Goal: Task Accomplishment & Management: Manage account settings

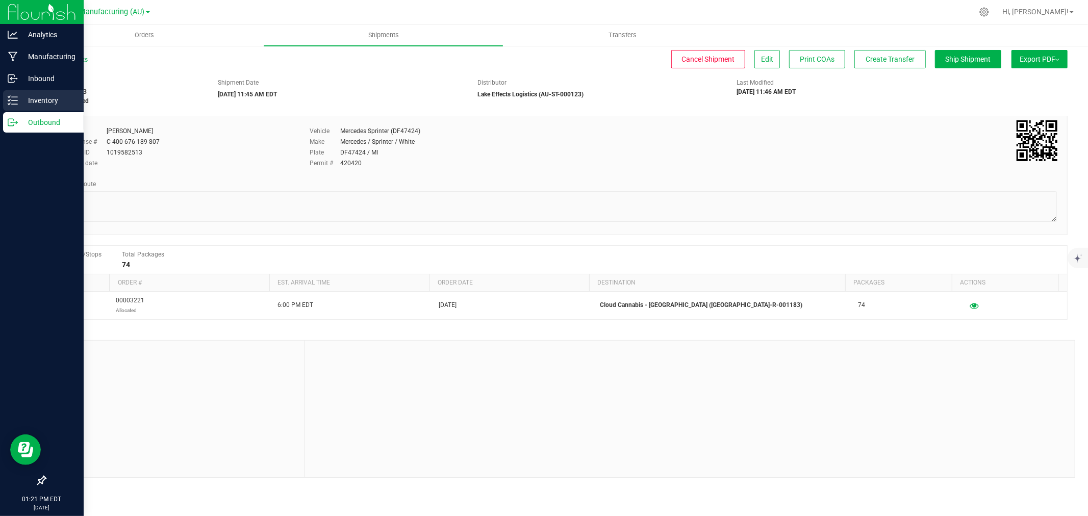
click at [34, 94] on p "Inventory" at bounding box center [48, 100] width 61 height 12
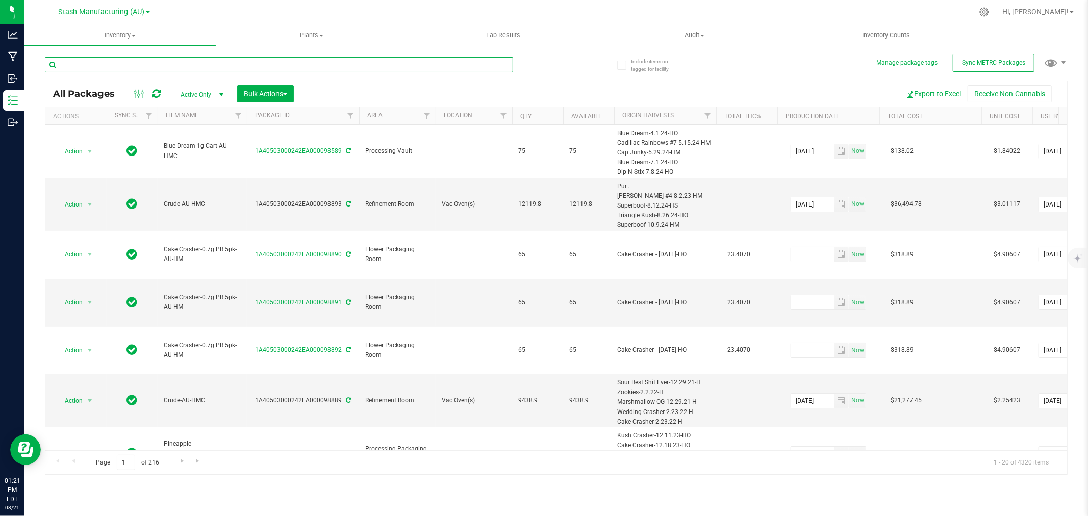
click at [88, 69] on input "text" at bounding box center [279, 64] width 468 height 15
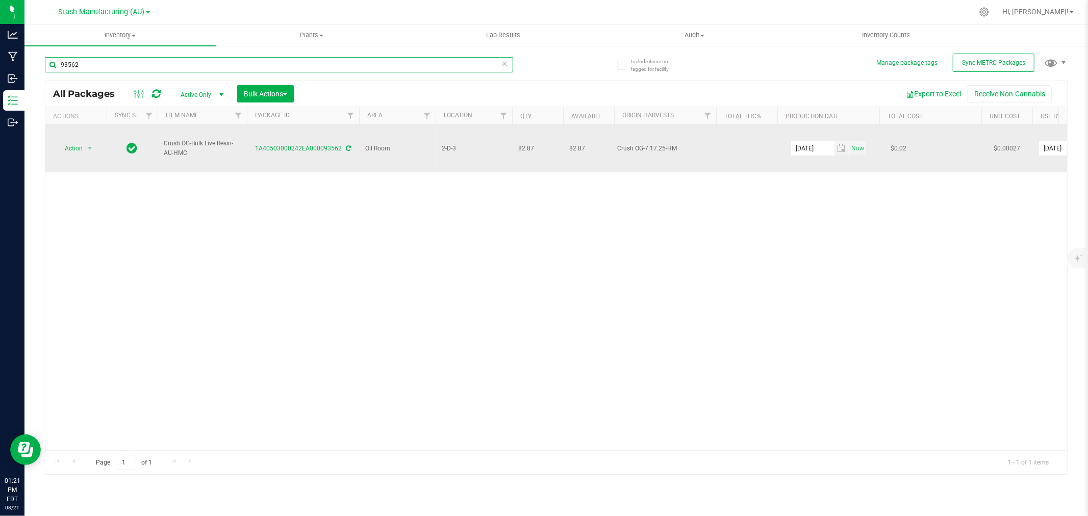
type input "93562"
click at [74, 144] on span "Action" at bounding box center [70, 148] width 28 height 14
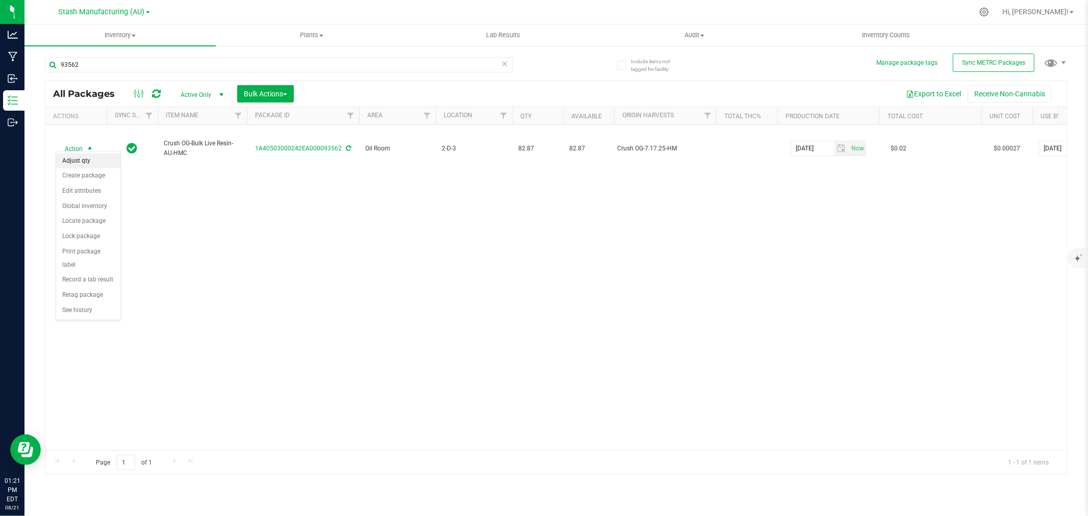
click at [72, 156] on li "Adjust qty" at bounding box center [88, 161] width 64 height 15
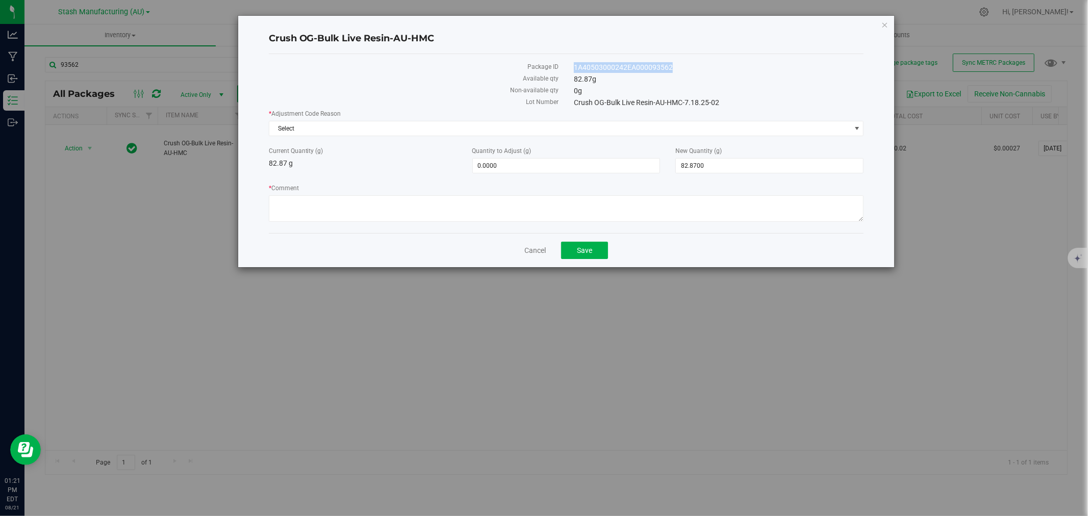
drag, startPoint x: 675, startPoint y: 68, endPoint x: 566, endPoint y: 69, distance: 108.6
click at [566, 69] on div "1A40503000242EA000093562" at bounding box center [718, 67] width 305 height 11
copy div "1A40503000242EA000093562"
click at [313, 133] on span "Select" at bounding box center [559, 128] width 581 height 14
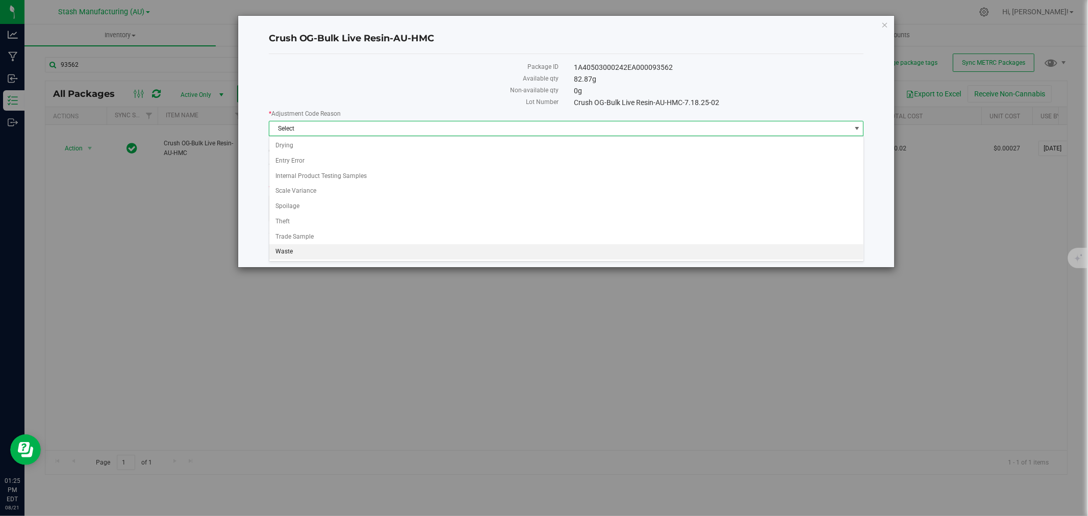
click at [297, 253] on li "Waste" at bounding box center [566, 251] width 594 height 15
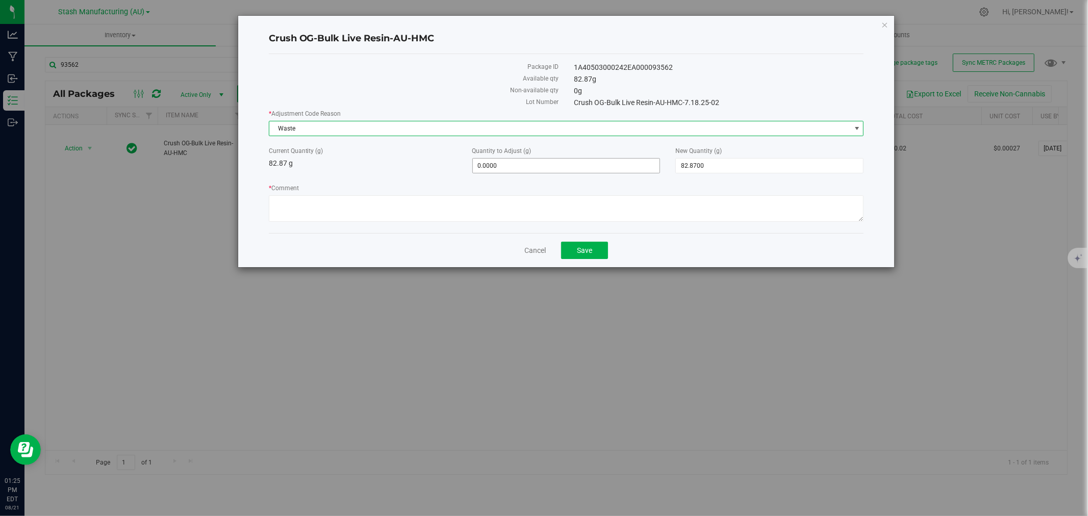
click at [579, 165] on span "0.0000 0" at bounding box center [566, 165] width 188 height 15
click at [579, 165] on input "0" at bounding box center [566, 166] width 187 height 14
type input "-15"
type input "-15.0000"
type input "67.8700"
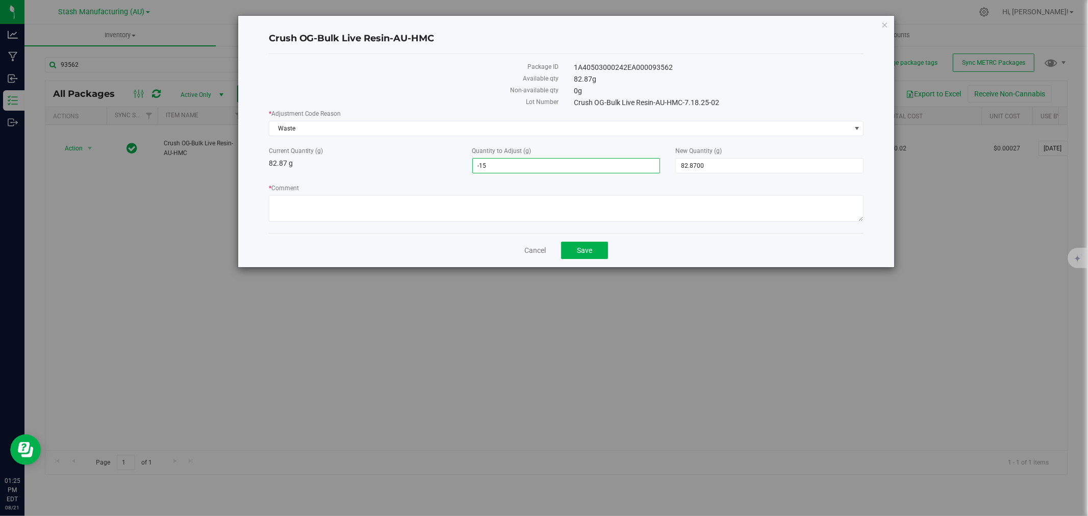
type input "67.87"
type textarea "Contaminated Live Resin"
drag, startPoint x: 622, startPoint y: 252, endPoint x: 614, endPoint y: 252, distance: 8.2
click at [619, 252] on div "Cancel Save" at bounding box center [566, 250] width 595 height 34
click at [606, 252] on button "Save" at bounding box center [584, 250] width 47 height 17
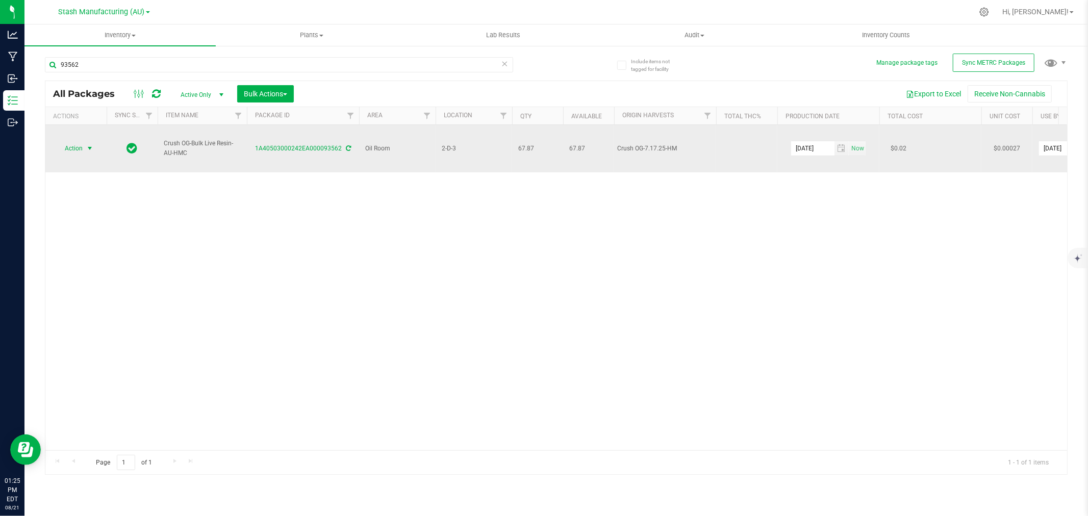
click at [81, 143] on span "Action" at bounding box center [70, 148] width 28 height 14
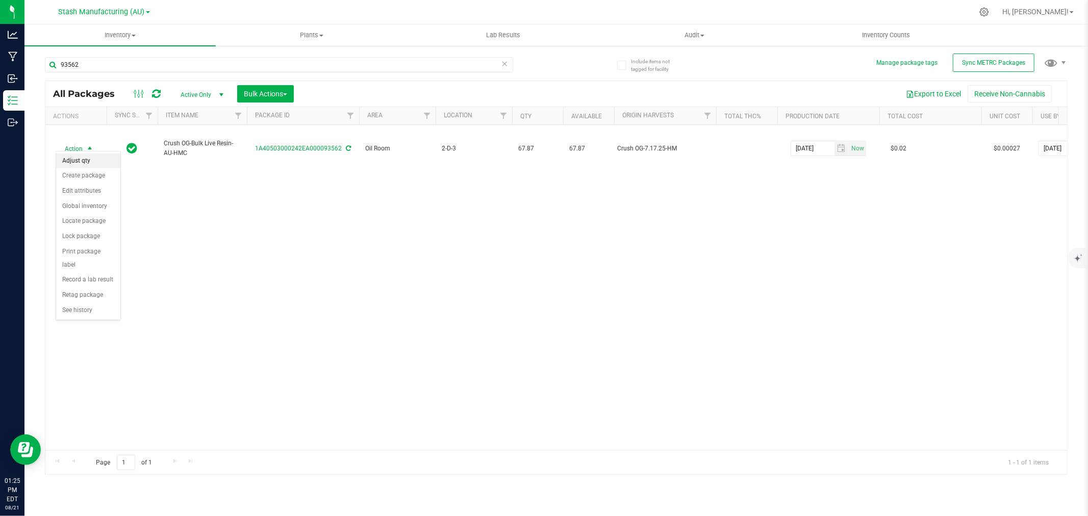
click at [75, 160] on li "Adjust qty" at bounding box center [88, 161] width 64 height 15
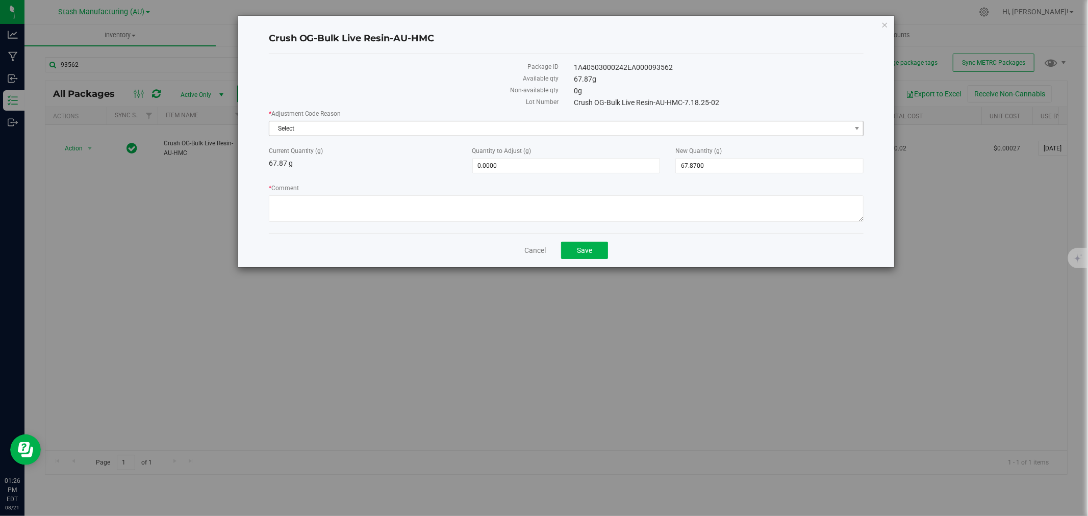
click at [333, 134] on span "Select" at bounding box center [559, 128] width 581 height 14
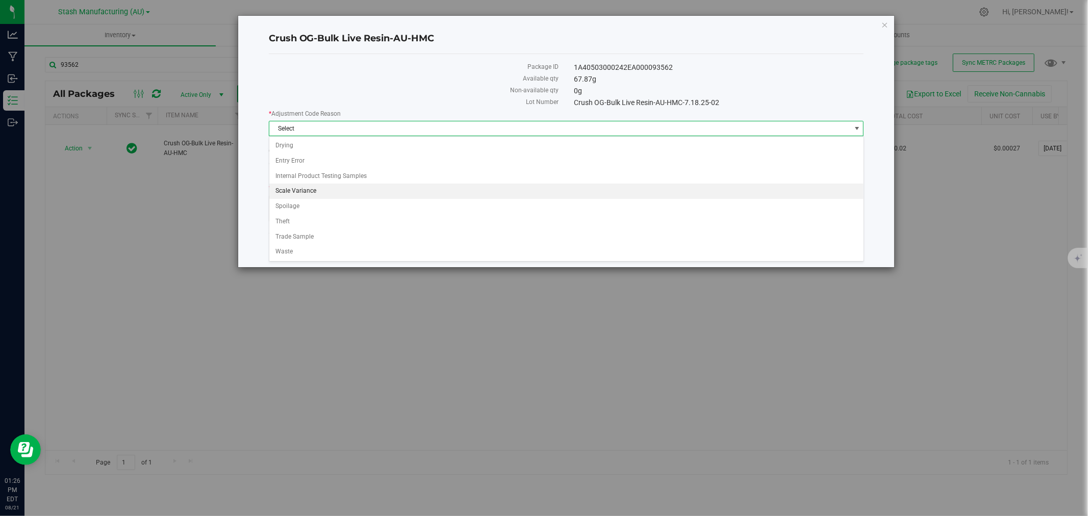
click at [307, 189] on li "Scale Variance" at bounding box center [566, 191] width 594 height 15
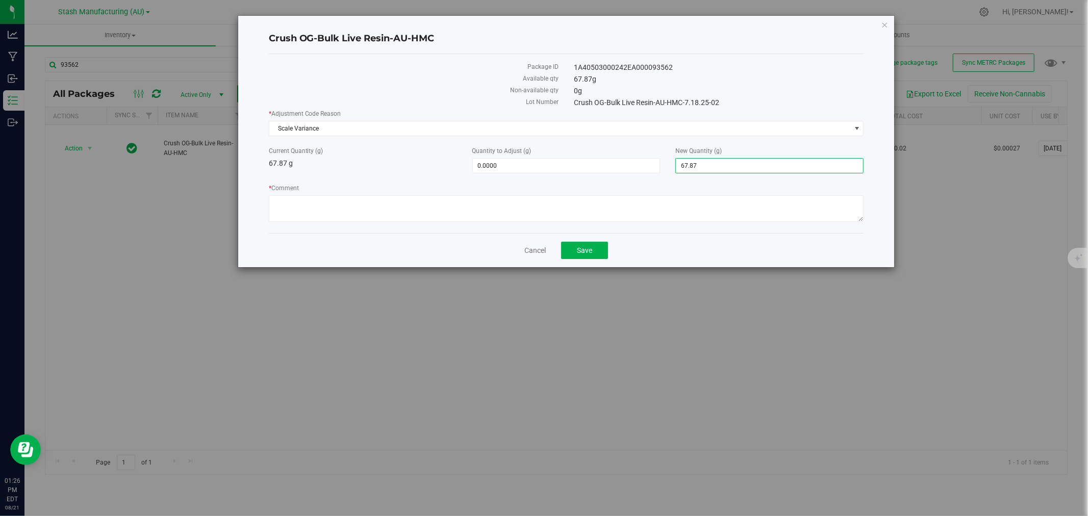
click at [722, 170] on span "67.8700 67.87" at bounding box center [769, 165] width 188 height 15
click at [722, 170] on input "67.87" at bounding box center [769, 166] width 187 height 14
type input "0"
type input "-67.8700"
type input "0.0000"
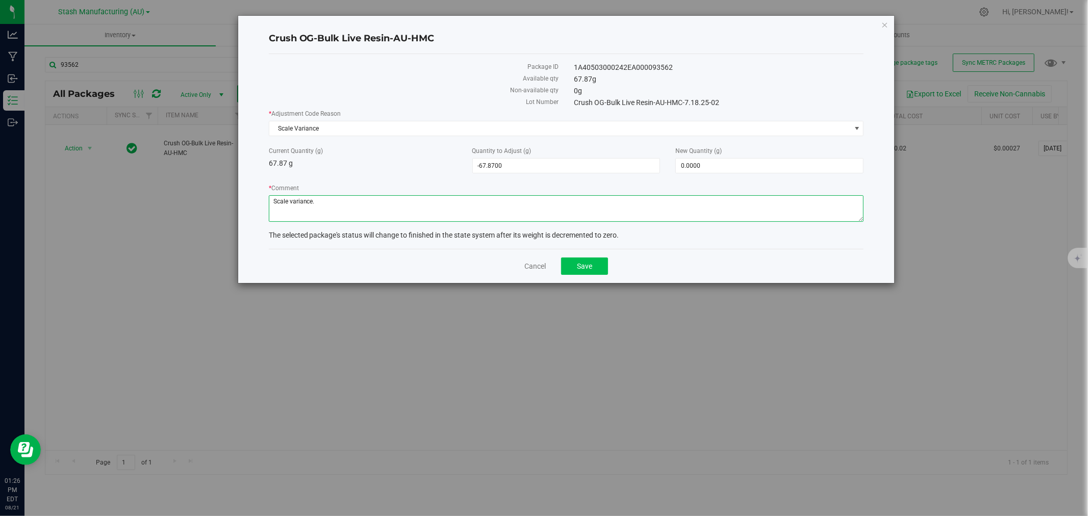
type textarea "Scale variance."
click at [573, 261] on button "Save" at bounding box center [584, 266] width 47 height 17
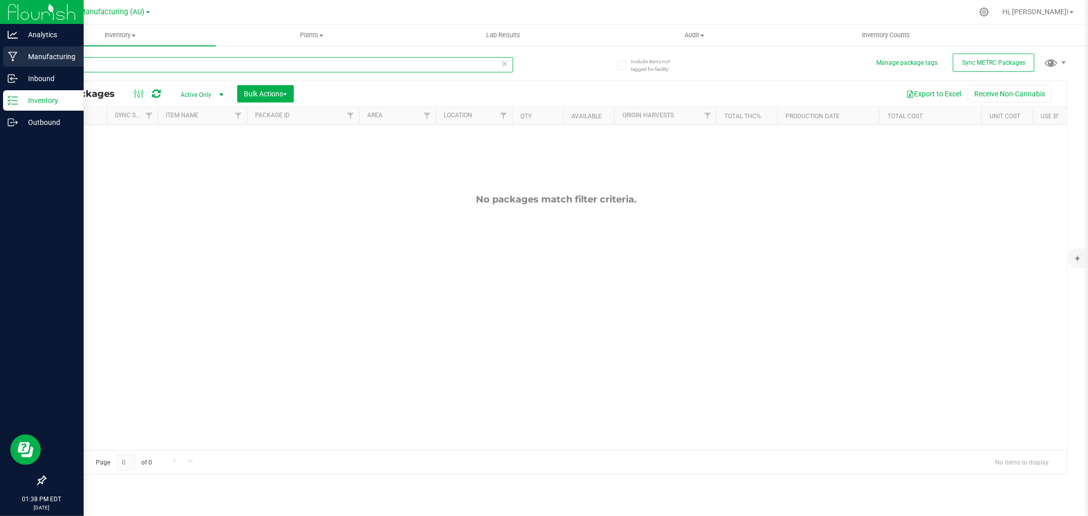
drag, startPoint x: 85, startPoint y: 63, endPoint x: 26, endPoint y: 63, distance: 59.2
click at [26, 63] on div "Analytics Manufacturing Inbound Inventory Outbound 01:38 PM EDT [DATE] 08/21 St…" at bounding box center [544, 258] width 1088 height 516
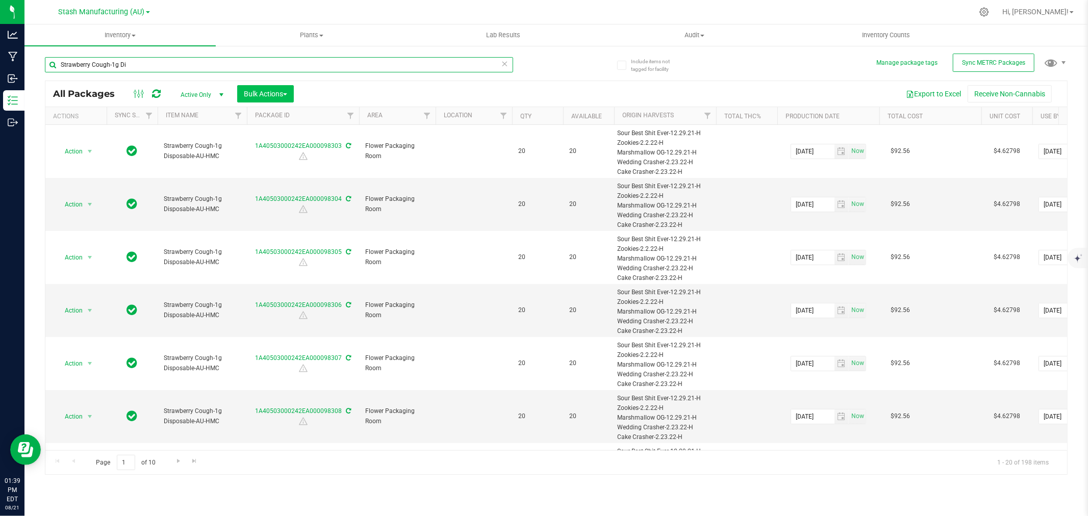
type input "Strawberry Cough-1g Di"
click at [274, 91] on span "Bulk Actions" at bounding box center [265, 94] width 43 height 8
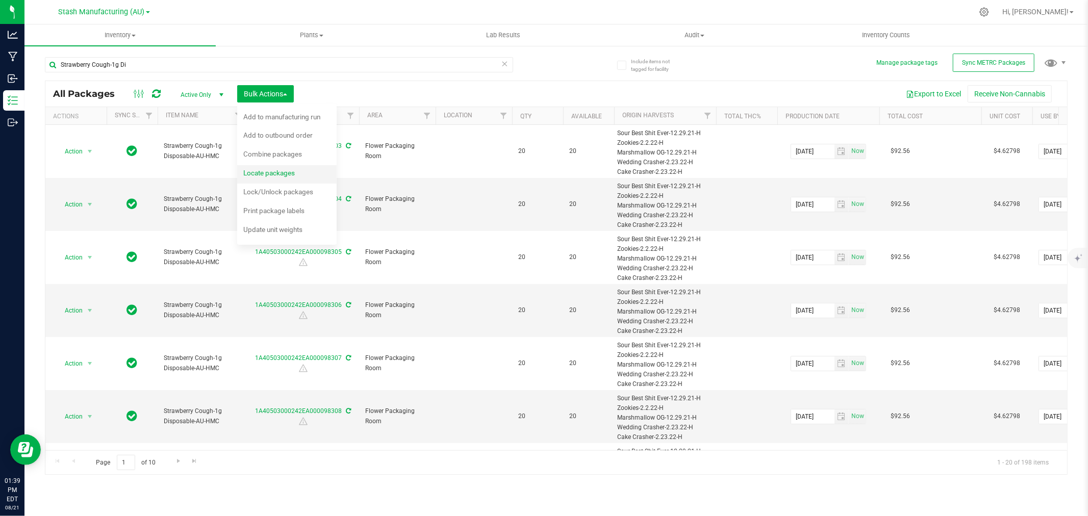
click at [278, 176] on span "Locate packages" at bounding box center [269, 173] width 52 height 8
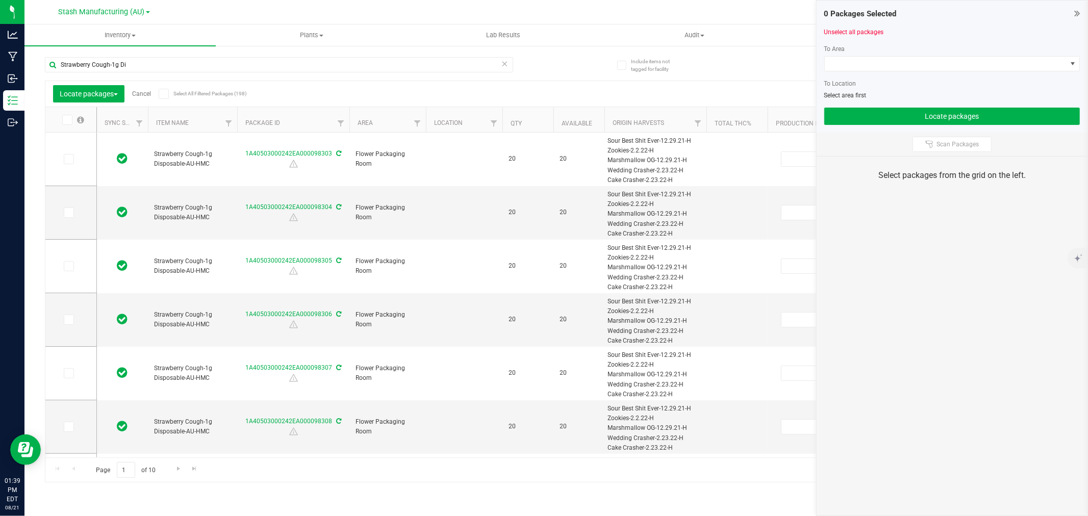
type input "[DATE]"
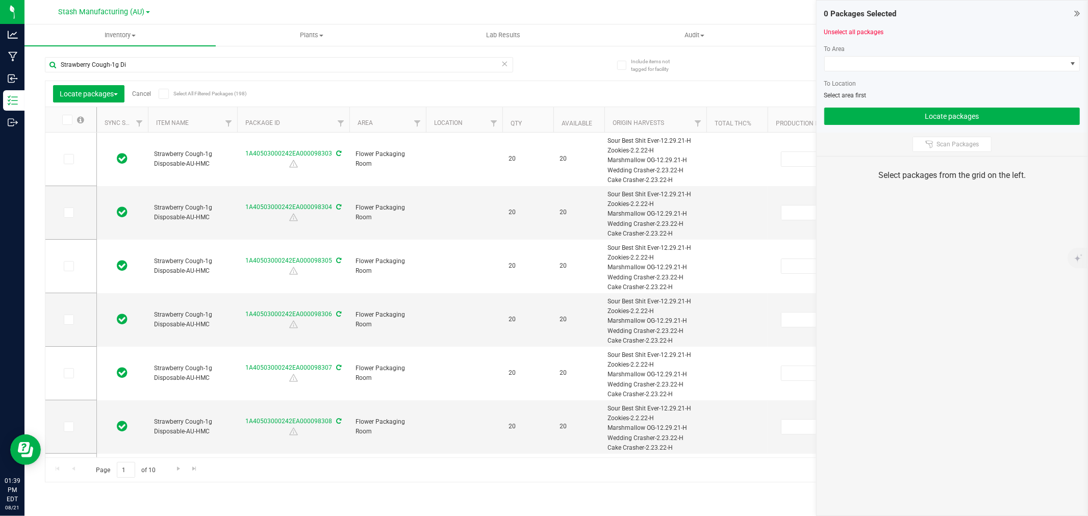
type input "[DATE]"
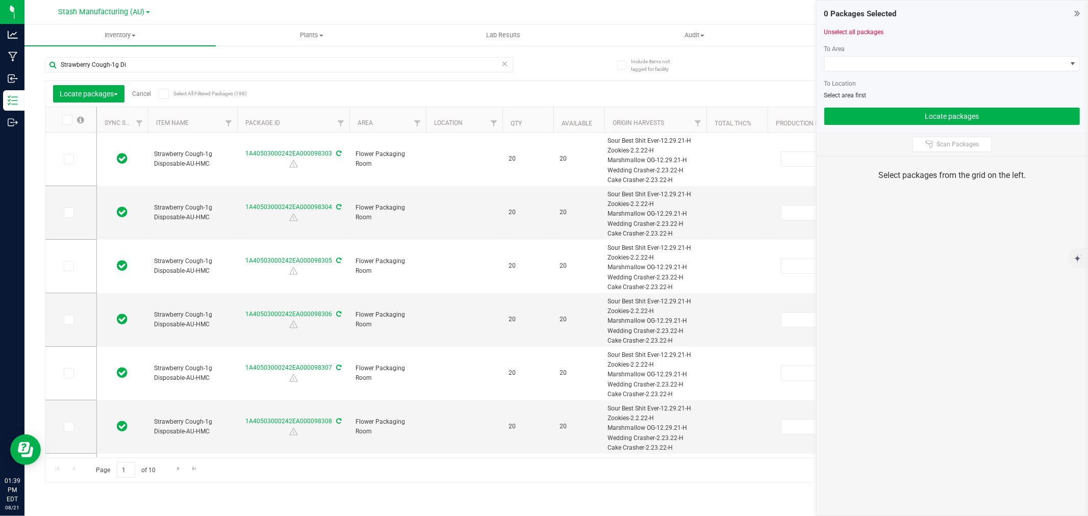
type input "[DATE]"
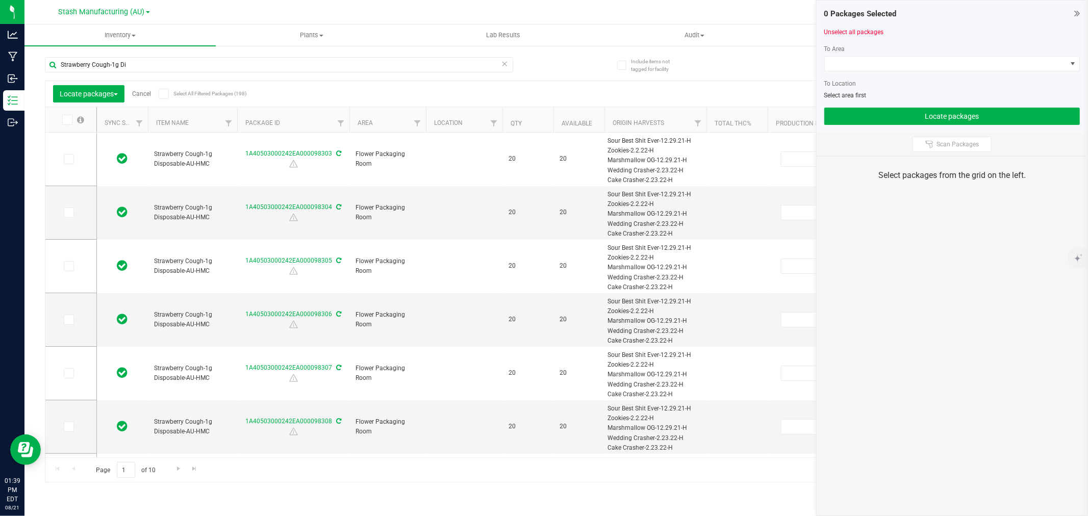
type input "[DATE]"
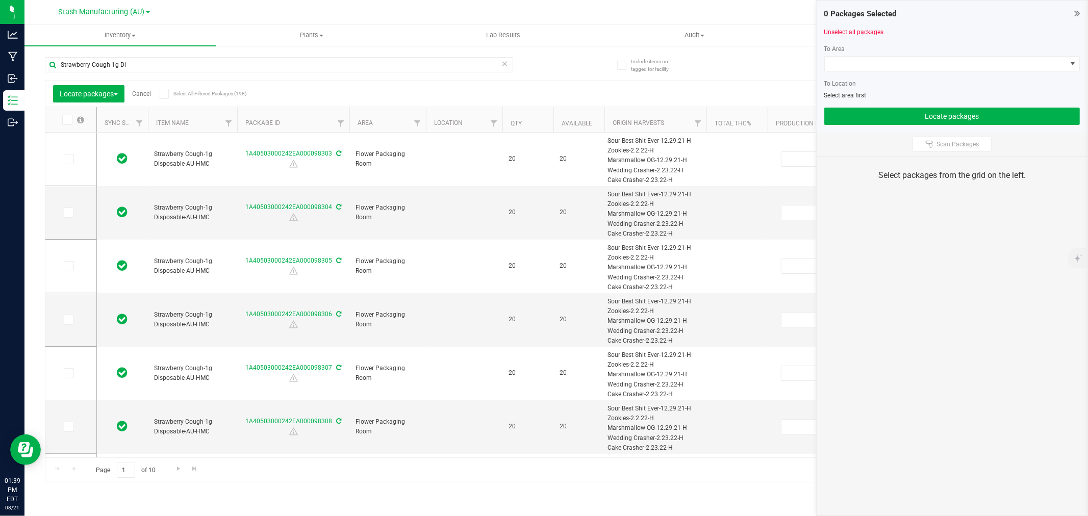
type input "[DATE]"
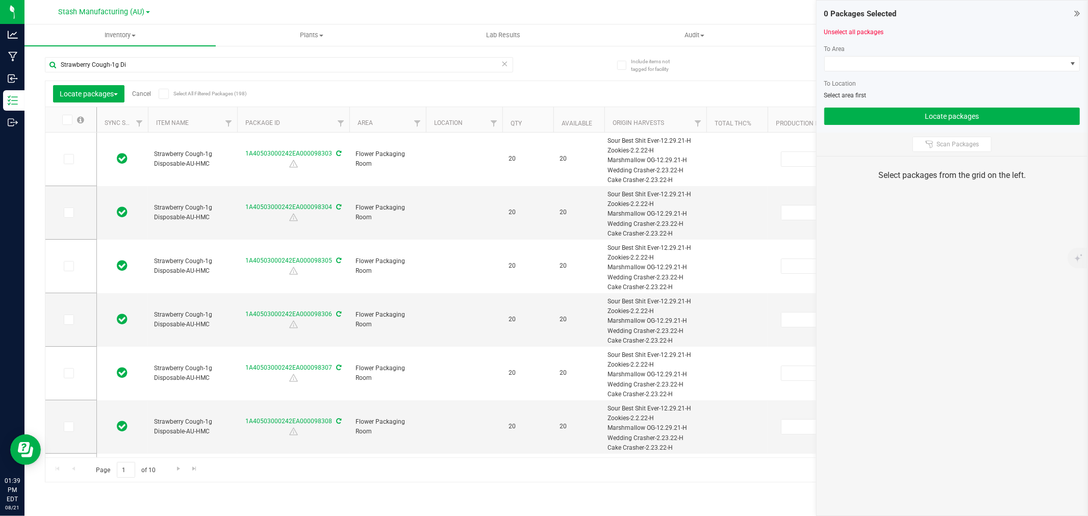
type input "[DATE]"
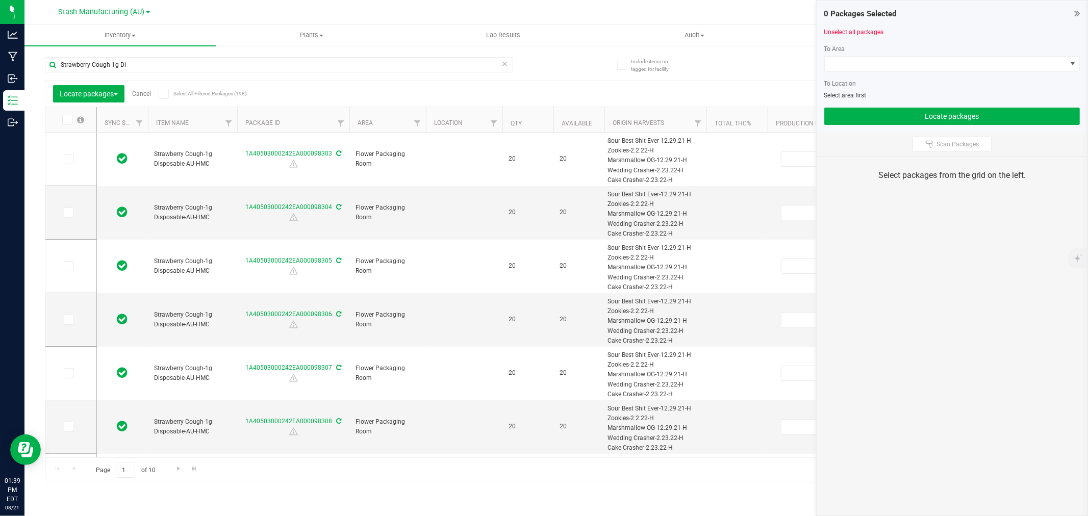
type input "[DATE]"
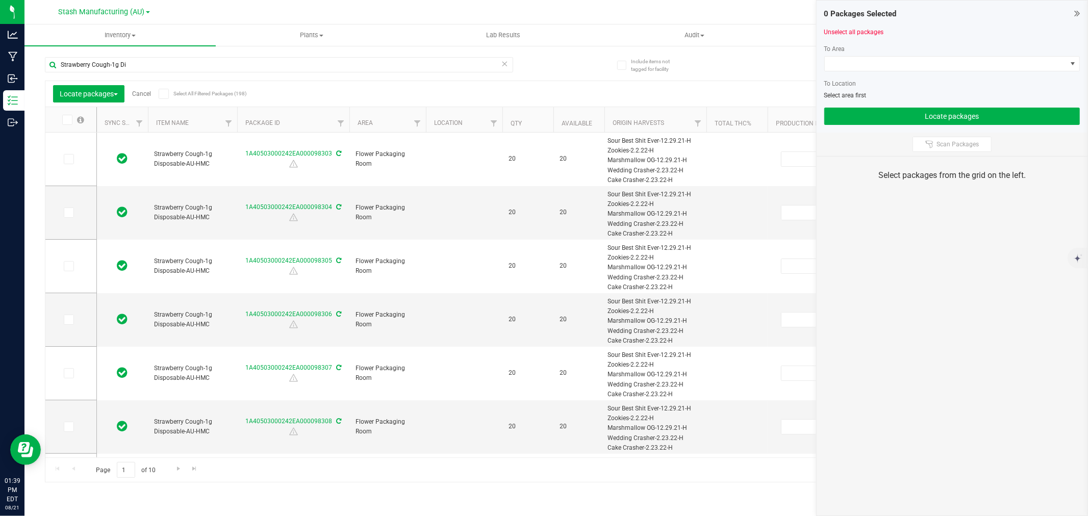
type input "[DATE]"
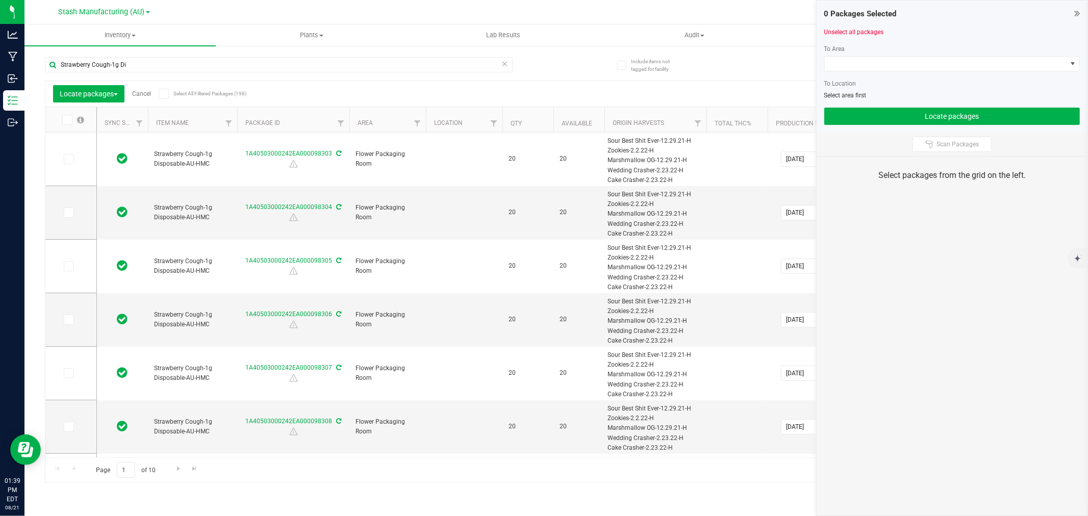
click at [67, 120] on icon at bounding box center [66, 120] width 7 height 0
click at [0, 0] on input "checkbox" at bounding box center [0, 0] width 0 height 0
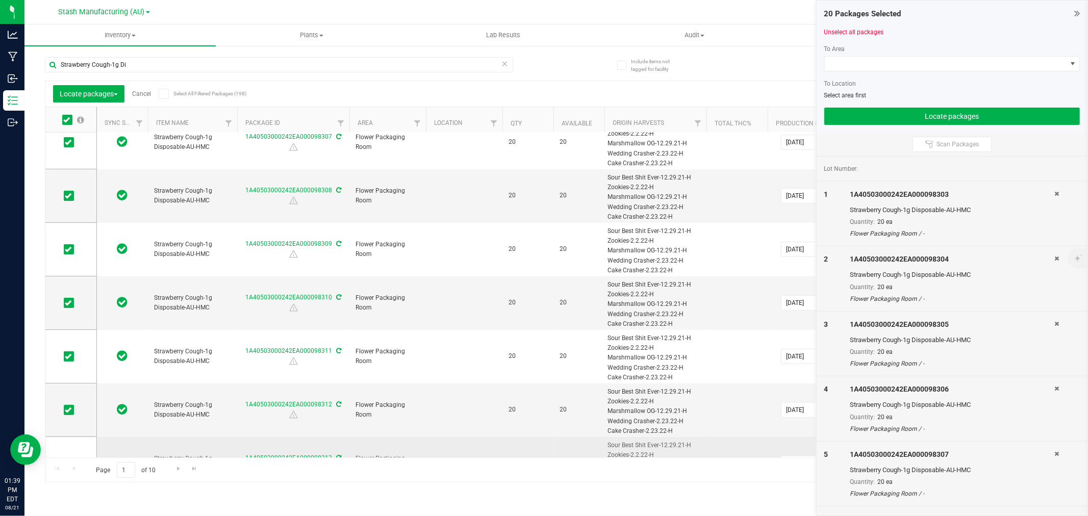
scroll to position [283, 0]
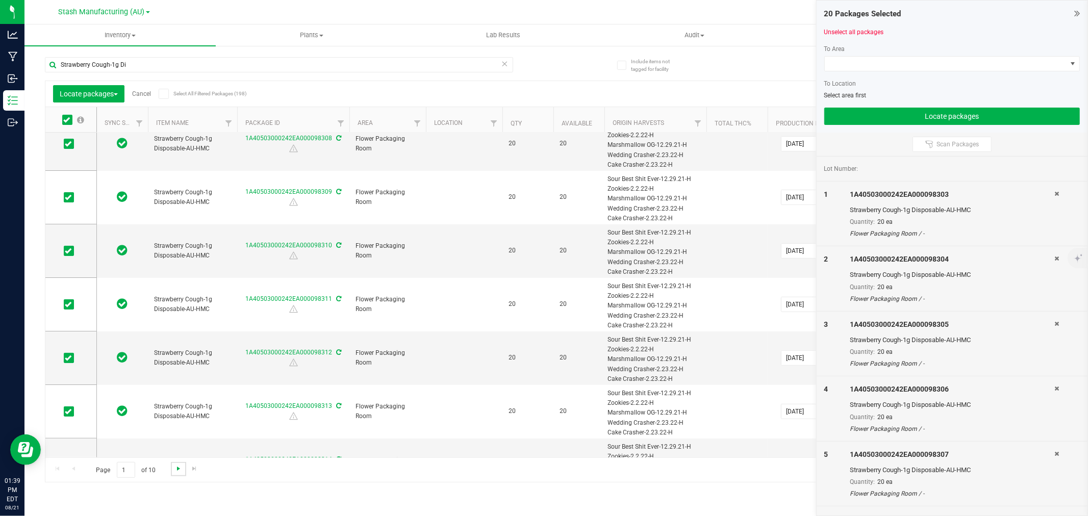
click at [177, 468] on span "Go to the next page" at bounding box center [178, 469] width 8 height 8
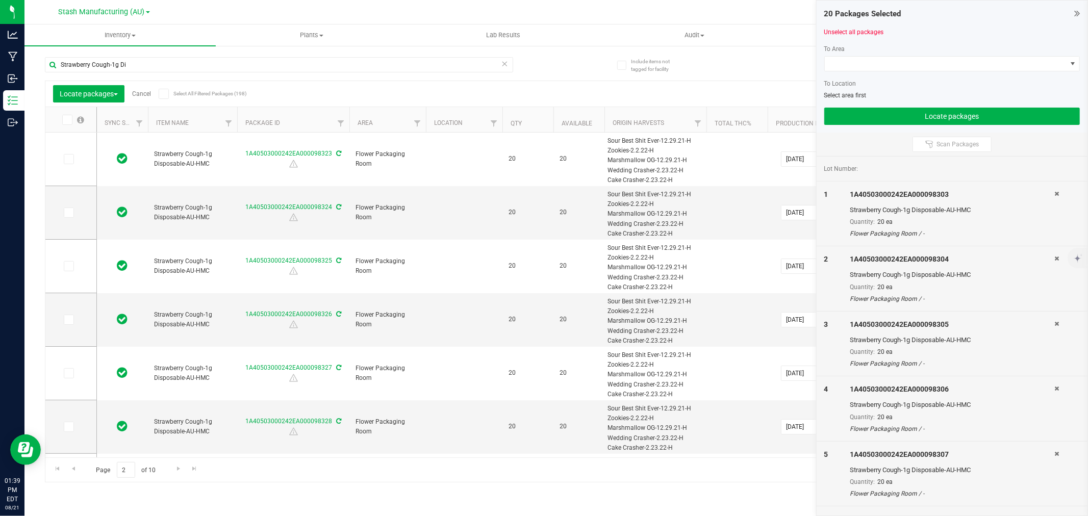
click at [67, 120] on icon at bounding box center [66, 120] width 7 height 0
click at [0, 0] on input "checkbox" at bounding box center [0, 0] width 0 height 0
click at [175, 472] on span "Go to the next page" at bounding box center [178, 469] width 8 height 8
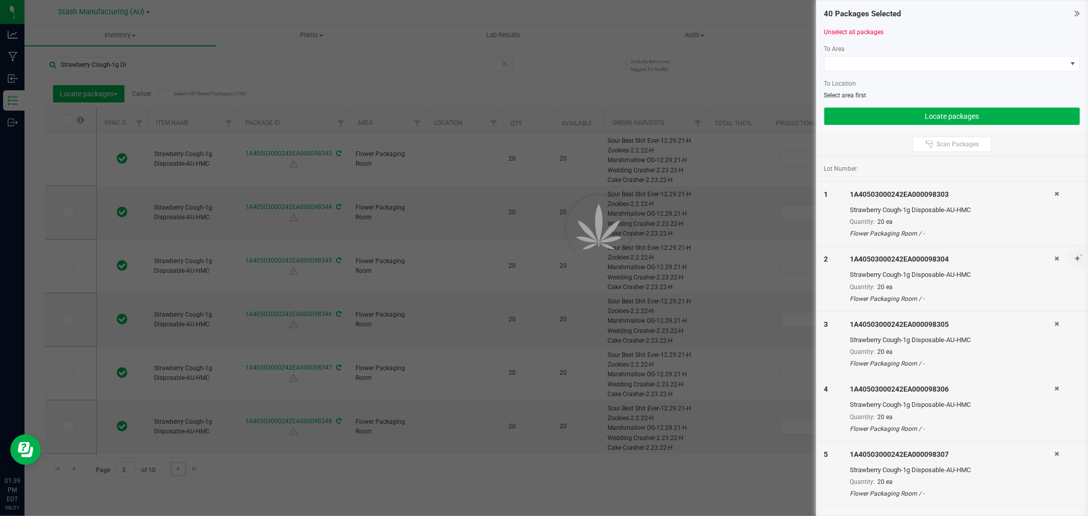
type input "[DATE]"
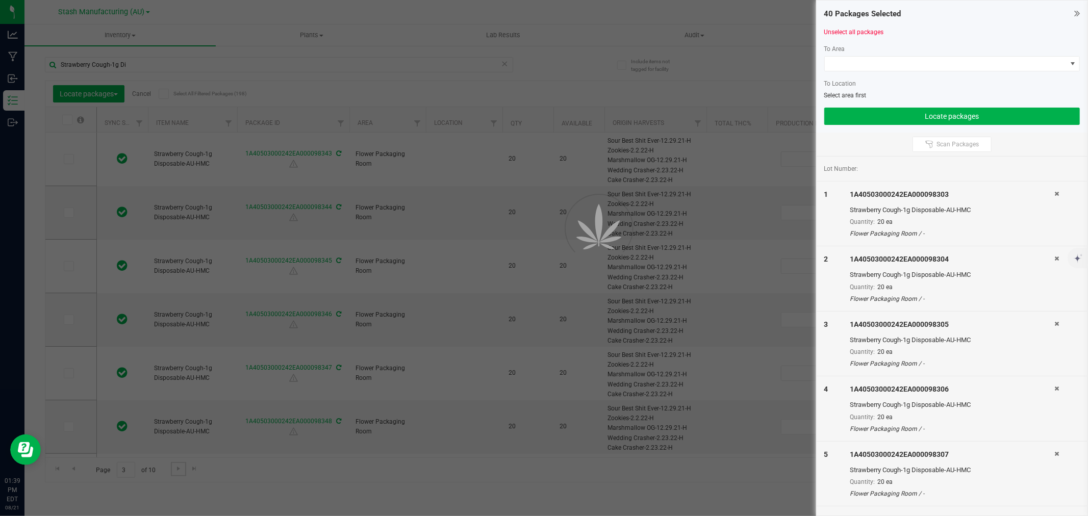
type input "[DATE]"
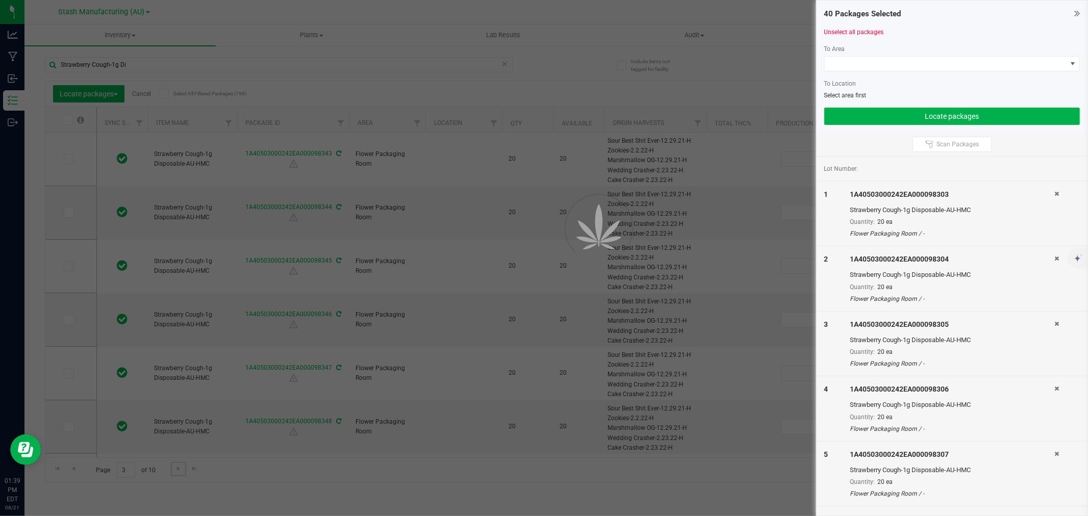
type input "[DATE]"
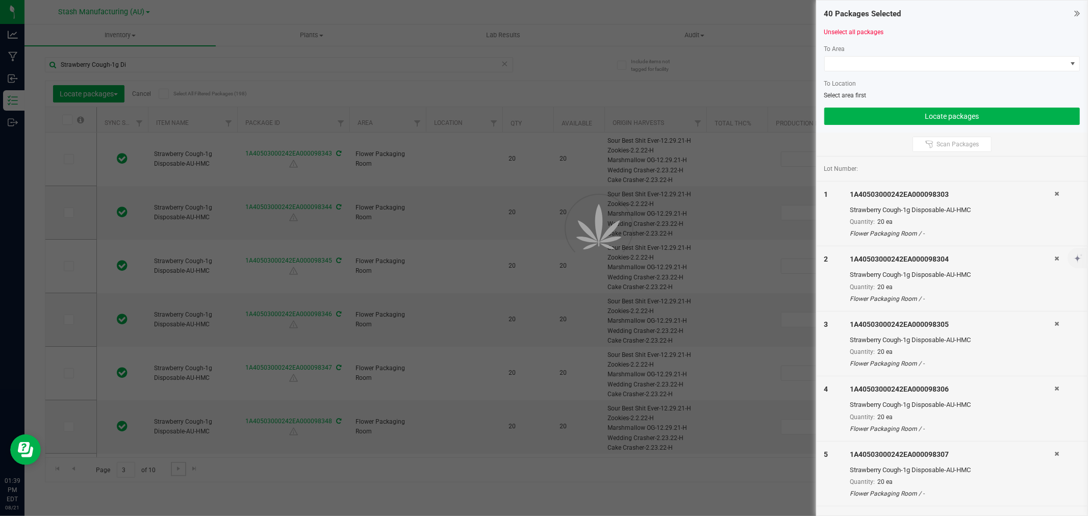
type input "[DATE]"
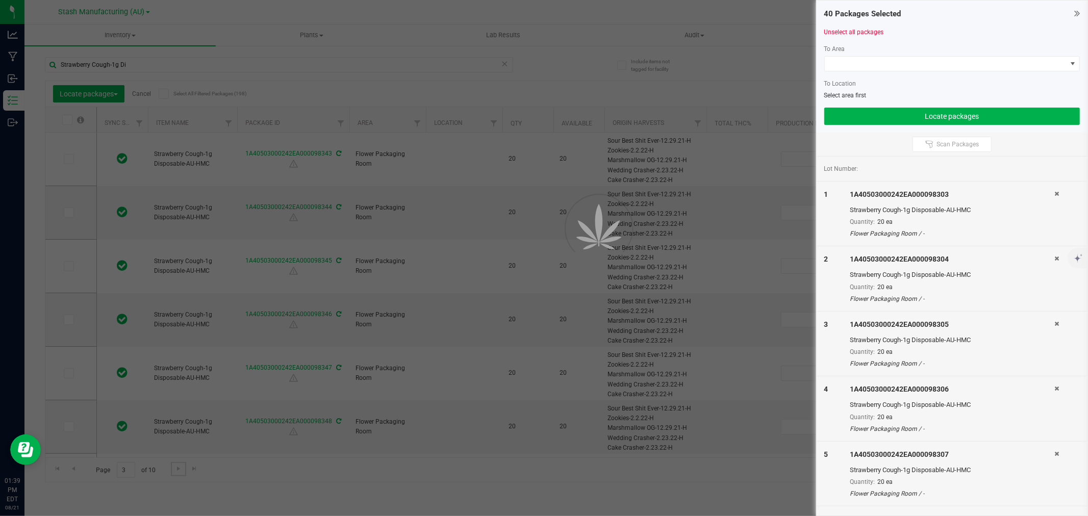
type input "[DATE]"
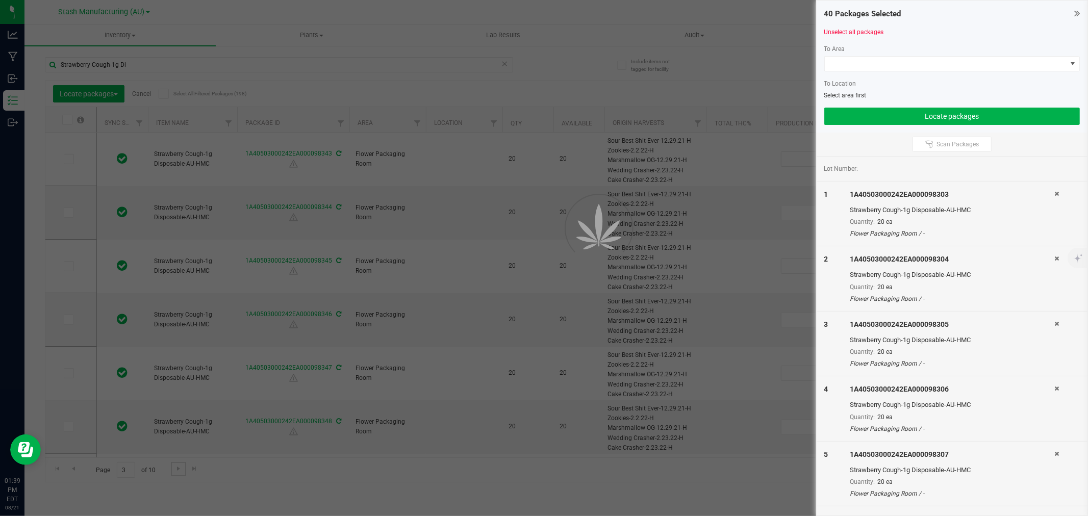
type input "[DATE]"
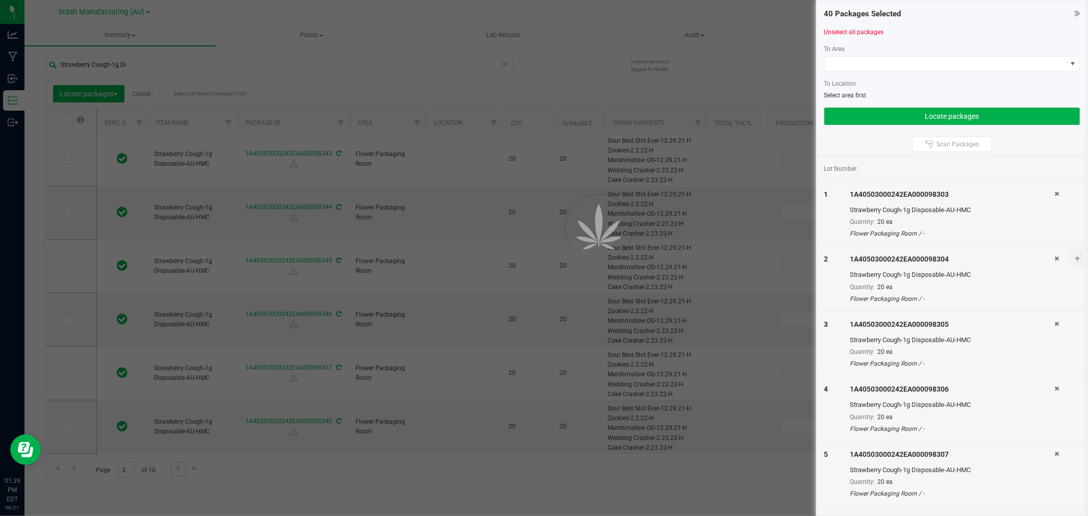
type input "[DATE]"
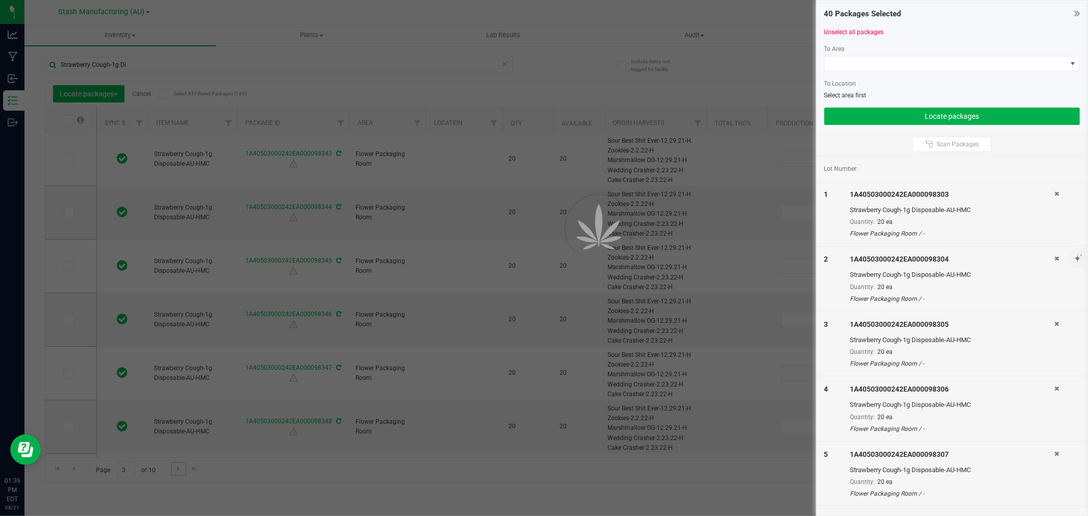
type input "[DATE]"
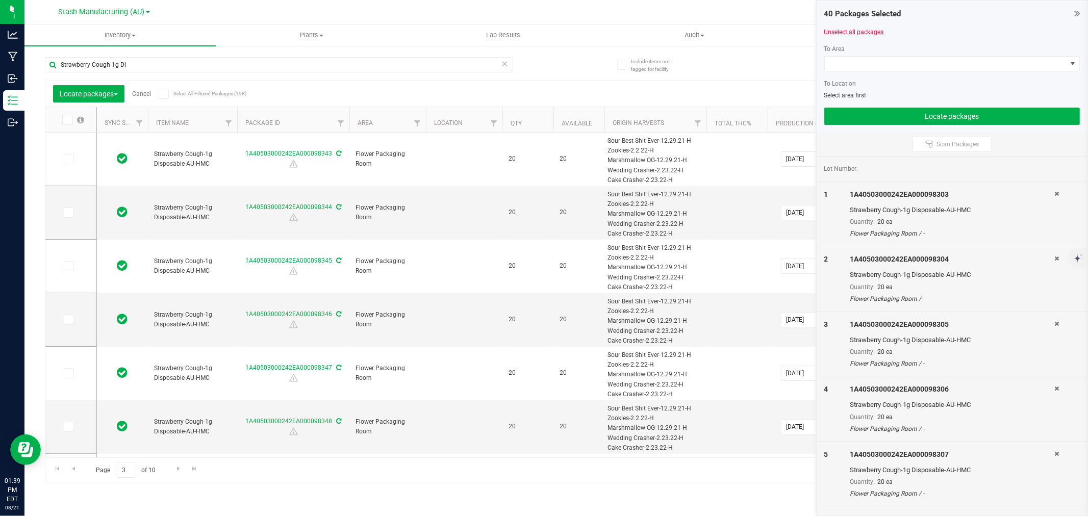
click at [67, 120] on icon at bounding box center [66, 120] width 7 height 0
click at [0, 0] on input "checkbox" at bounding box center [0, 0] width 0 height 0
click at [182, 471] on span "Go to the next page" at bounding box center [178, 469] width 8 height 8
click at [68, 120] on icon at bounding box center [66, 120] width 7 height 0
click at [0, 0] on input "checkbox" at bounding box center [0, 0] width 0 height 0
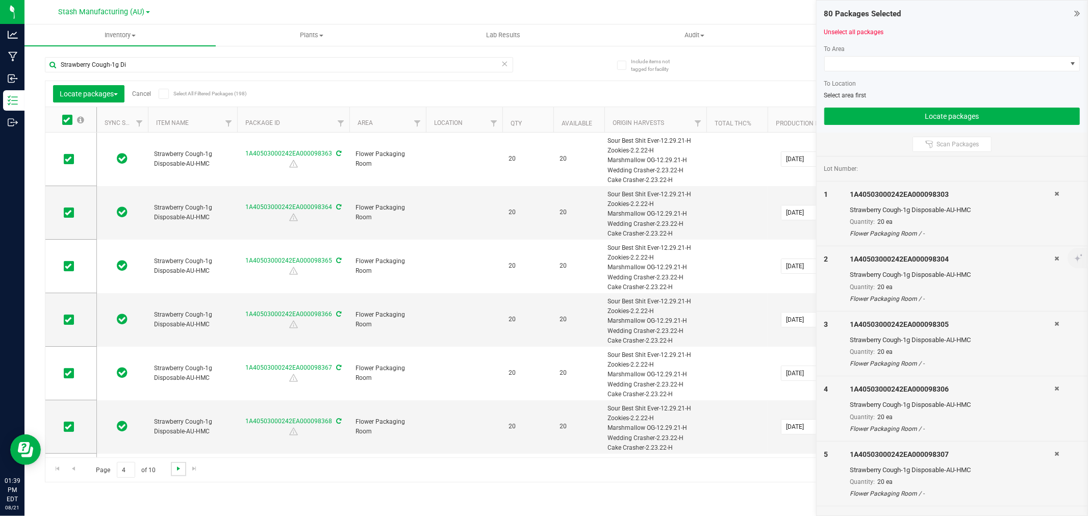
click at [174, 470] on span "Go to the next page" at bounding box center [178, 469] width 8 height 8
click at [65, 120] on icon at bounding box center [66, 120] width 7 height 0
click at [0, 0] on input "checkbox" at bounding box center [0, 0] width 0 height 0
click at [176, 468] on span "Go to the next page" at bounding box center [178, 469] width 8 height 8
click at [65, 123] on span at bounding box center [67, 120] width 10 height 10
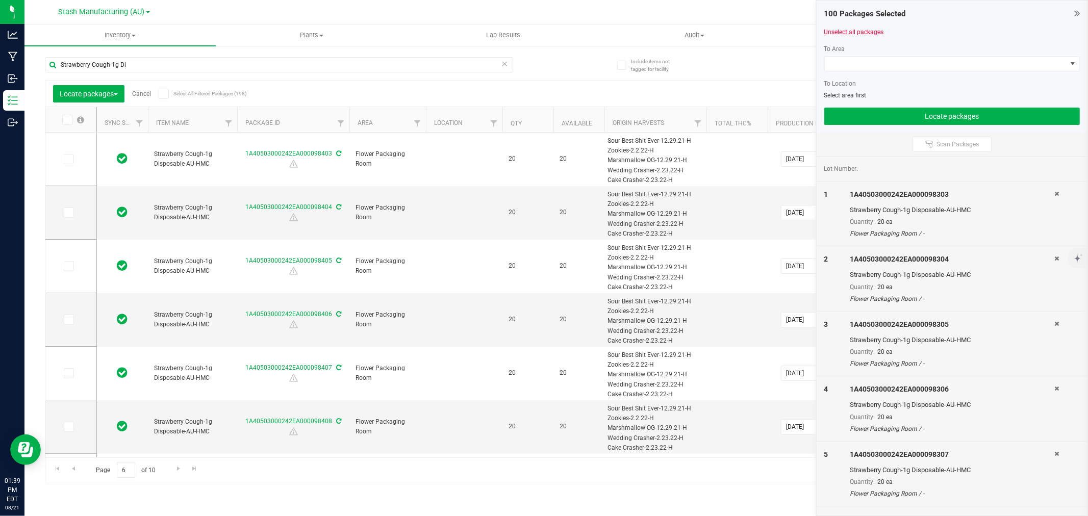
click at [0, 0] on input "checkbox" at bounding box center [0, 0] width 0 height 0
click at [172, 466] on link "Go to the next page" at bounding box center [178, 469] width 15 height 14
click at [62, 119] on span at bounding box center [67, 120] width 10 height 10
click at [0, 0] on input "checkbox" at bounding box center [0, 0] width 0 height 0
click at [179, 471] on span "Go to the next page" at bounding box center [178, 469] width 8 height 8
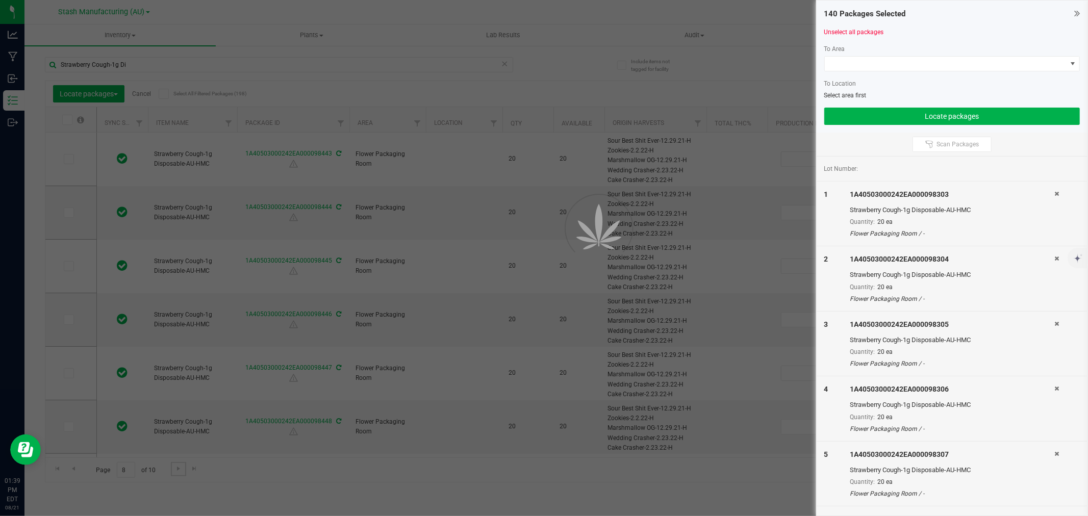
type input "[DATE]"
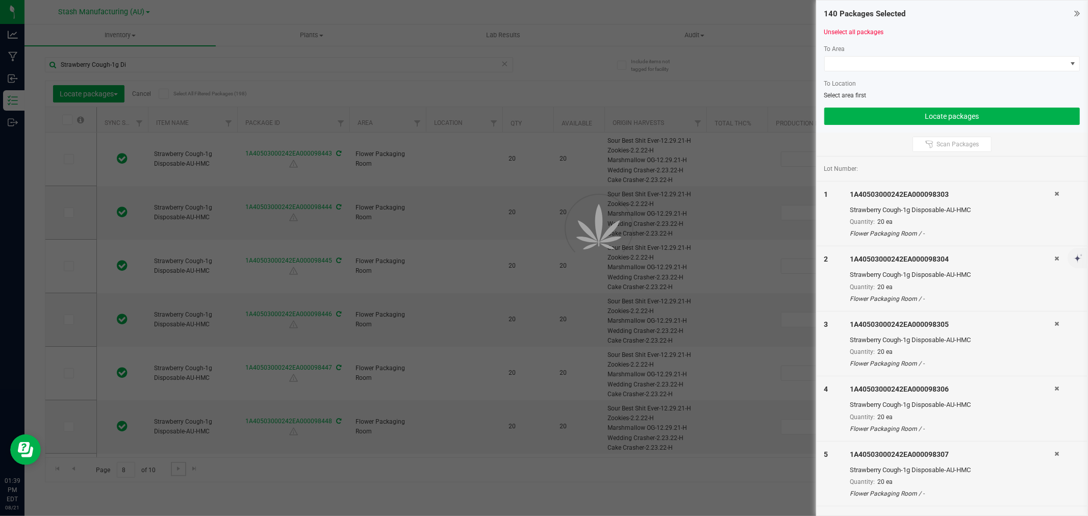
type input "[DATE]"
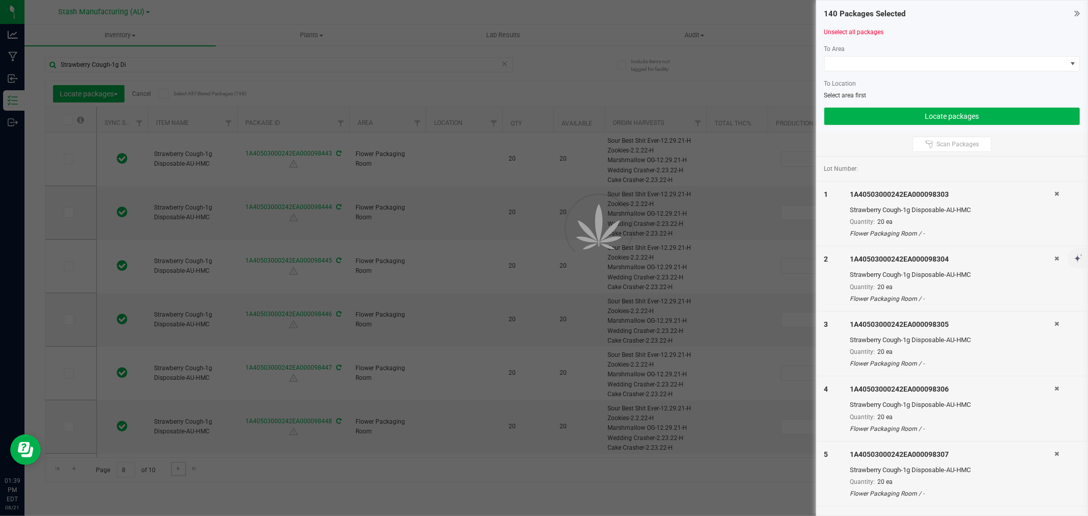
type input "[DATE]"
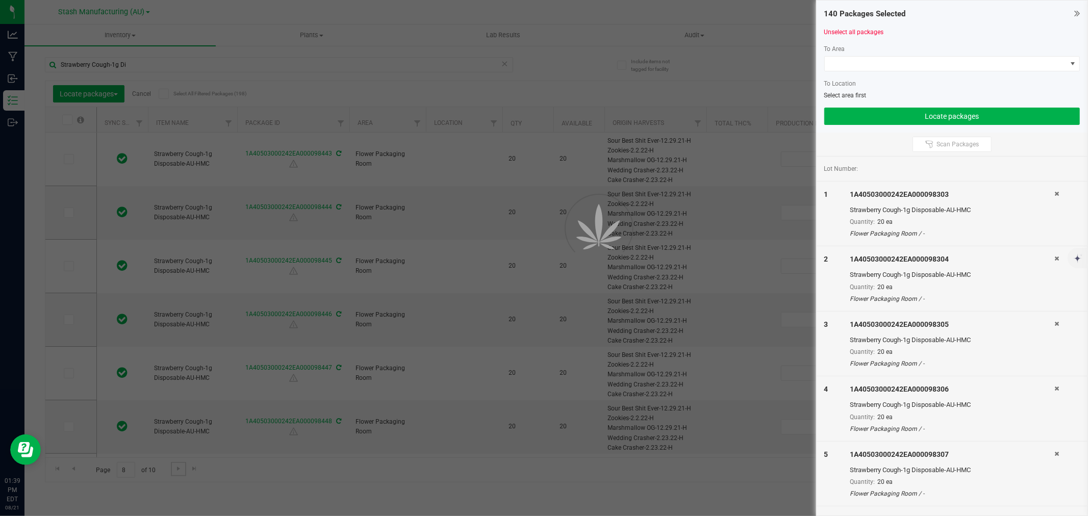
type input "[DATE]"
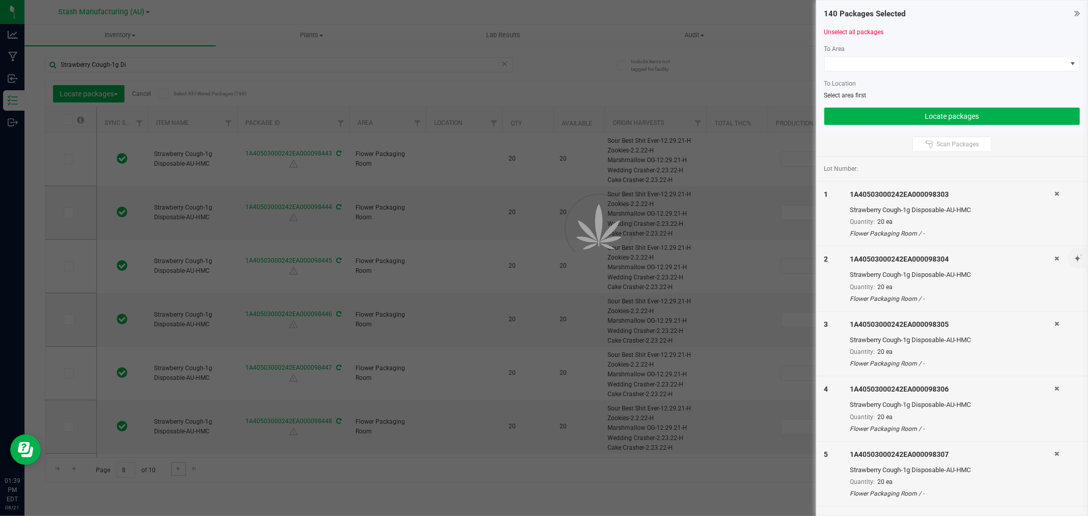
type input "[DATE]"
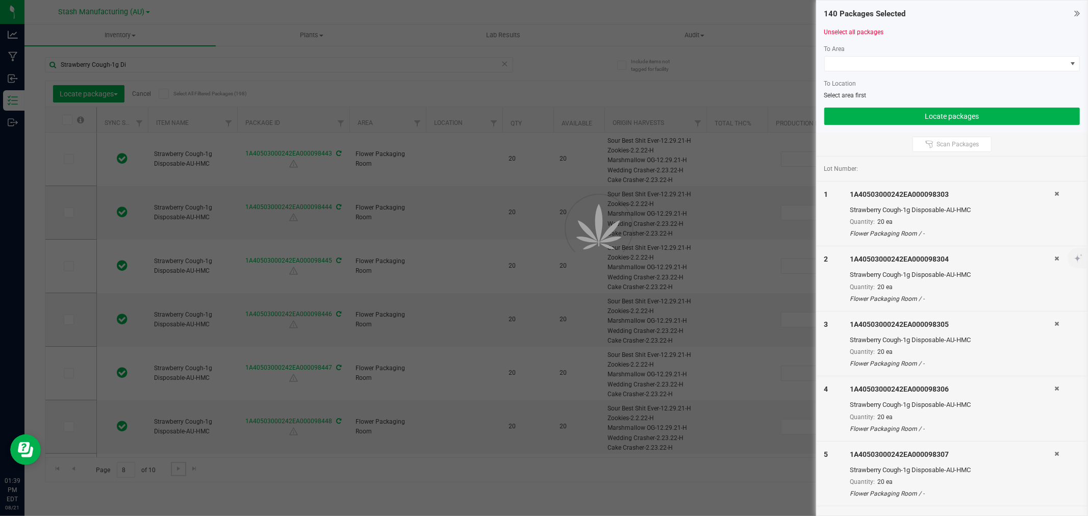
type input "[DATE]"
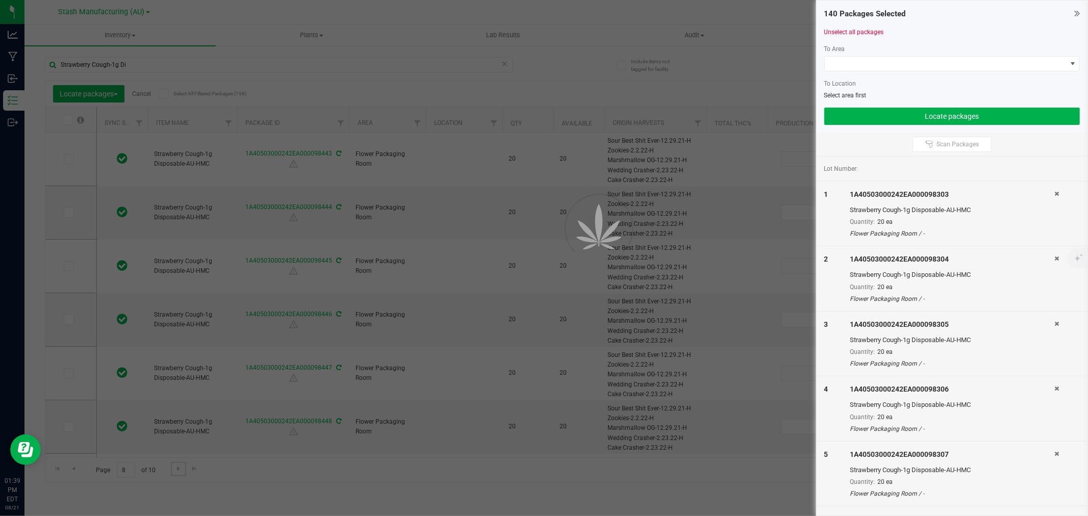
type input "[DATE]"
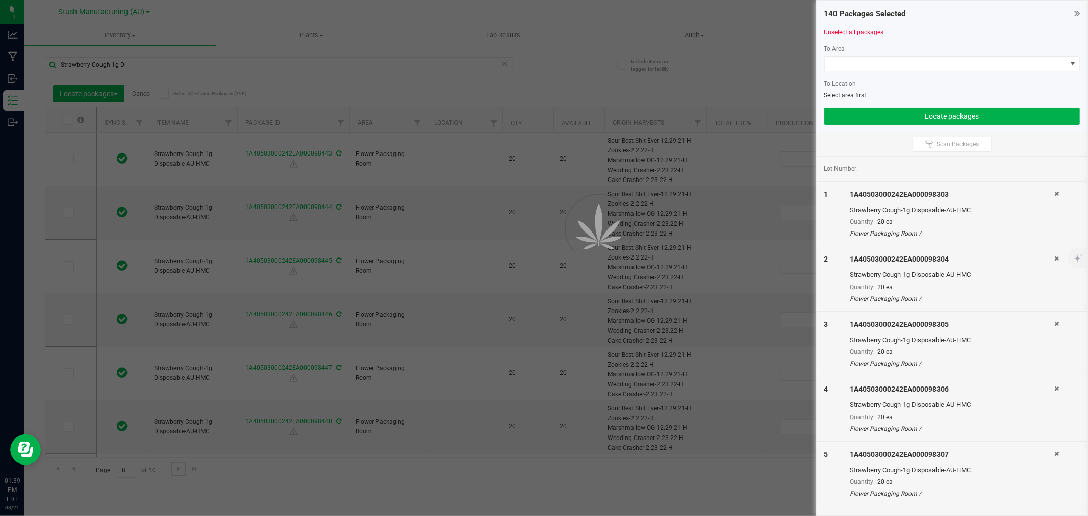
type input "[DATE]"
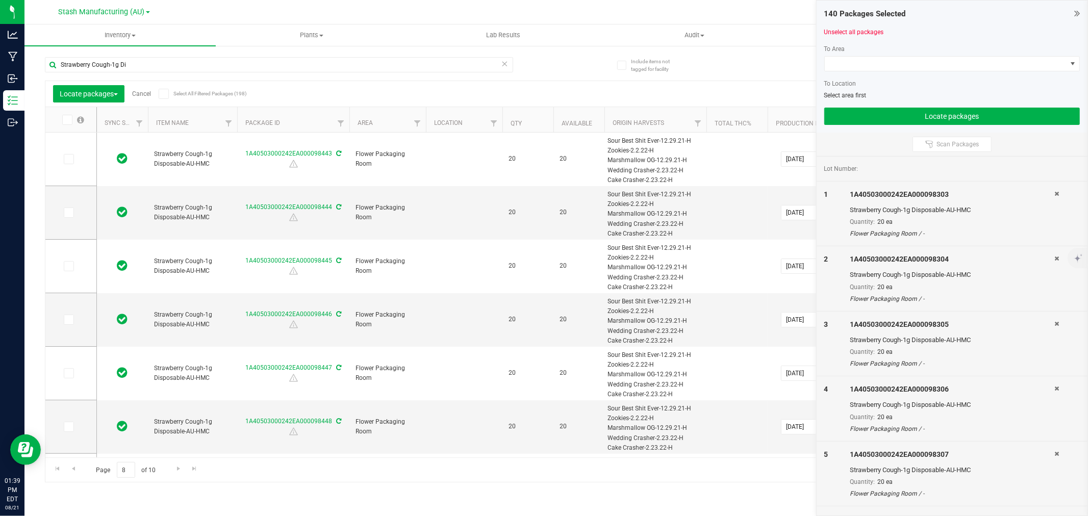
click at [70, 119] on span at bounding box center [67, 120] width 10 height 10
click at [0, 0] on input "checkbox" at bounding box center [0, 0] width 0 height 0
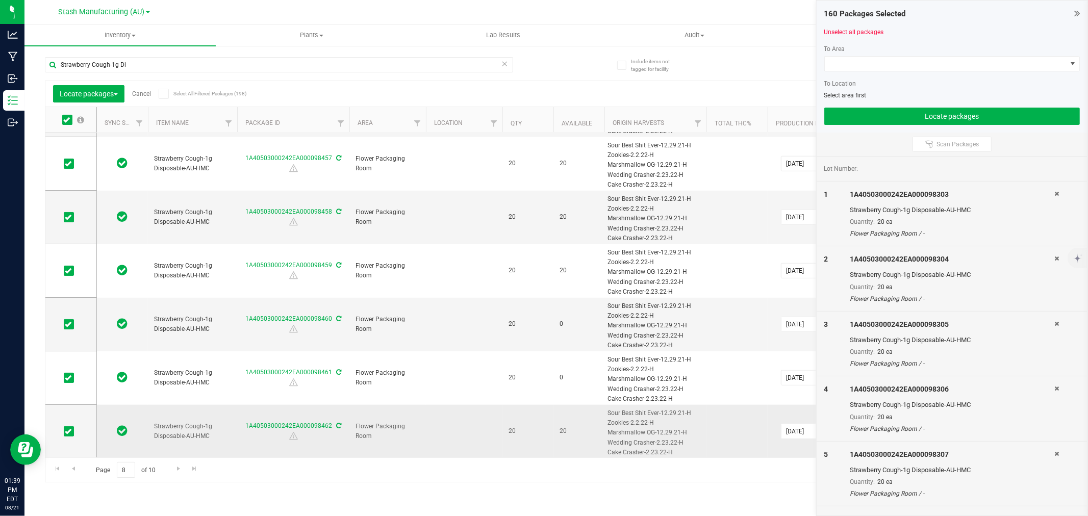
scroll to position [753, 0]
click at [169, 466] on div "Page 8 of 10 141 - 160 of 198 items" at bounding box center [556, 469] width 1022 height 24
click at [177, 466] on span "Go to the next page" at bounding box center [178, 469] width 8 height 8
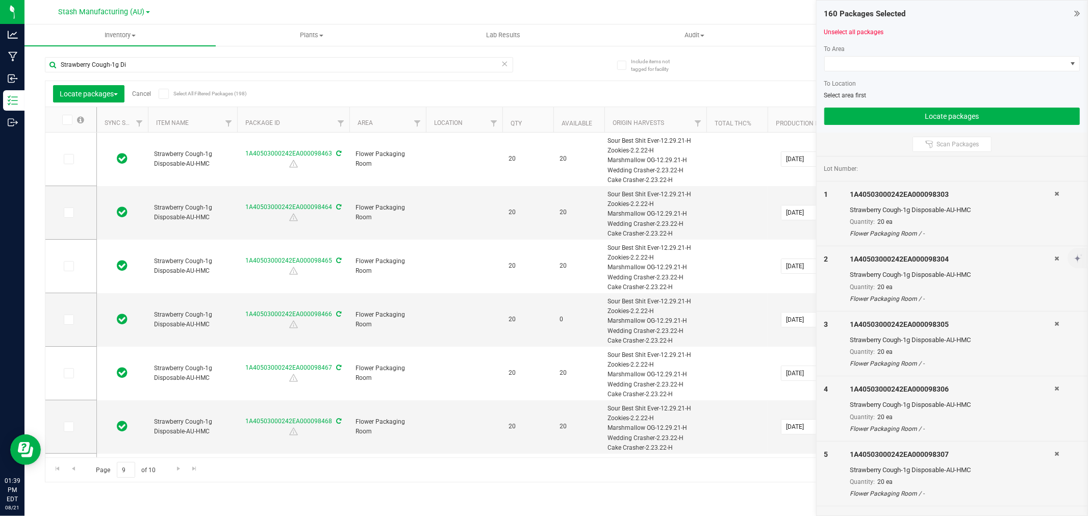
click at [69, 120] on icon at bounding box center [66, 120] width 7 height 0
click at [0, 0] on input "checkbox" at bounding box center [0, 0] width 0 height 0
click at [174, 465] on link "Go to the next page" at bounding box center [178, 469] width 15 height 14
click at [68, 120] on icon at bounding box center [66, 120] width 7 height 0
click at [0, 0] on input "checkbox" at bounding box center [0, 0] width 0 height 0
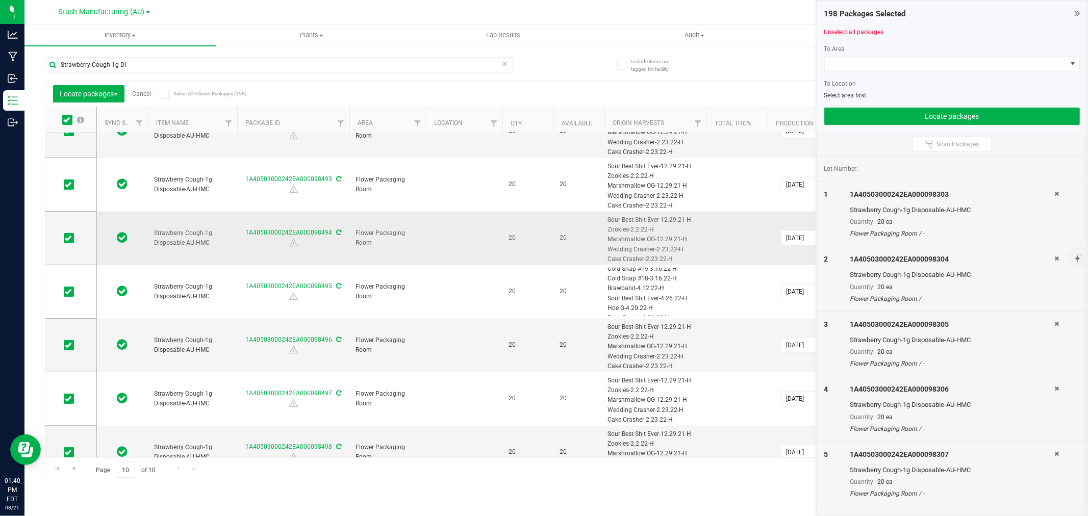
scroll to position [283, 0]
click at [855, 65] on span at bounding box center [946, 64] width 242 height 14
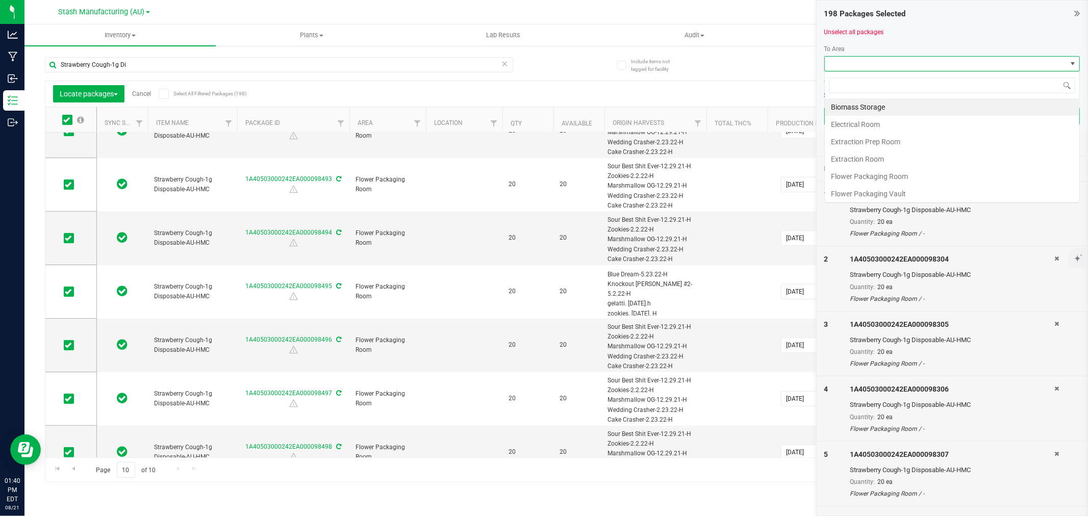
scroll to position [15, 256]
type input "pro"
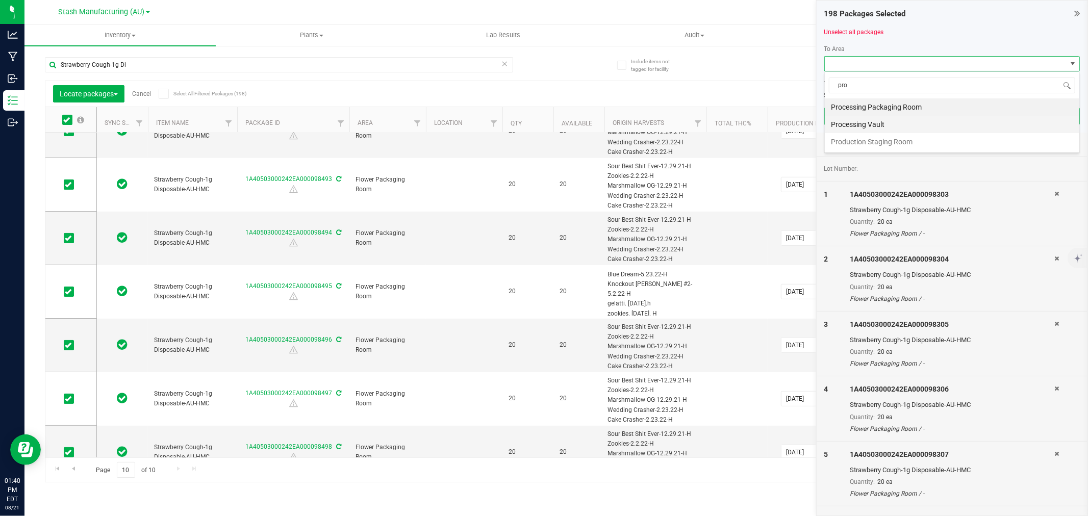
click at [893, 126] on li "Processing Vault" at bounding box center [952, 124] width 255 height 17
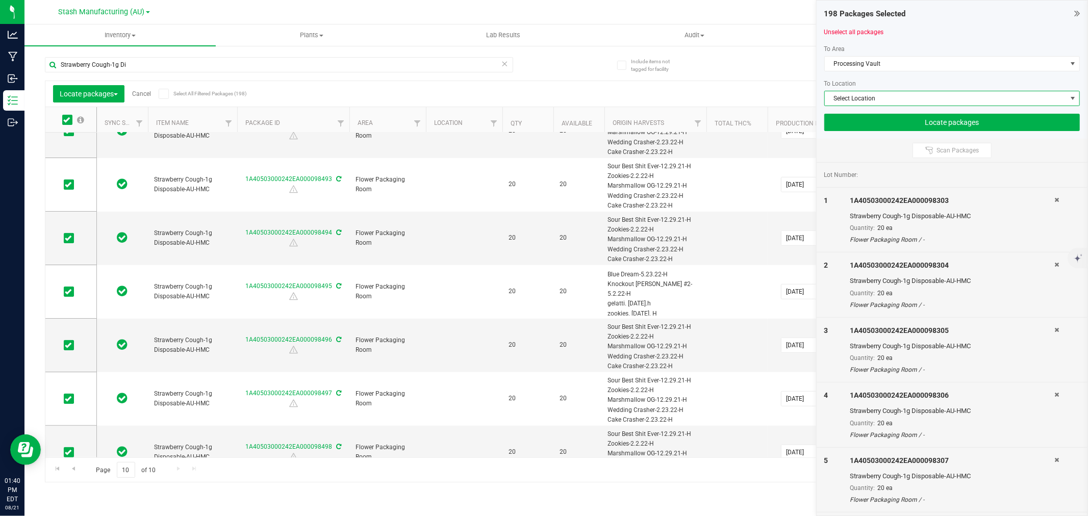
click at [862, 97] on span "Select Location" at bounding box center [946, 98] width 242 height 14
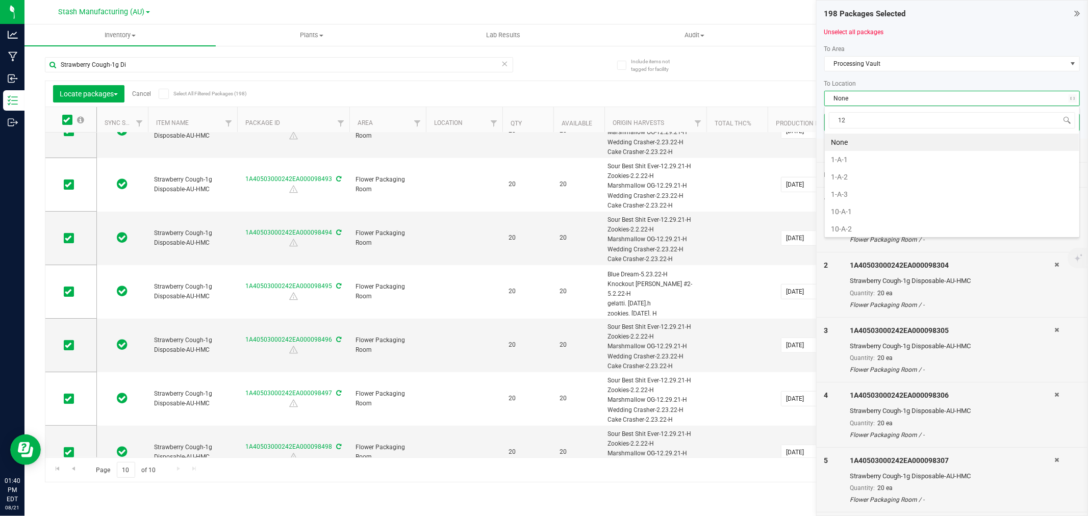
type input "12-"
click at [849, 212] on li "12-A-5" at bounding box center [952, 211] width 255 height 17
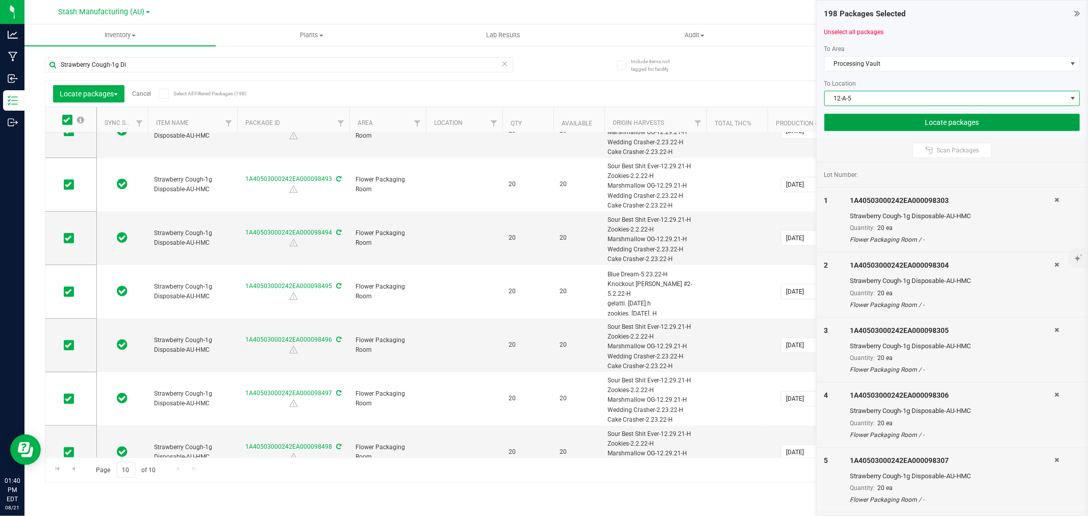
click at [936, 120] on button "Locate packages" at bounding box center [952, 122] width 256 height 17
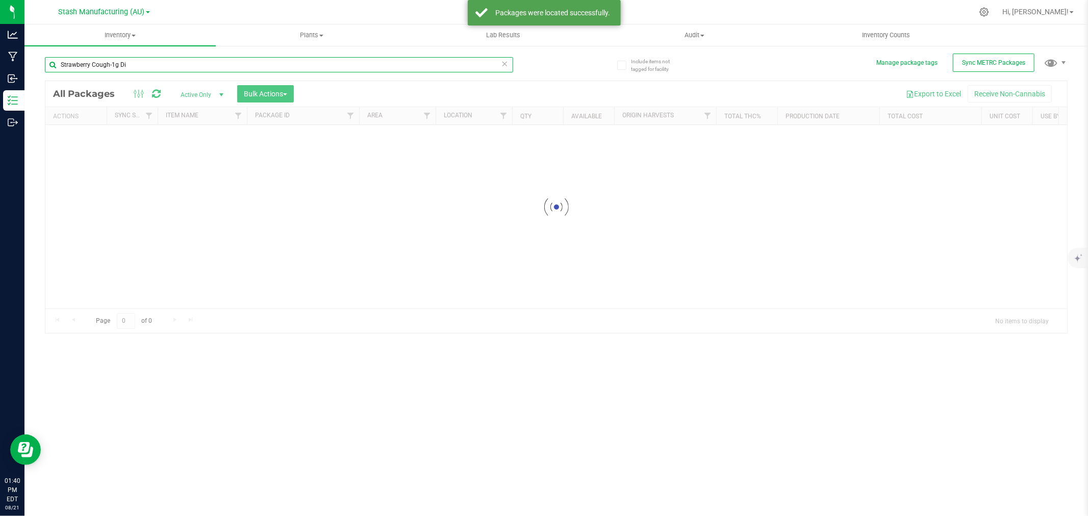
drag, startPoint x: 128, startPoint y: 65, endPoint x: -16, endPoint y: 55, distance: 144.7
click at [0, 55] on html "Analytics Manufacturing Inbound Inventory Outbound 01:40 PM EDT [DATE] 08/21 St…" at bounding box center [544, 258] width 1088 height 516
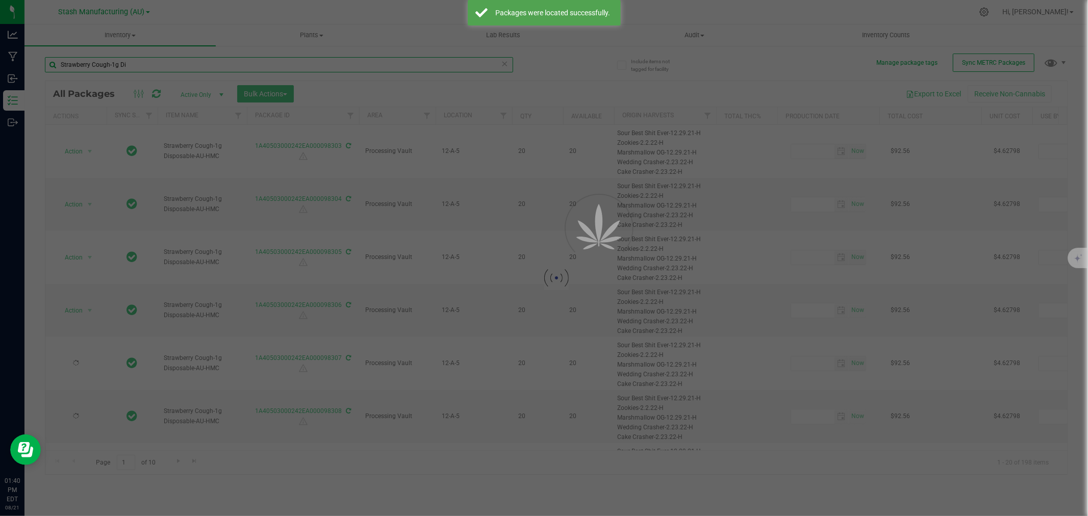
type input "C"
type input "[DATE]"
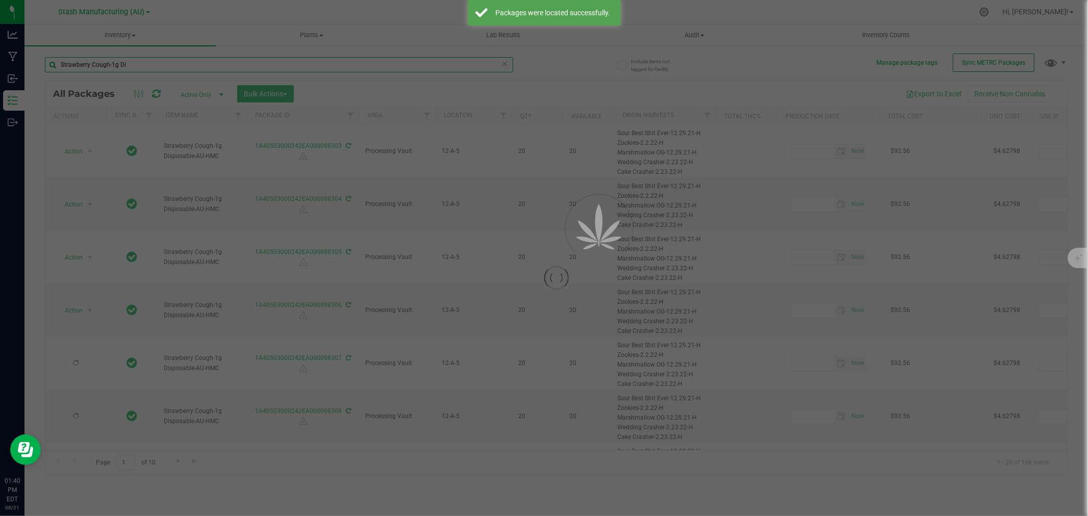
type input "[DATE]"
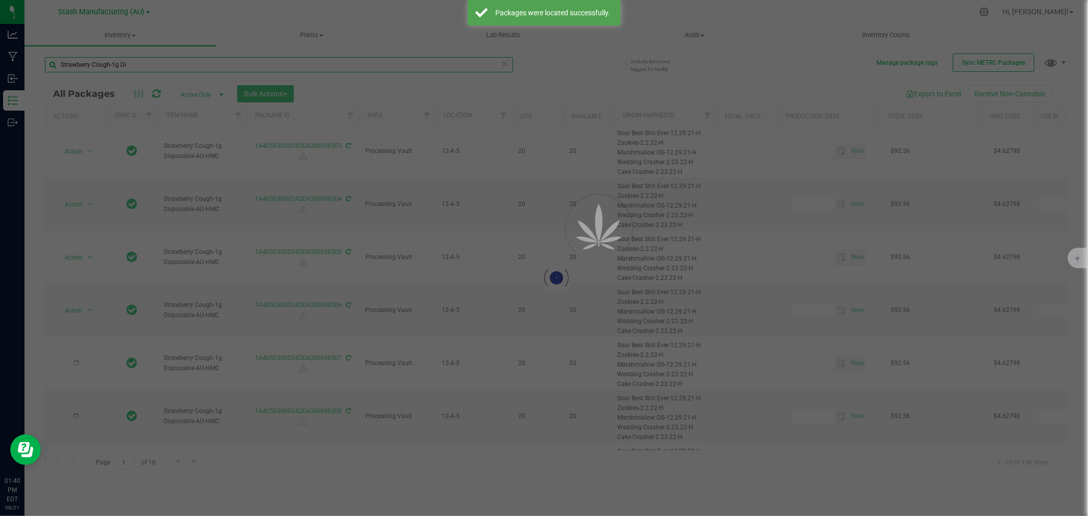
type input "[DATE]"
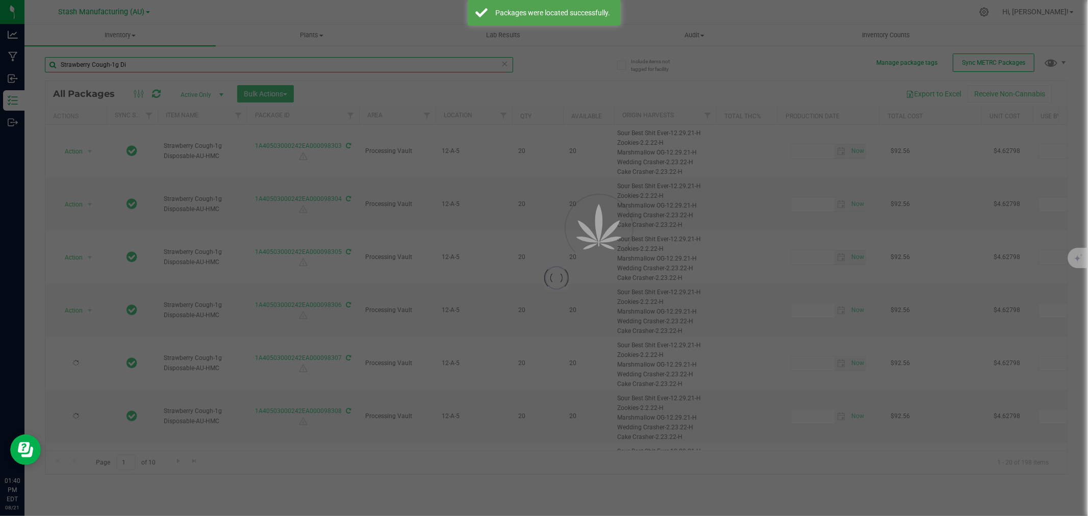
type input "[DATE]"
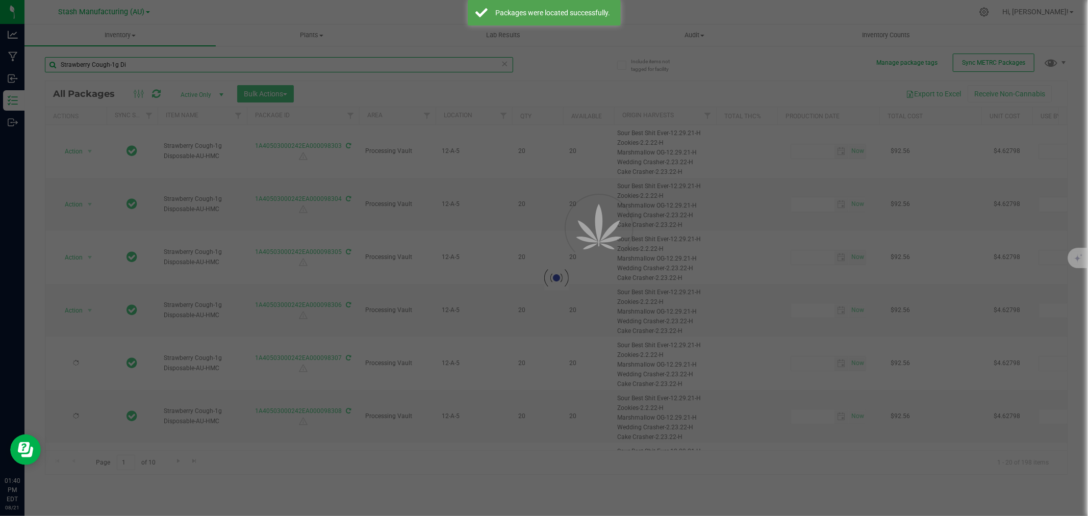
type input "[DATE]"
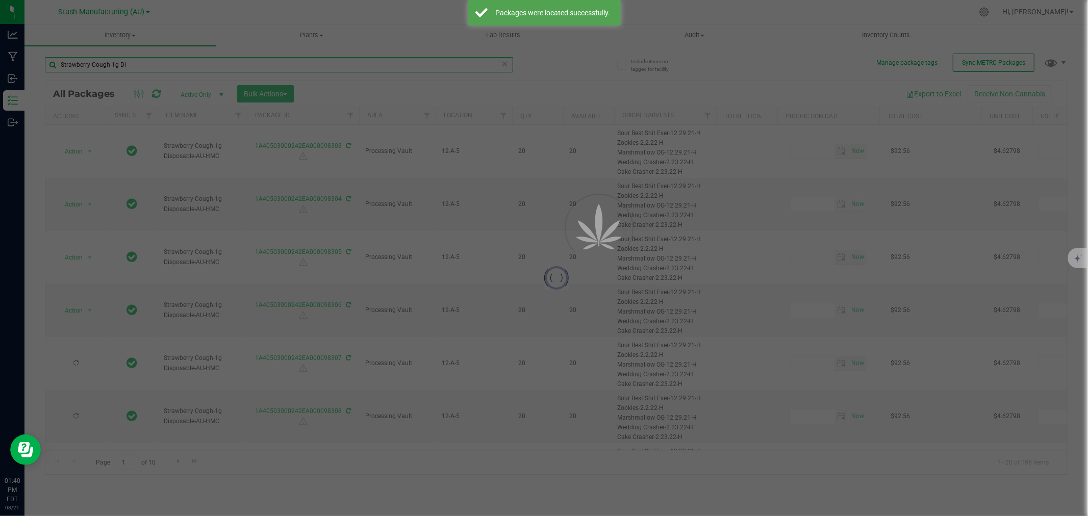
type input "[DATE]"
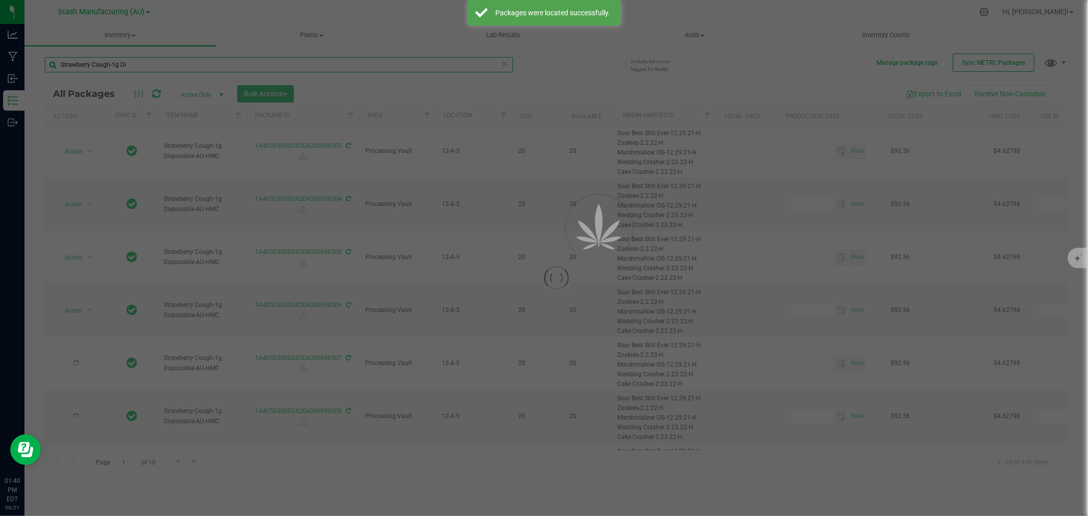
type input "[DATE]"
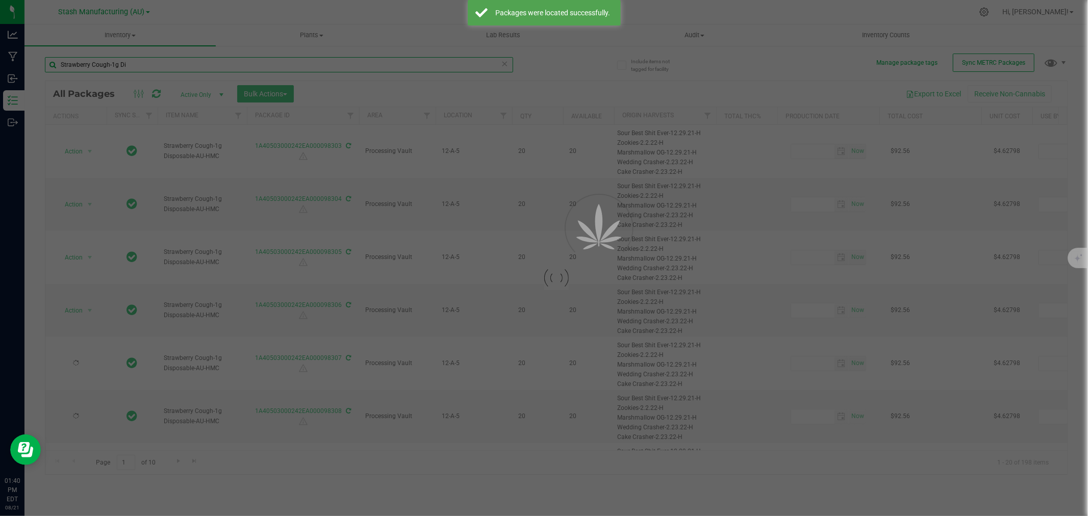
type input "[DATE]"
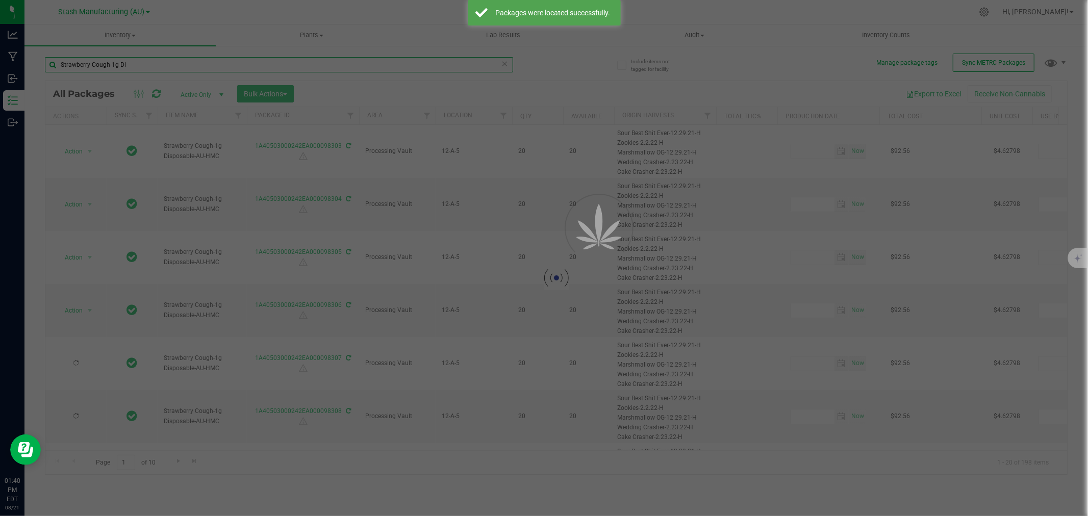
type input "[DATE]"
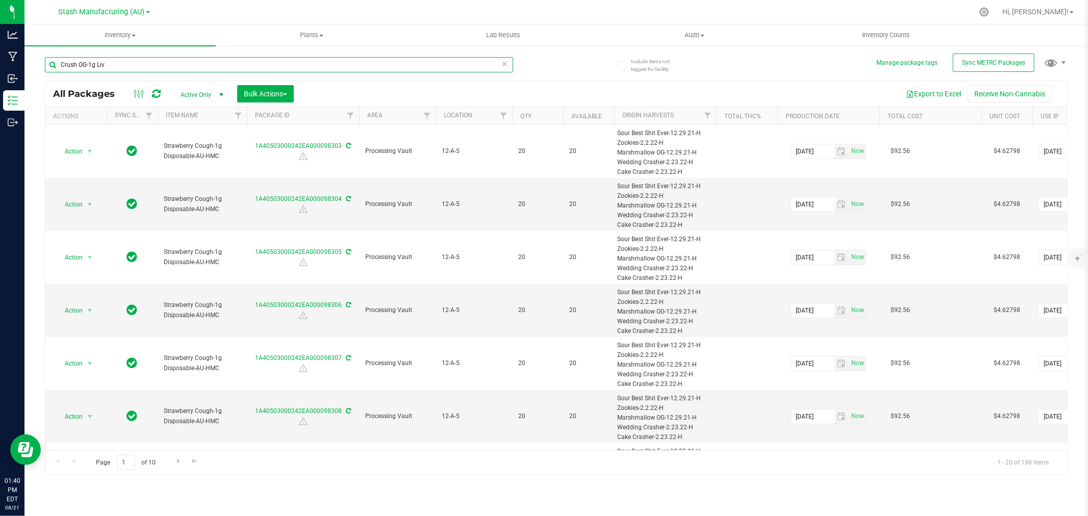
type input "Crush OG-1g Live"
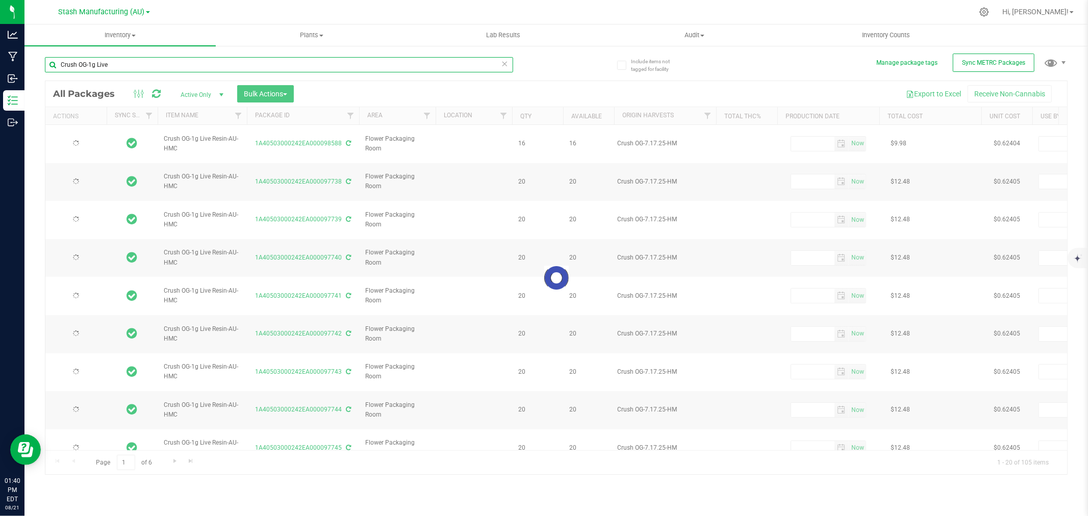
type input "[DATE]"
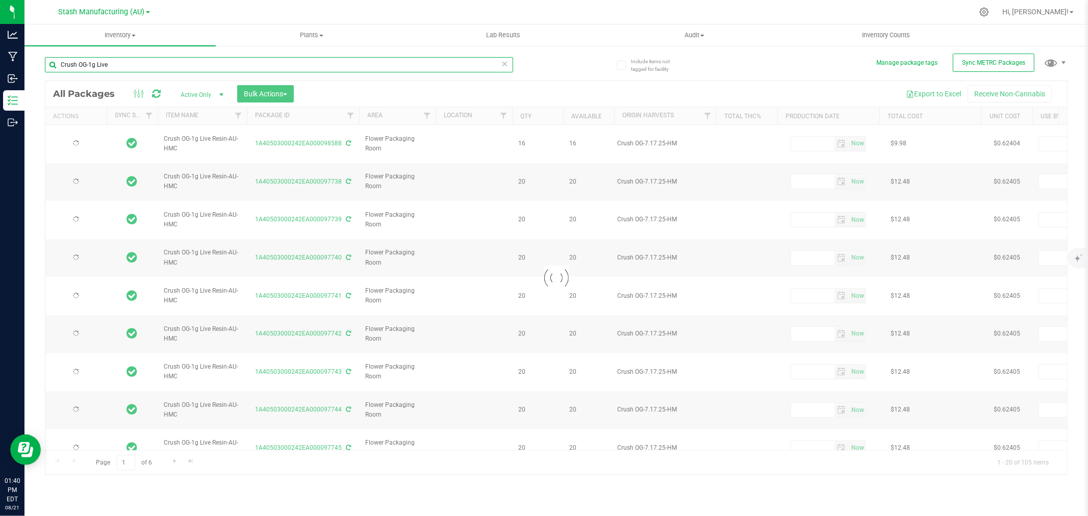
type input "[DATE]"
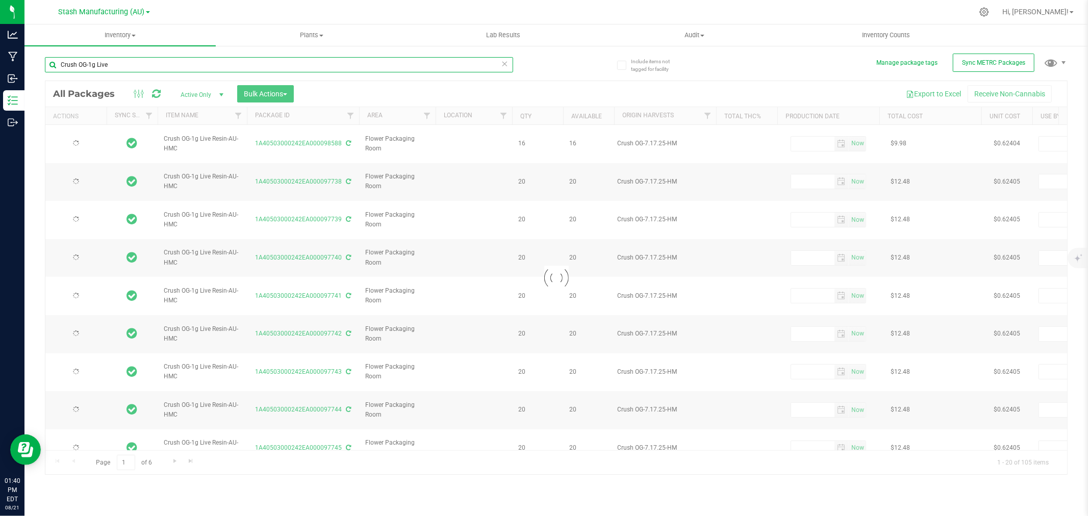
type input "[DATE]"
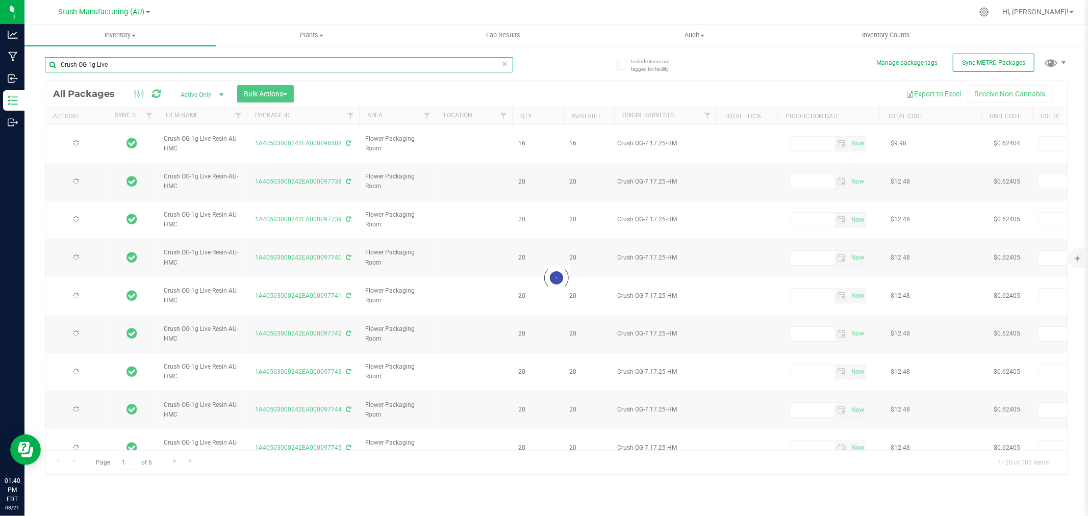
type input "[DATE]"
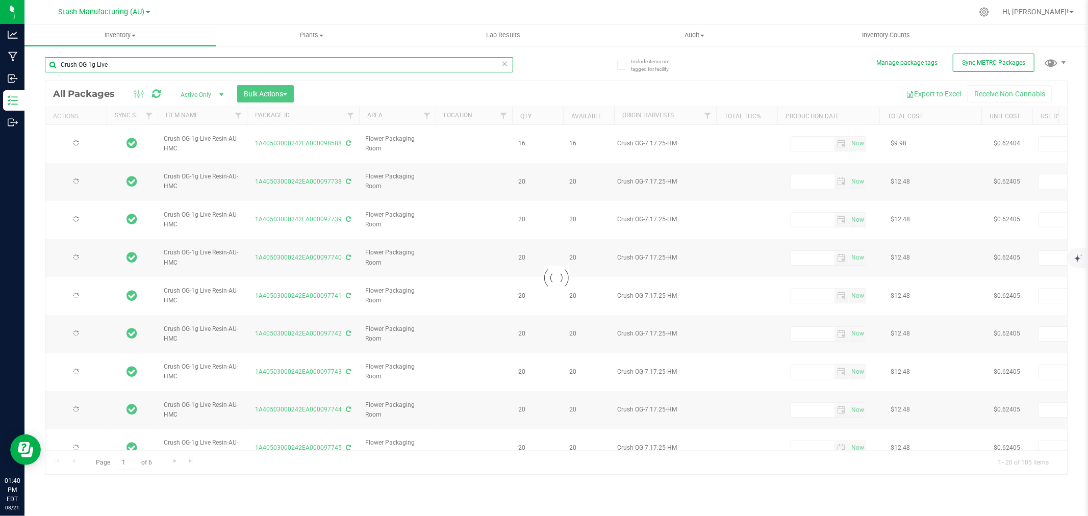
type input "[DATE]"
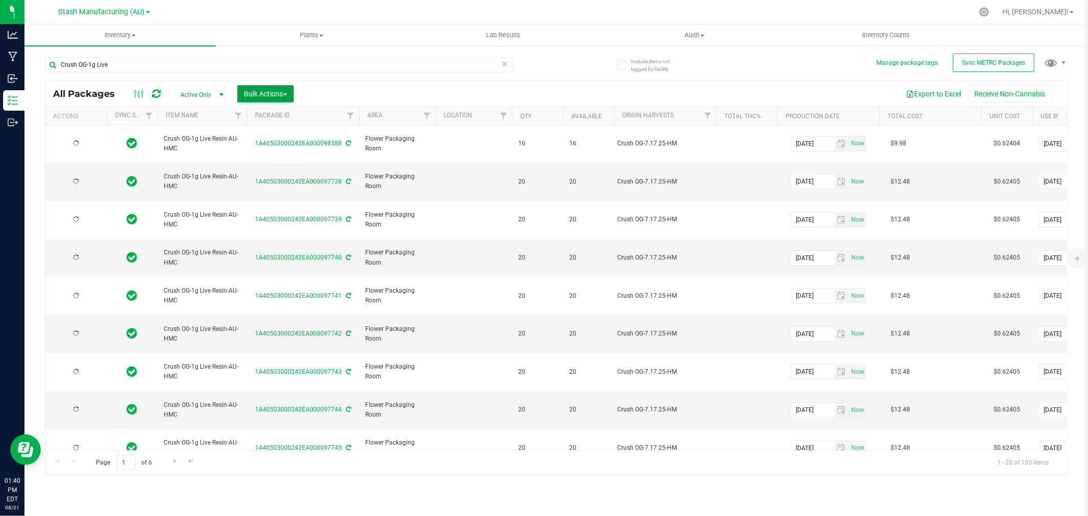
click at [277, 90] on span "Bulk Actions" at bounding box center [265, 94] width 43 height 8
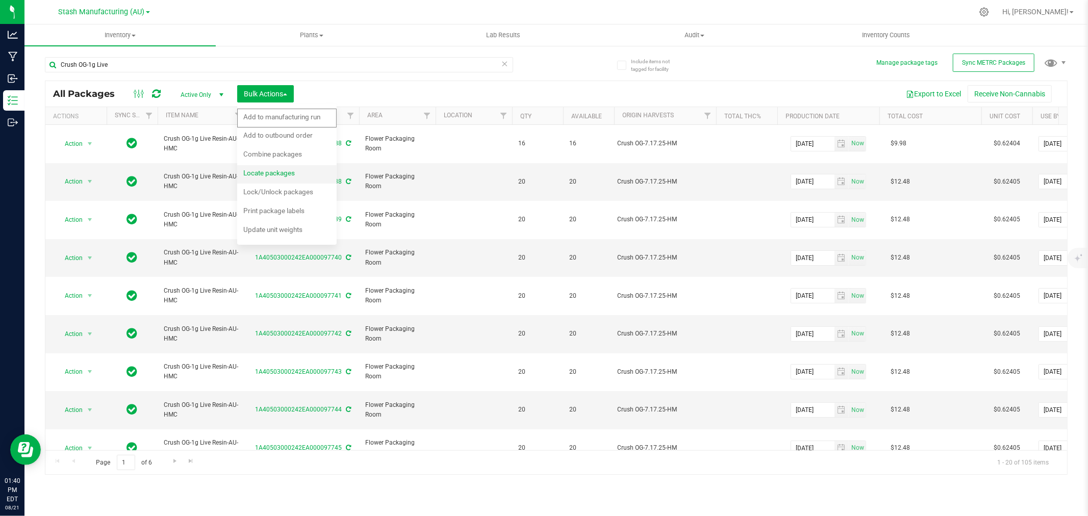
click at [276, 171] on span "Locate packages" at bounding box center [269, 173] width 52 height 8
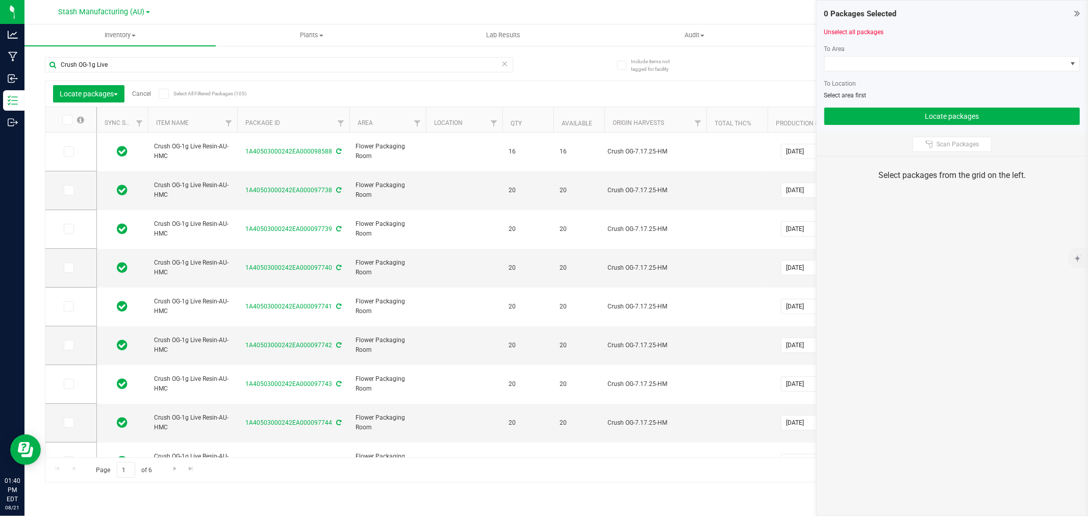
click at [68, 120] on icon at bounding box center [66, 120] width 7 height 0
click at [0, 0] on input "checkbox" at bounding box center [0, 0] width 0 height 0
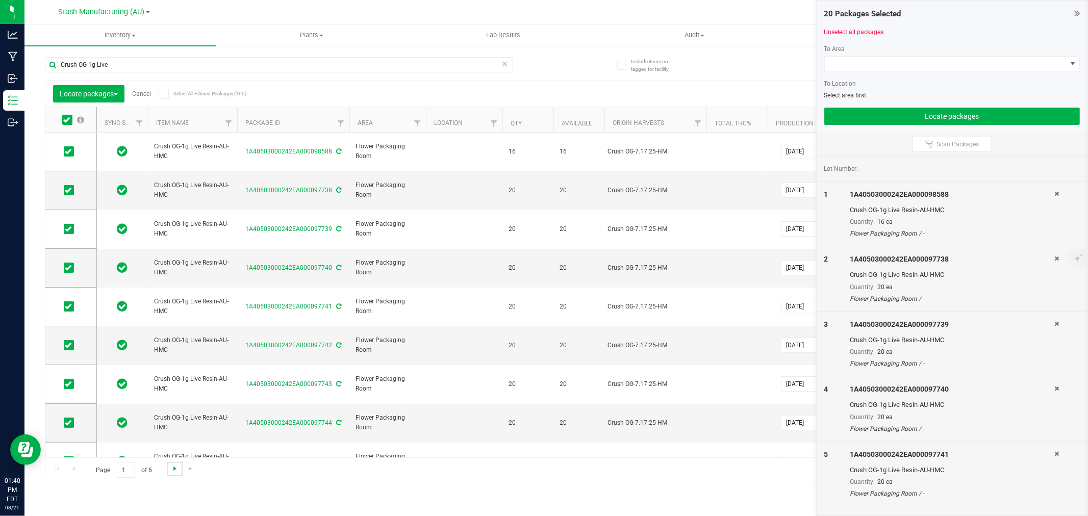
click at [171, 472] on span "Go to the next page" at bounding box center [175, 469] width 8 height 8
click at [65, 120] on icon at bounding box center [66, 120] width 7 height 0
click at [0, 0] on input "checkbox" at bounding box center [0, 0] width 0 height 0
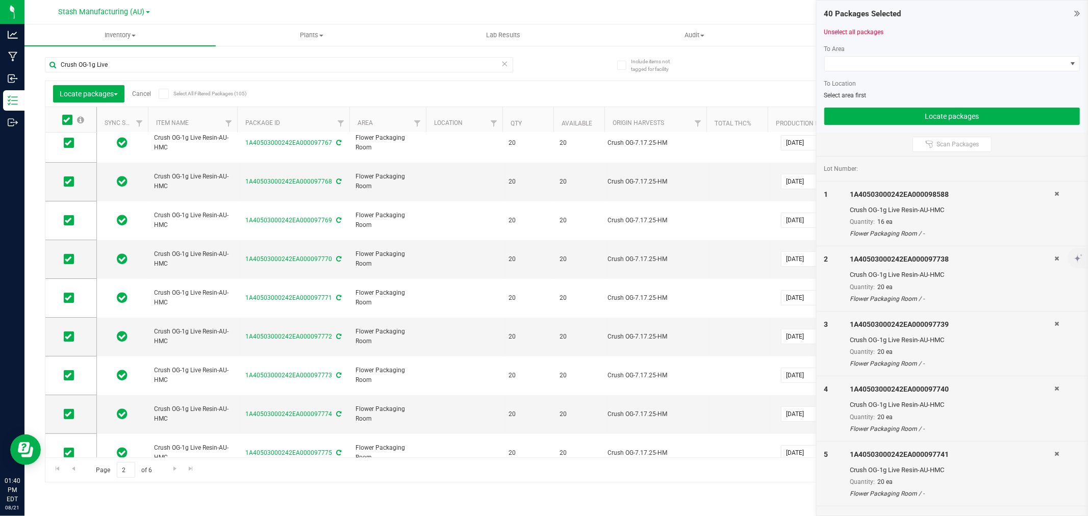
scroll to position [449, 0]
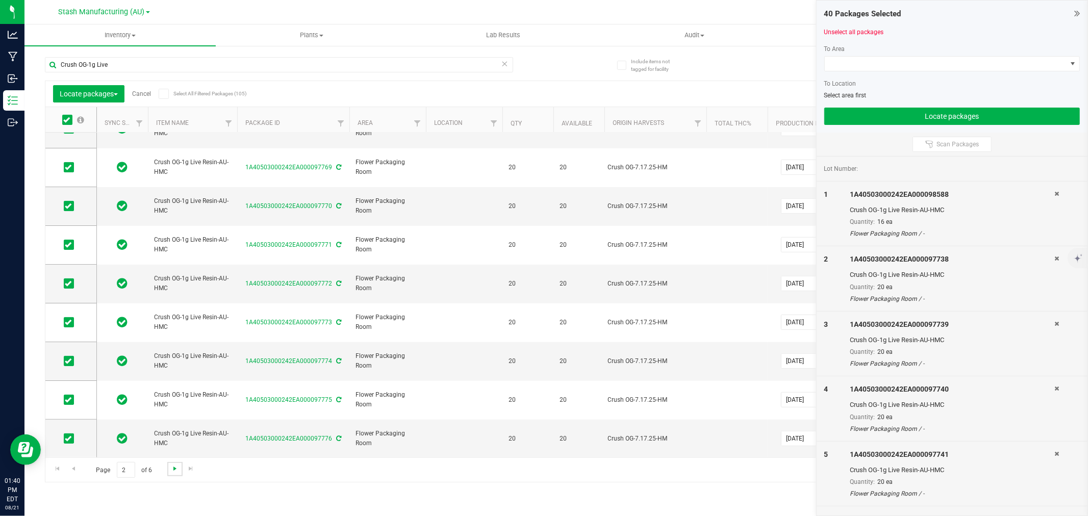
click at [176, 469] on span "Go to the next page" at bounding box center [175, 469] width 8 height 8
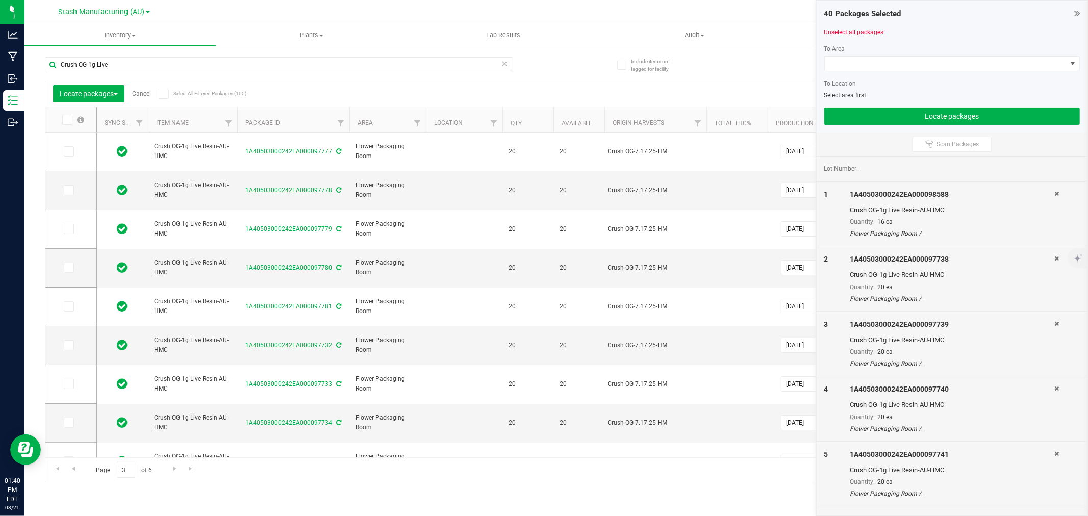
click at [64, 120] on icon at bounding box center [66, 120] width 7 height 0
click at [0, 0] on input "checkbox" at bounding box center [0, 0] width 0 height 0
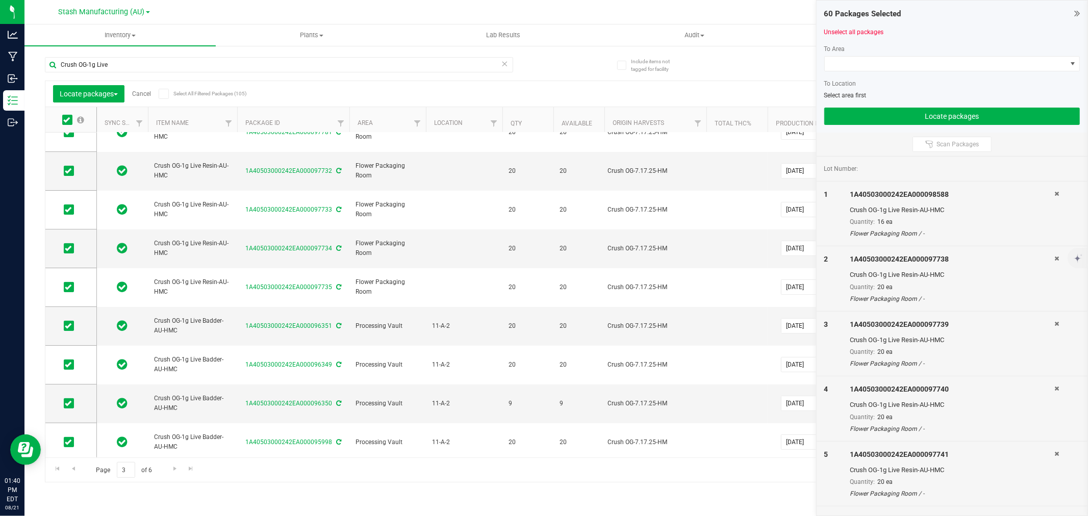
click at [70, 116] on span at bounding box center [67, 120] width 10 height 10
click at [0, 0] on input "checkbox" at bounding box center [0, 0] width 0 height 0
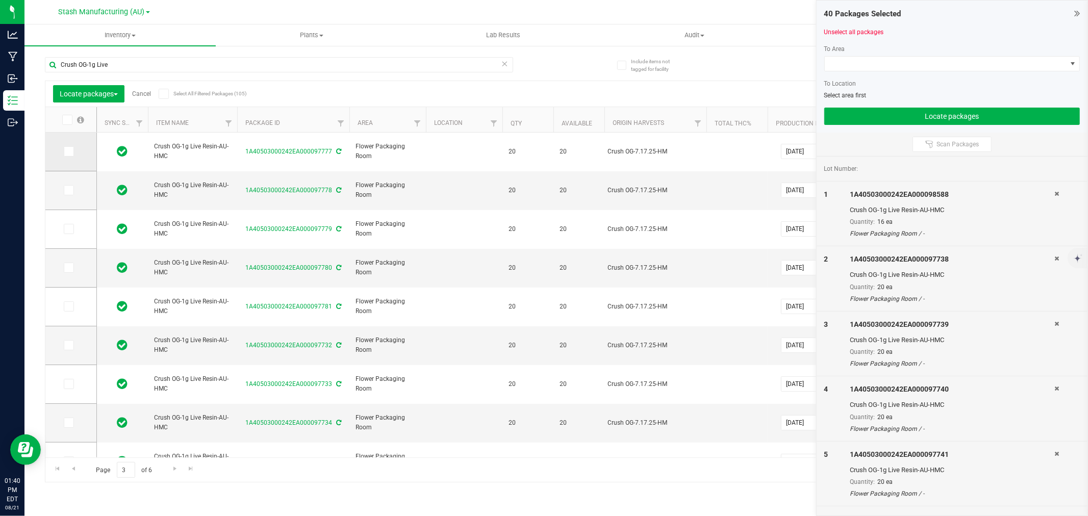
click at [64, 150] on span at bounding box center [69, 151] width 10 height 10
click at [0, 0] on input "checkbox" at bounding box center [0, 0] width 0 height 0
click at [70, 190] on icon at bounding box center [68, 190] width 7 height 0
click at [0, 0] on input "checkbox" at bounding box center [0, 0] width 0 height 0
drag, startPoint x: 65, startPoint y: 225, endPoint x: 75, endPoint y: 276, distance: 52.0
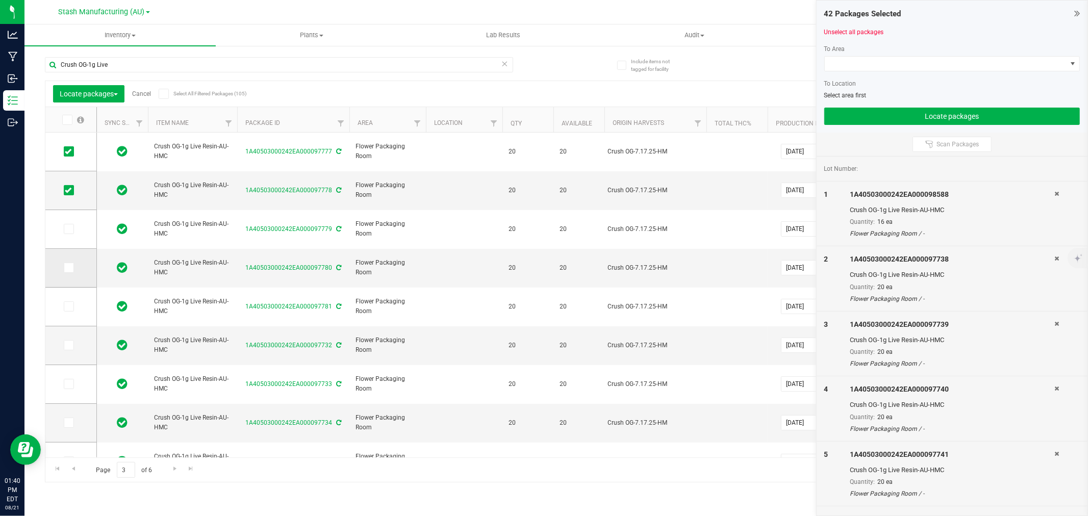
click at [65, 229] on icon at bounding box center [68, 229] width 7 height 0
click at [0, 0] on input "checkbox" at bounding box center [0, 0] width 0 height 0
click at [68, 268] on icon at bounding box center [68, 268] width 7 height 0
click at [0, 0] on input "checkbox" at bounding box center [0, 0] width 0 height 0
click at [69, 307] on icon at bounding box center [68, 307] width 7 height 0
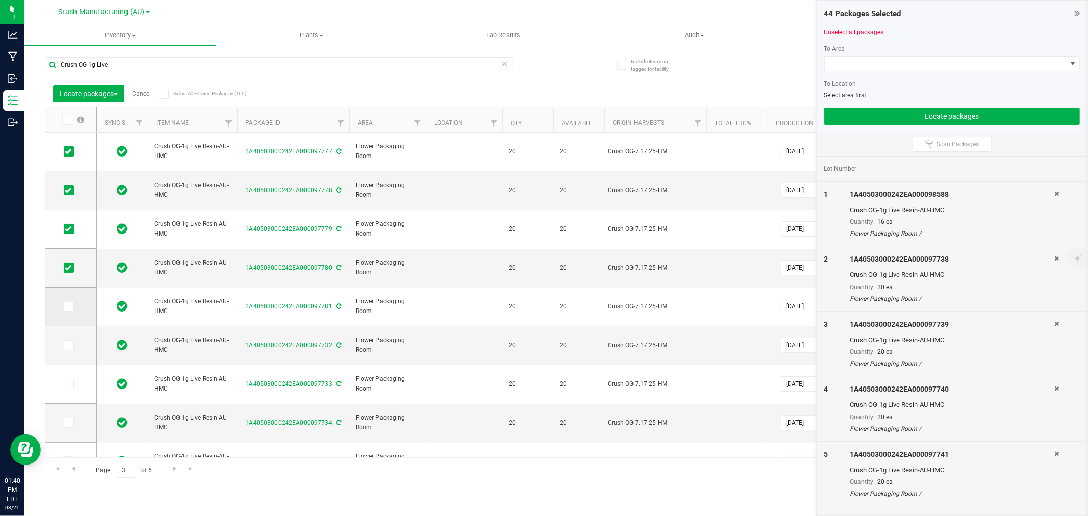
click at [0, 0] on input "checkbox" at bounding box center [0, 0] width 0 height 0
click at [64, 345] on span at bounding box center [69, 345] width 10 height 10
click at [0, 0] on input "checkbox" at bounding box center [0, 0] width 0 height 0
click at [69, 384] on icon at bounding box center [68, 384] width 7 height 0
click at [0, 0] on input "checkbox" at bounding box center [0, 0] width 0 height 0
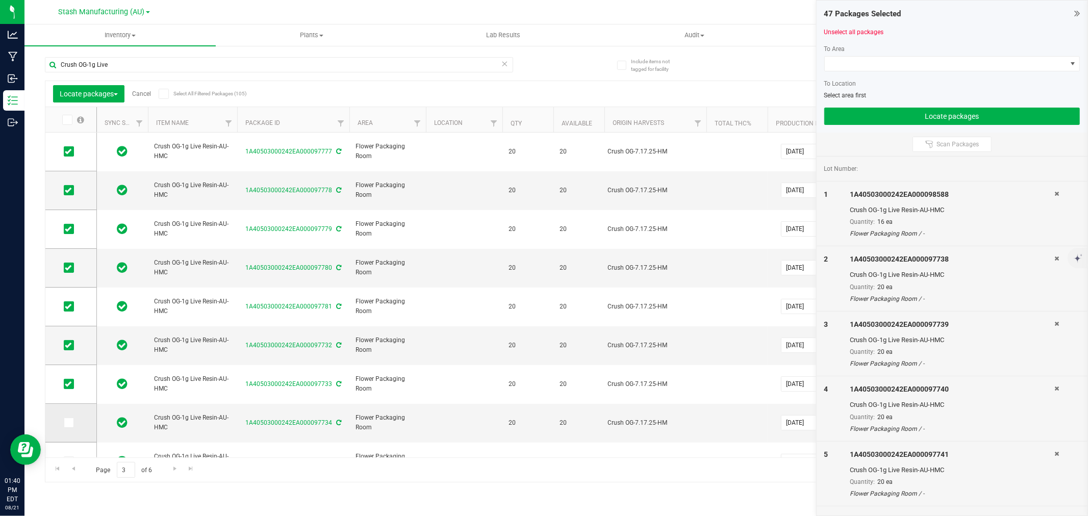
click at [67, 419] on span at bounding box center [69, 423] width 10 height 10
click at [0, 0] on input "checkbox" at bounding box center [0, 0] width 0 height 0
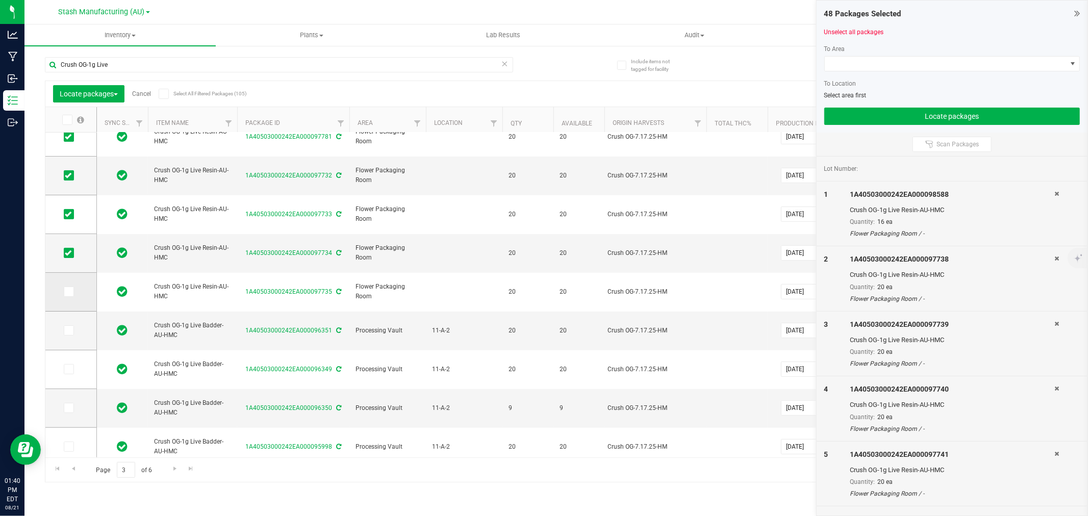
click at [66, 292] on icon at bounding box center [68, 292] width 7 height 0
click at [0, 0] on input "checkbox" at bounding box center [0, 0] width 0 height 0
click at [883, 58] on span at bounding box center [946, 64] width 242 height 14
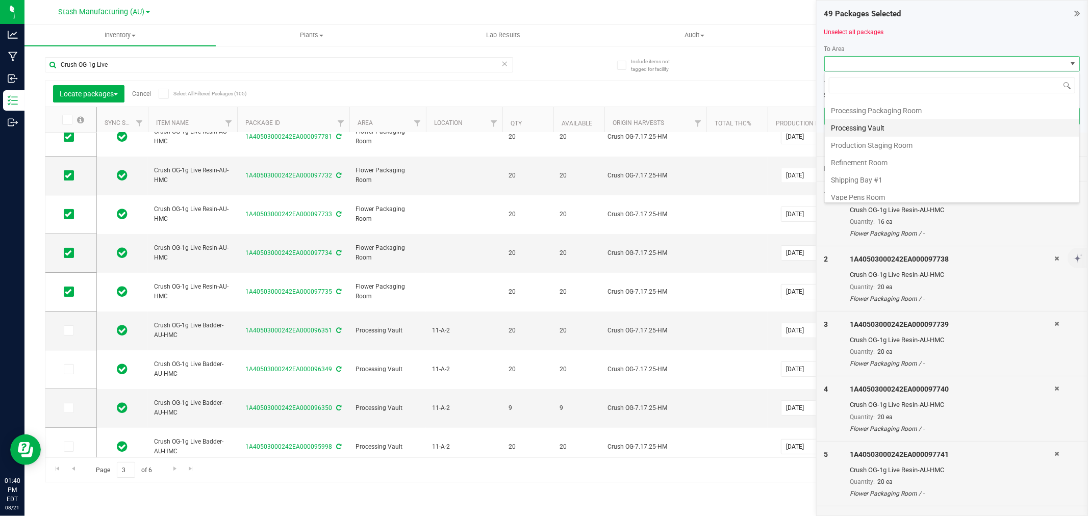
click at [856, 129] on li "Processing Vault" at bounding box center [952, 127] width 255 height 17
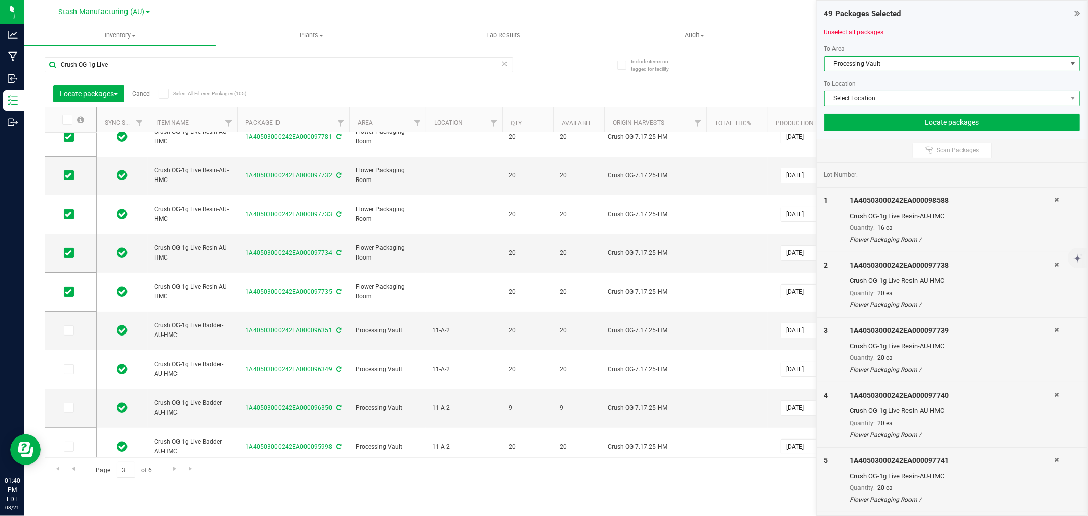
click at [842, 96] on span "Select Location" at bounding box center [946, 98] width 242 height 14
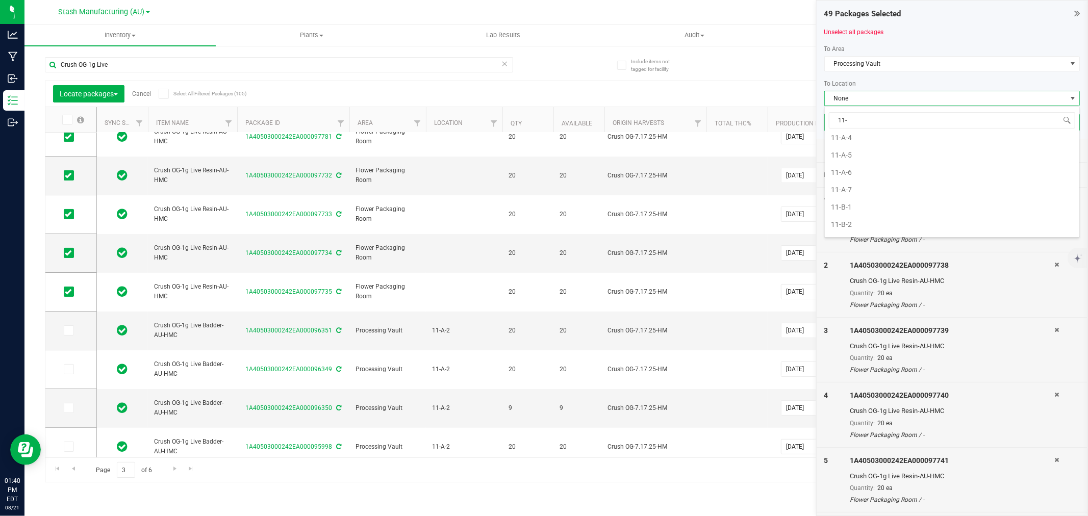
click at [852, 207] on li "11-B-1" at bounding box center [952, 206] width 255 height 17
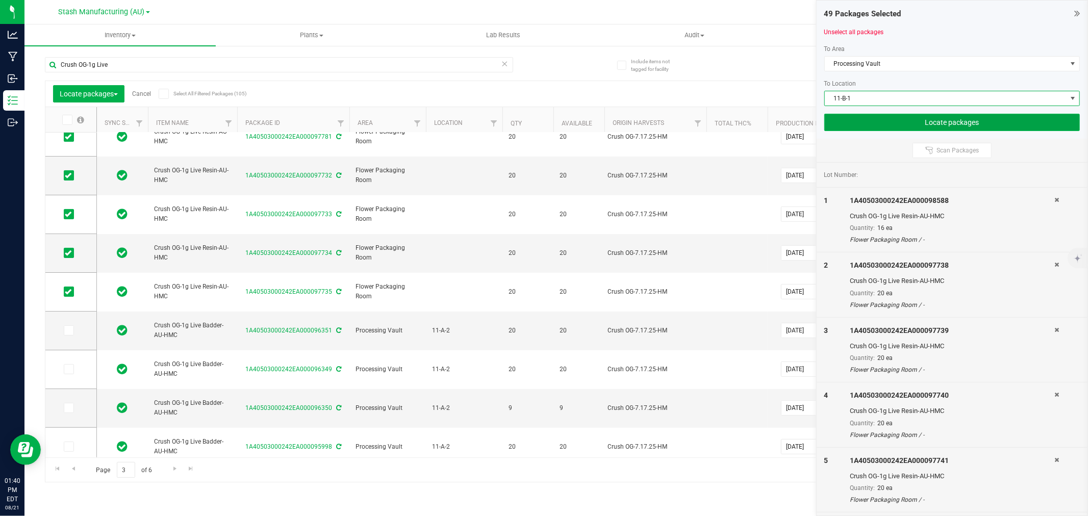
click at [926, 114] on button "Locate packages" at bounding box center [952, 122] width 256 height 17
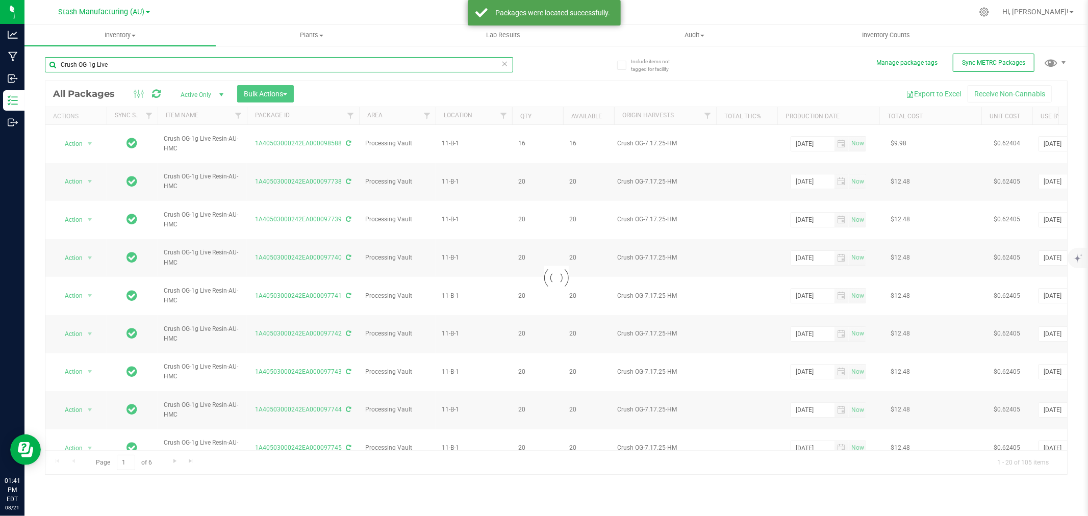
click at [92, 63] on input "Crush OG-1g Live" at bounding box center [279, 64] width 468 height 15
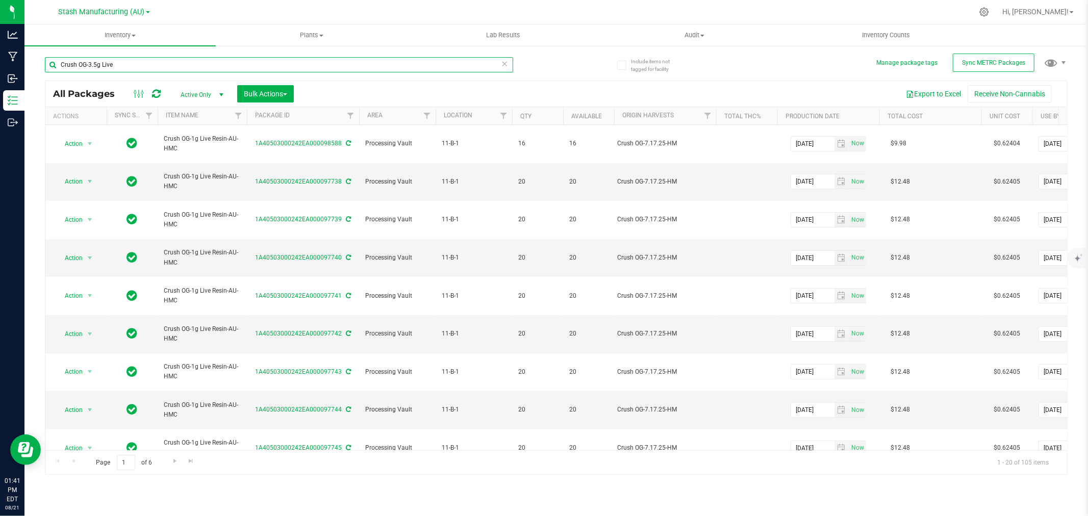
click at [126, 64] on input "Crush OG-3.5g Live" at bounding box center [279, 64] width 468 height 15
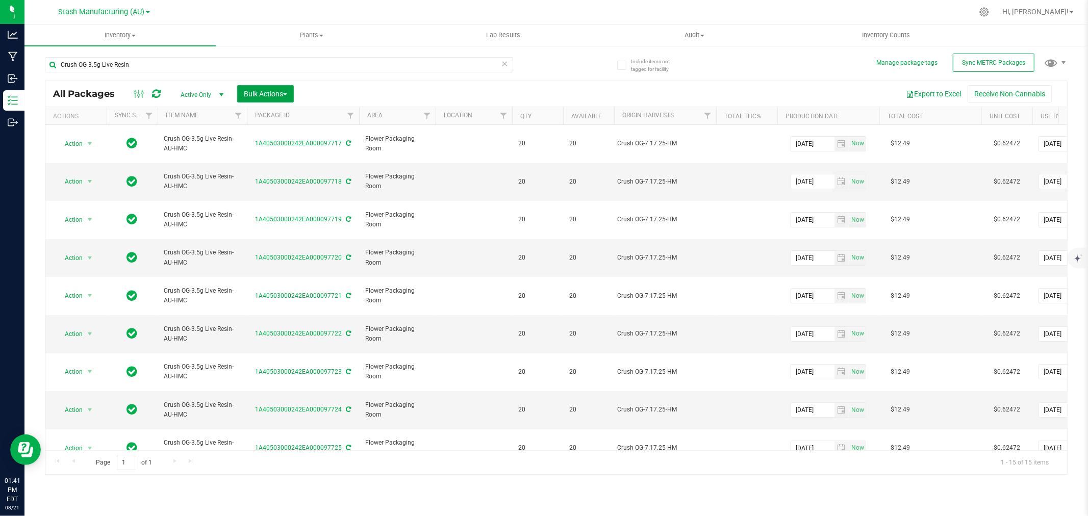
click at [270, 97] on span "Bulk Actions" at bounding box center [265, 94] width 43 height 8
click at [275, 177] on div "Locate packages" at bounding box center [275, 174] width 65 height 16
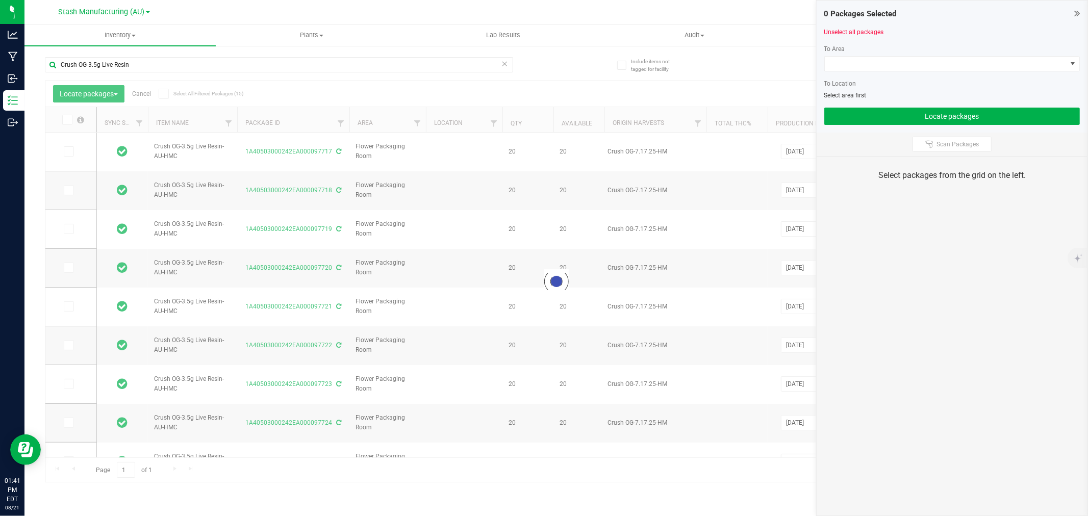
click at [67, 120] on icon at bounding box center [66, 120] width 7 height 0
click at [0, 0] on input "checkbox" at bounding box center [0, 0] width 0 height 0
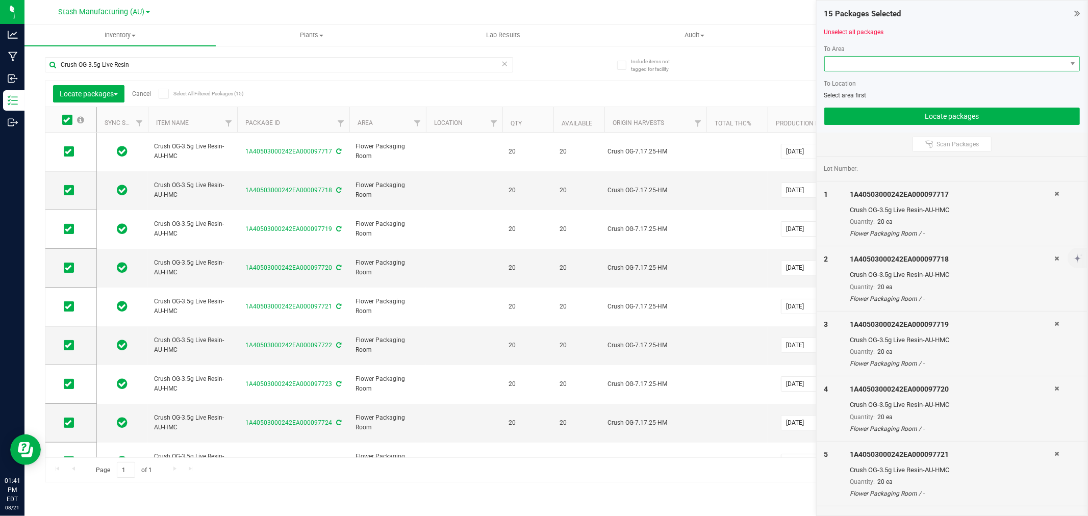
click at [855, 59] on span at bounding box center [946, 64] width 242 height 14
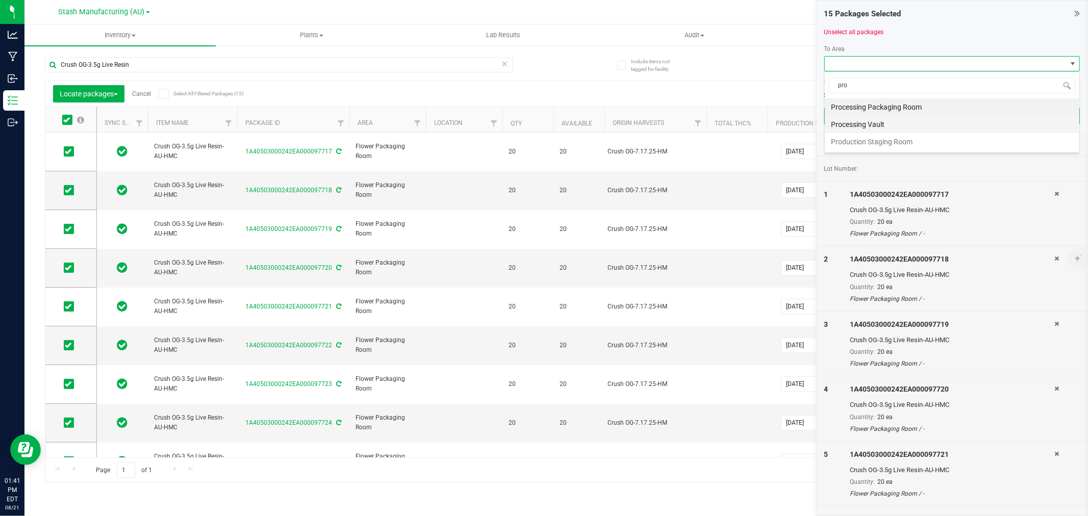
click at [870, 128] on li "Processing Vault" at bounding box center [952, 124] width 255 height 17
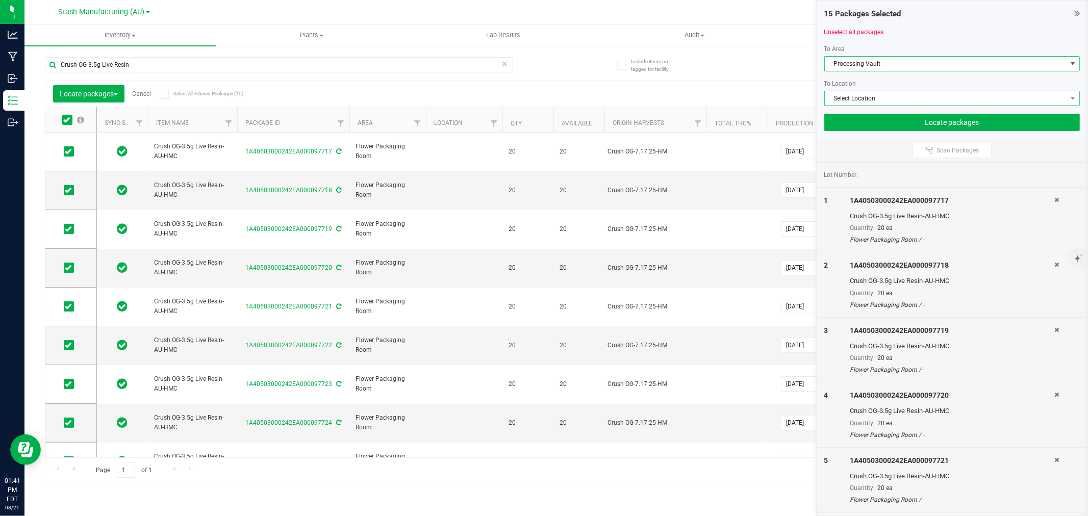
click at [869, 103] on span "Select Location" at bounding box center [946, 98] width 242 height 14
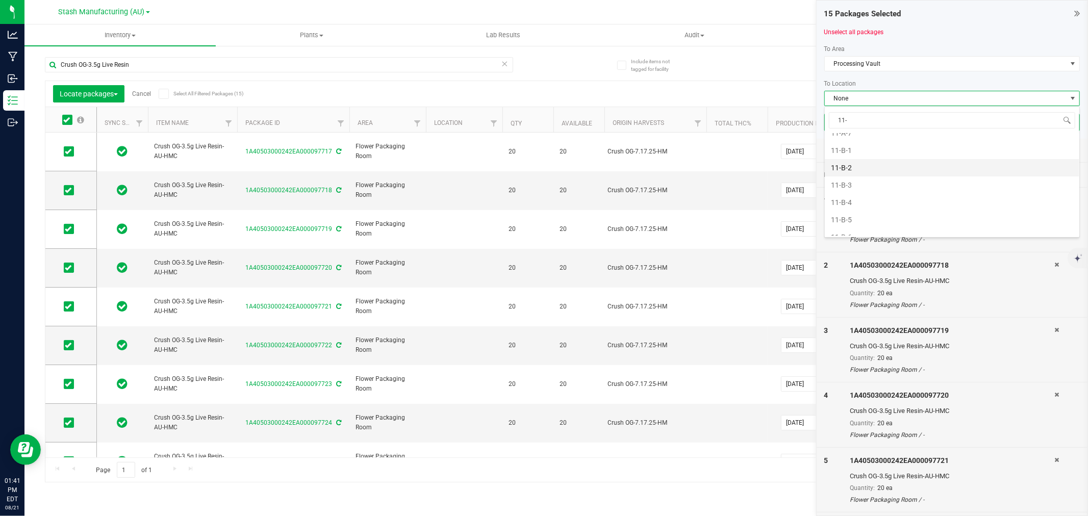
click at [847, 166] on li "11-B-2" at bounding box center [952, 167] width 255 height 17
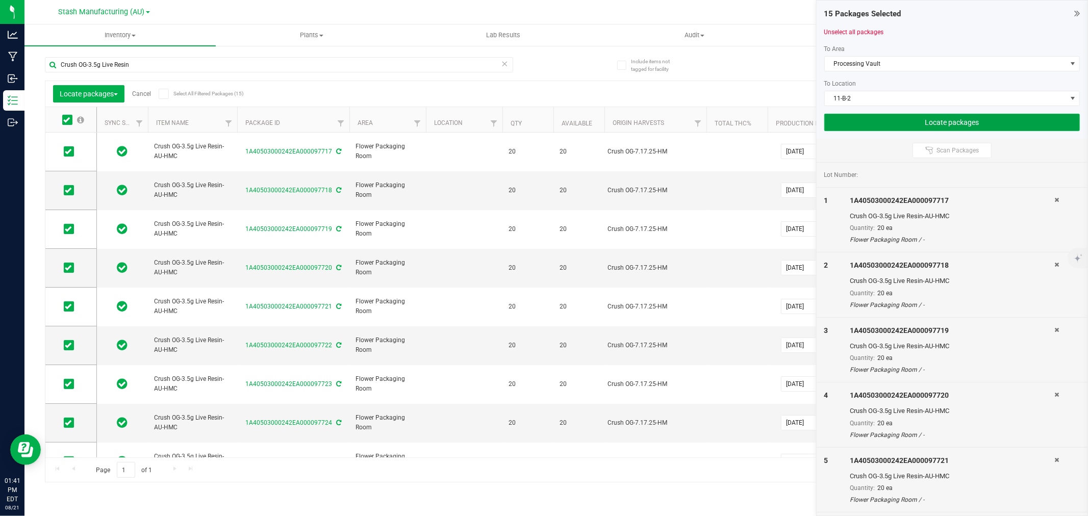
click at [941, 116] on button "Locate packages" at bounding box center [952, 122] width 256 height 17
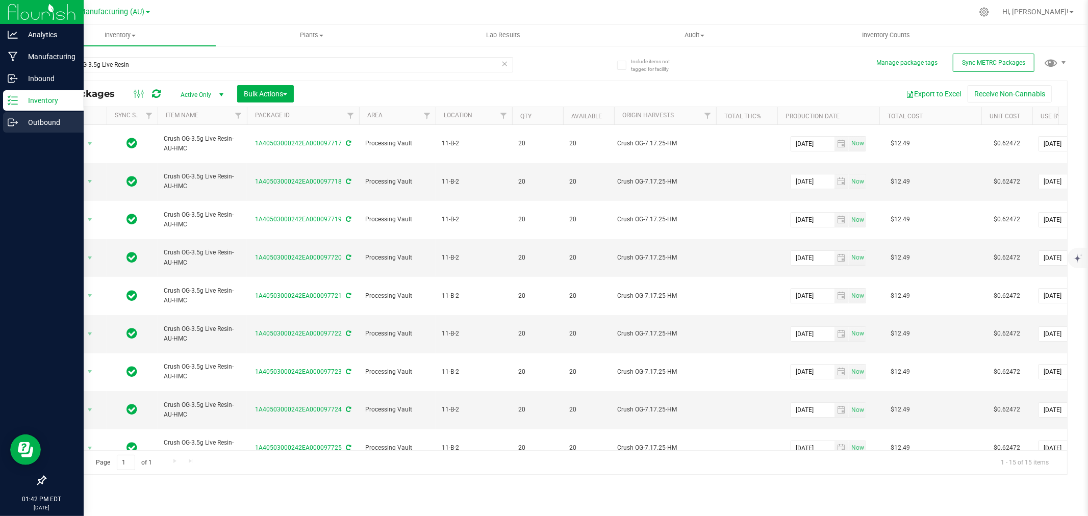
click at [13, 120] on icon at bounding box center [13, 122] width 10 height 10
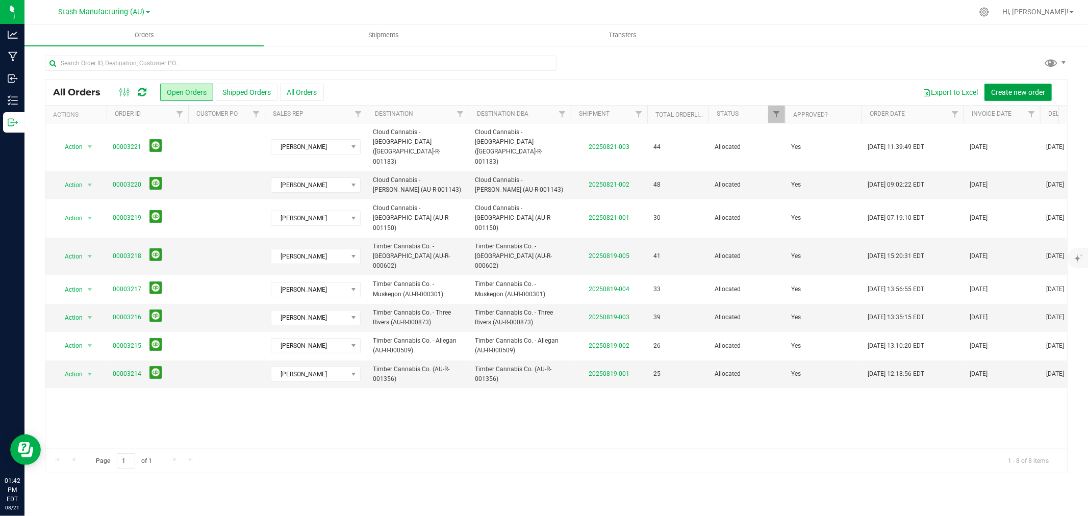
click at [1021, 89] on span "Create new order" at bounding box center [1018, 92] width 54 height 8
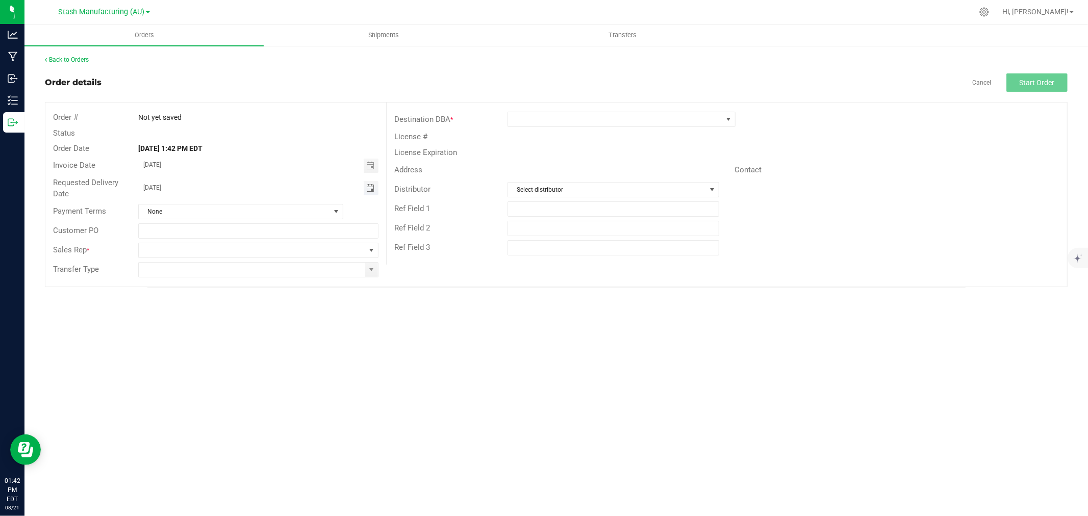
click at [366, 188] on span "Toggle calendar" at bounding box center [370, 188] width 8 height 8
click at [215, 299] on span "26" at bounding box center [214, 304] width 15 height 16
click at [190, 253] on span at bounding box center [252, 250] width 226 height 14
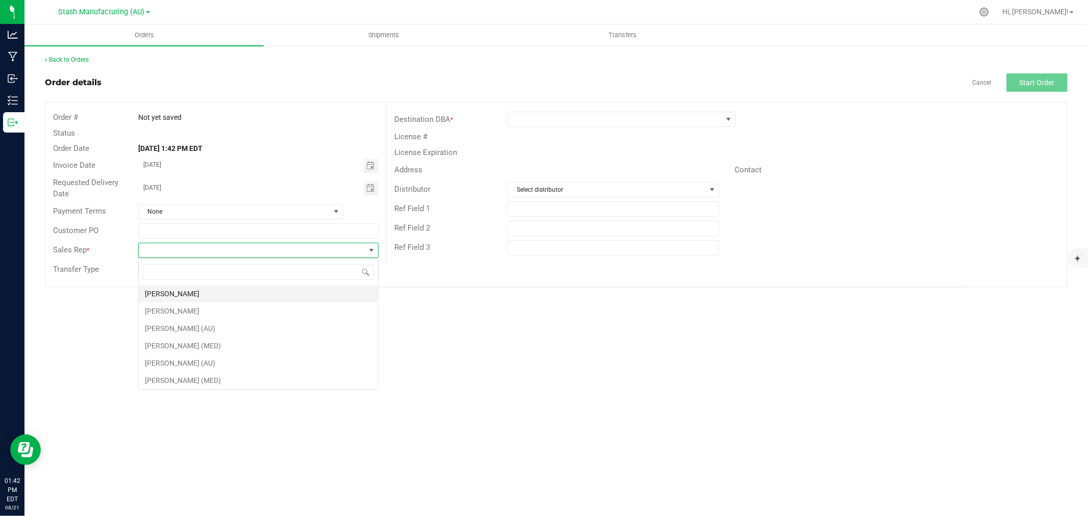
scroll to position [15, 240]
click at [164, 296] on li "[PERSON_NAME]" at bounding box center [258, 293] width 239 height 17
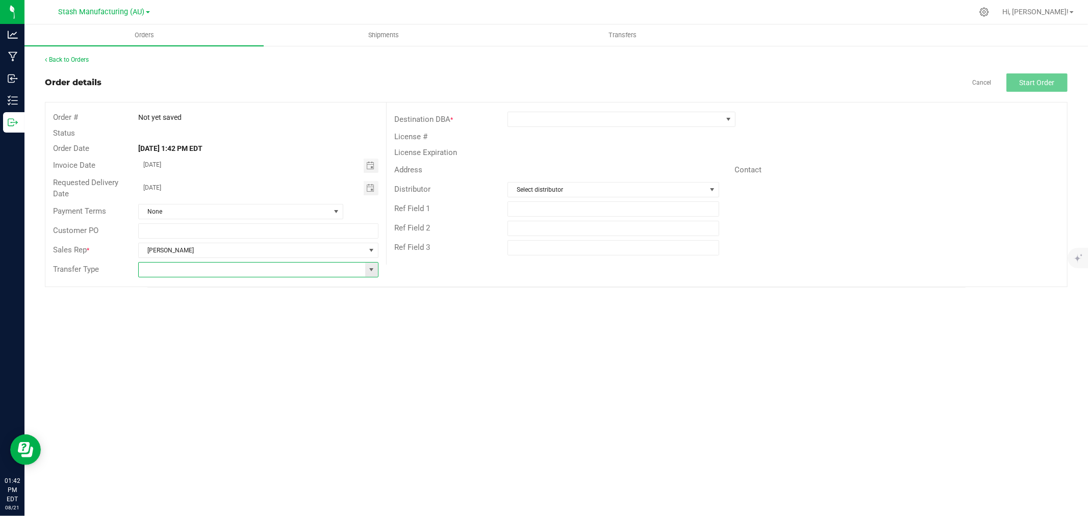
click at [175, 274] on input at bounding box center [252, 270] width 226 height 14
click at [371, 271] on span at bounding box center [371, 270] width 8 height 8
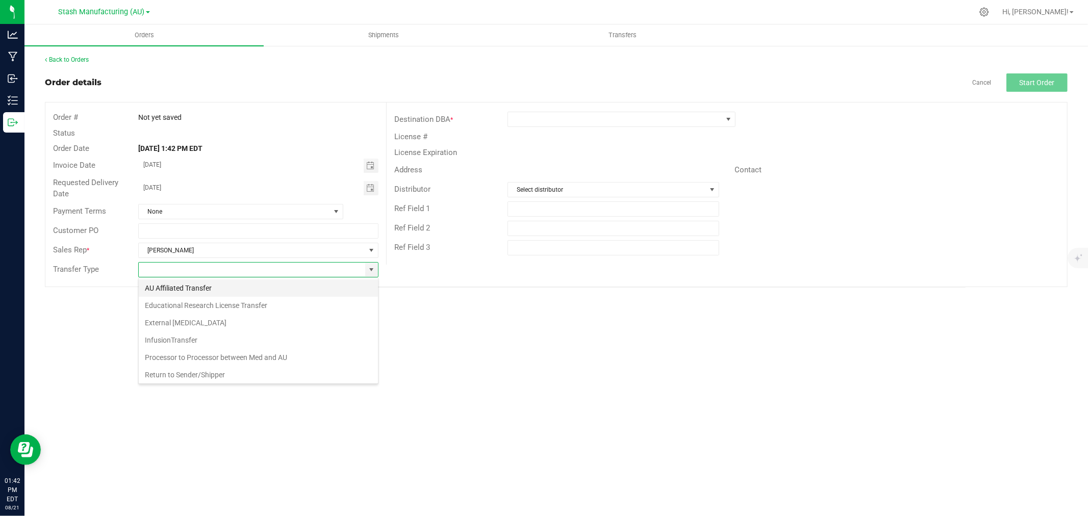
click at [158, 289] on li "AU Affiliated Transfer" at bounding box center [258, 287] width 239 height 17
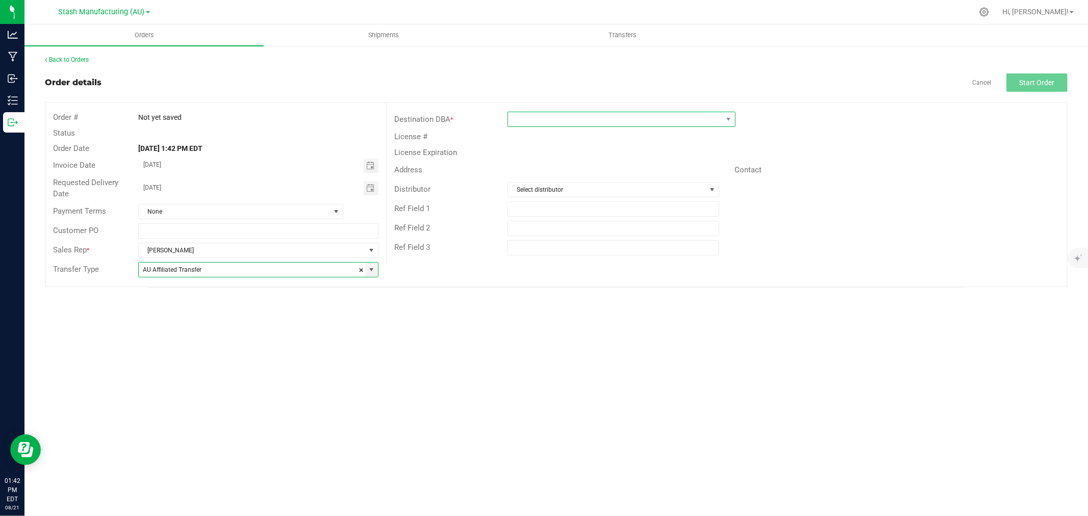
click at [518, 119] on span at bounding box center [615, 119] width 214 height 14
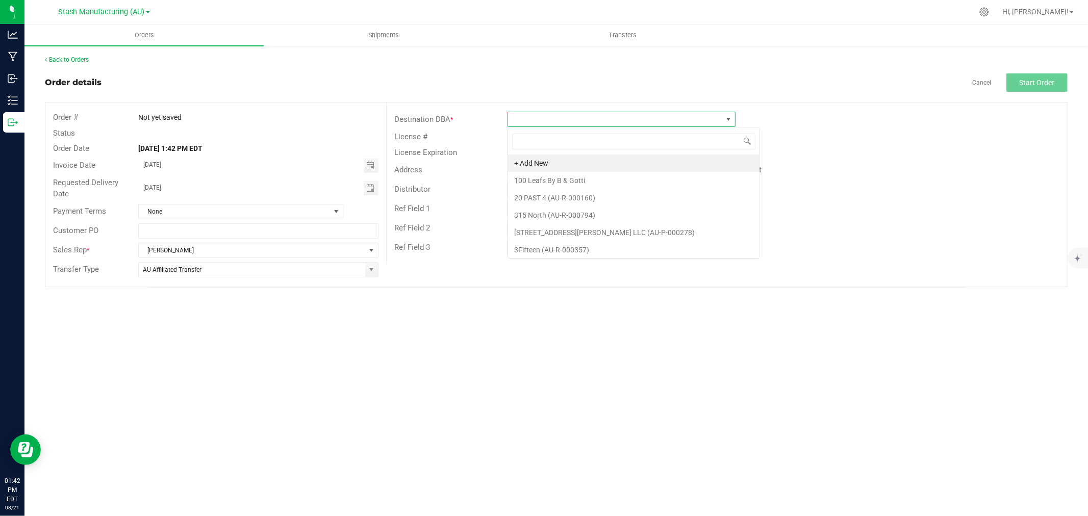
scroll to position [15, 228]
click at [597, 217] on li "Cloud Cannabis - GR 28th St. (AU-R-001144)" at bounding box center [621, 215] width 227 height 17
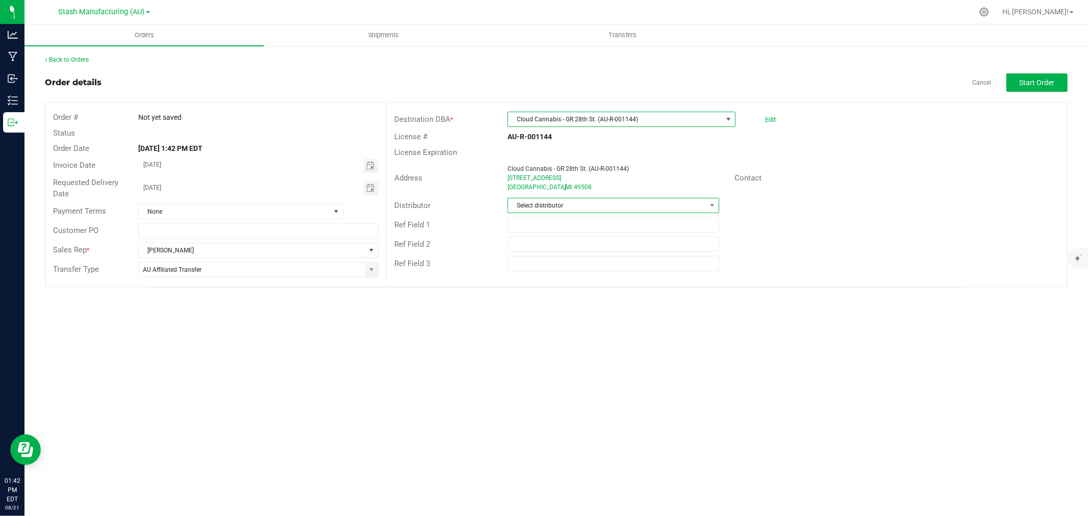
click at [605, 201] on span "Select distributor" at bounding box center [607, 205] width 198 height 14
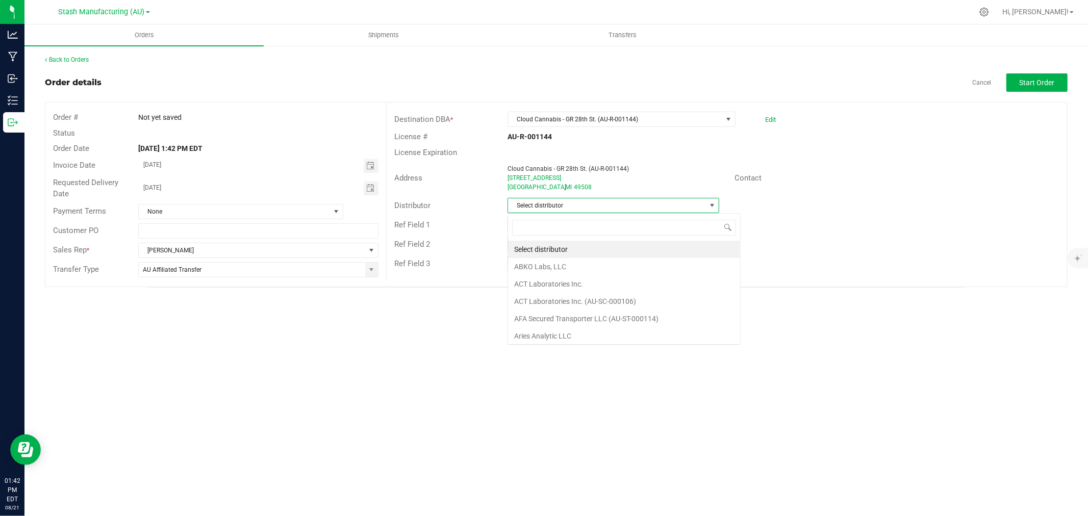
scroll to position [15, 212]
click at [564, 247] on li "Lake Effects Logistics (AU-ST-000123)" at bounding box center [613, 249] width 211 height 17
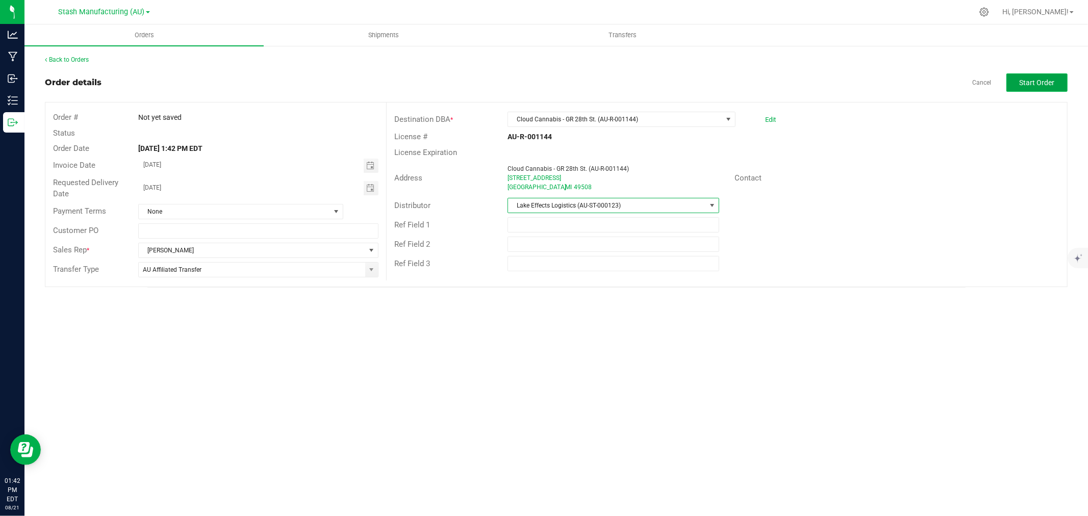
click at [1046, 84] on span "Start Order" at bounding box center [1037, 83] width 35 height 8
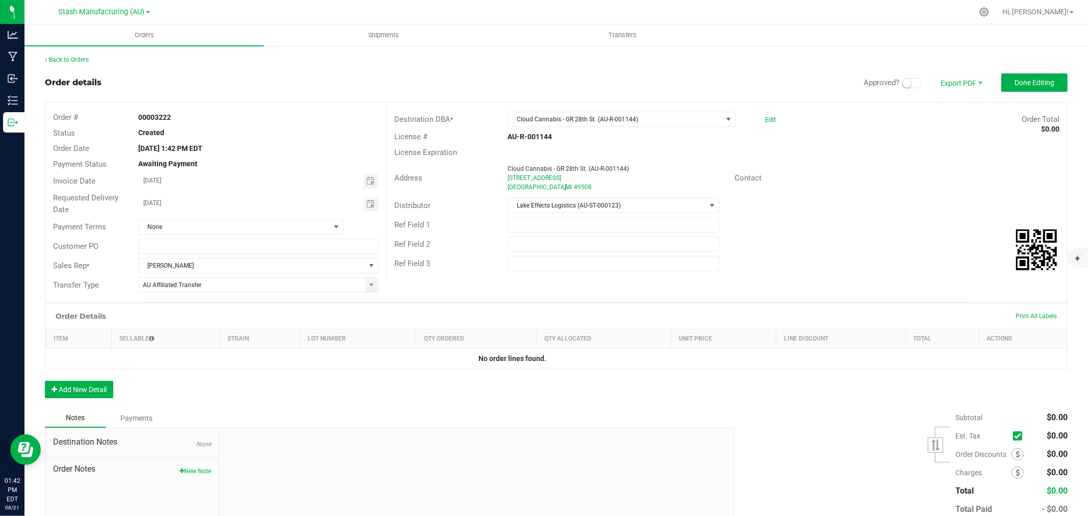
click at [905, 84] on span at bounding box center [912, 83] width 20 height 10
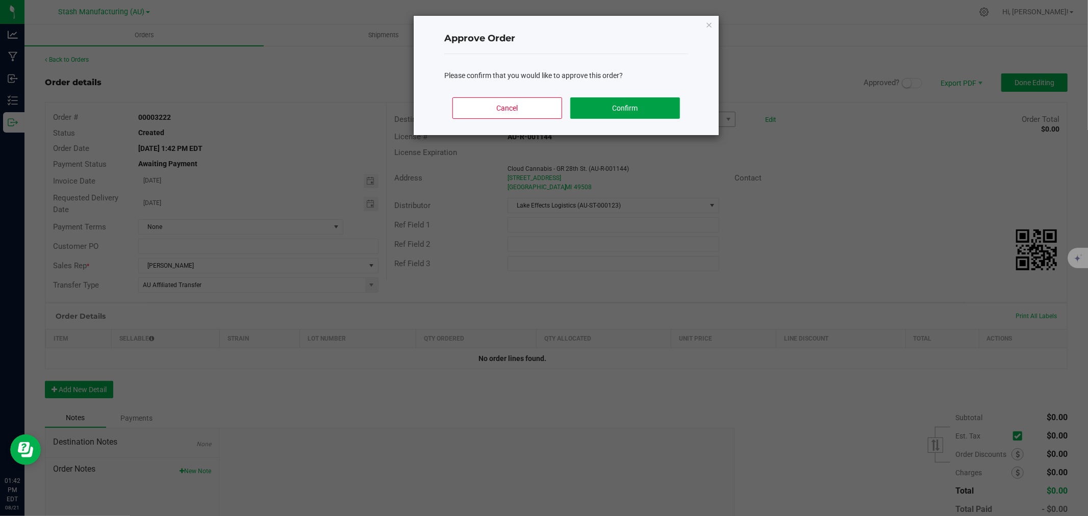
drag, startPoint x: 598, startPoint y: 102, endPoint x: 599, endPoint y: 117, distance: 15.3
click at [596, 100] on button "Confirm" at bounding box center [625, 107] width 110 height 21
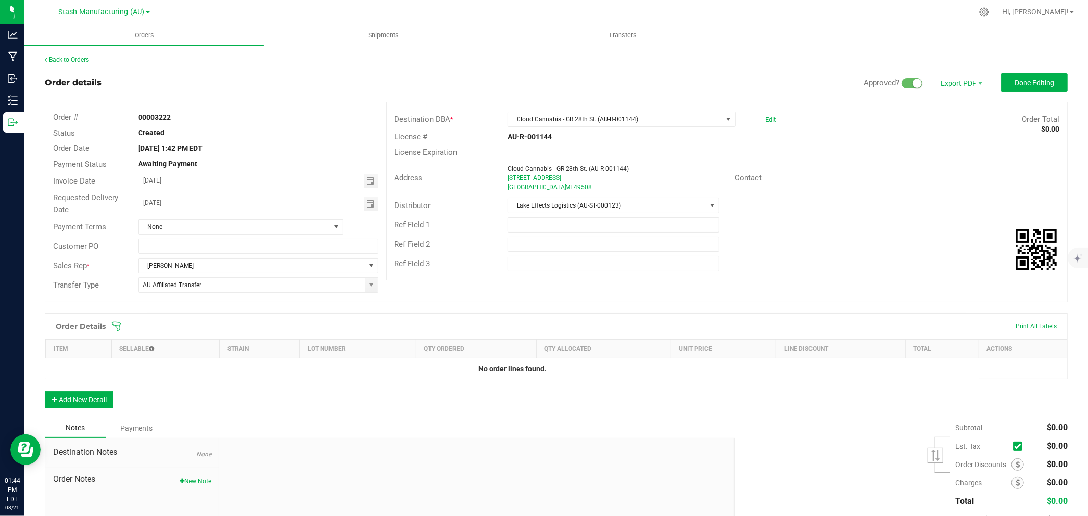
click at [119, 325] on icon at bounding box center [116, 326] width 10 height 10
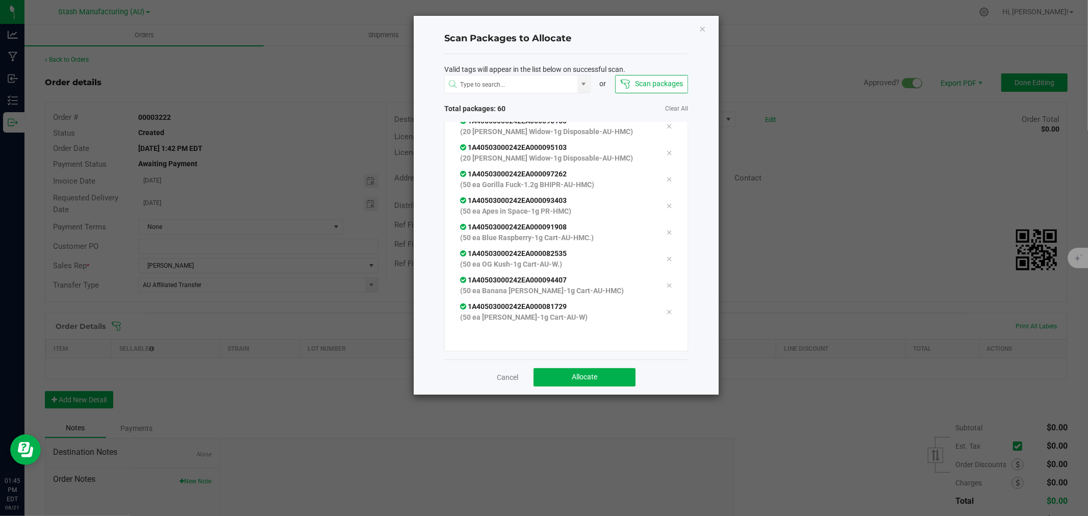
scroll to position [1452, 0]
click at [608, 386] on button "Allocate" at bounding box center [584, 377] width 102 height 18
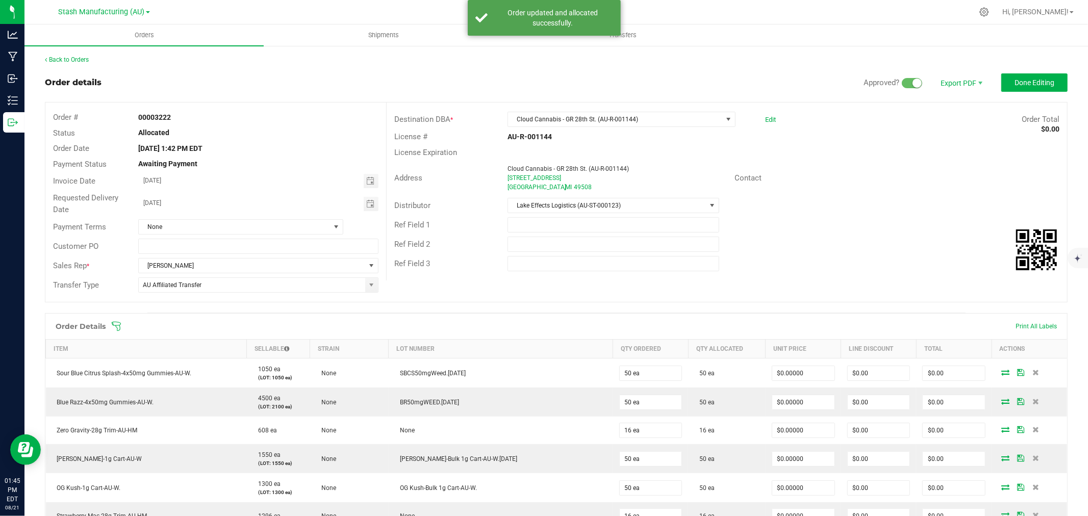
scroll to position [170, 0]
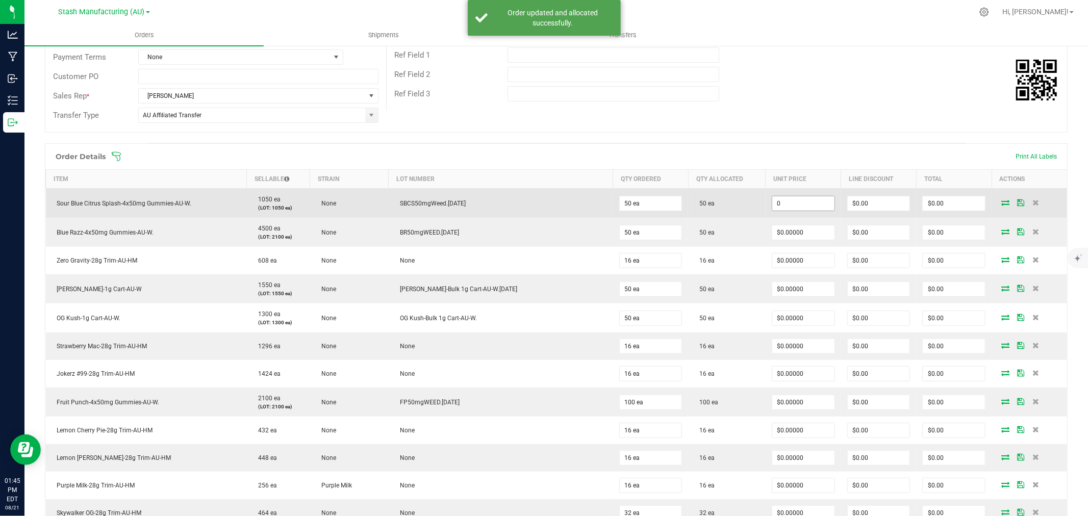
click at [779, 207] on input "0" at bounding box center [803, 203] width 62 height 14
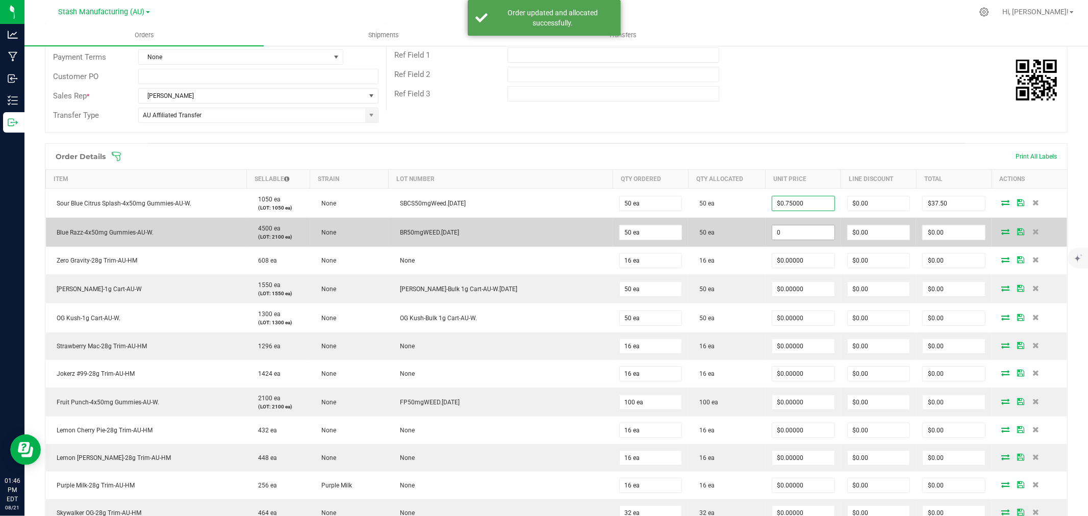
click at [772, 233] on input "0" at bounding box center [803, 232] width 62 height 14
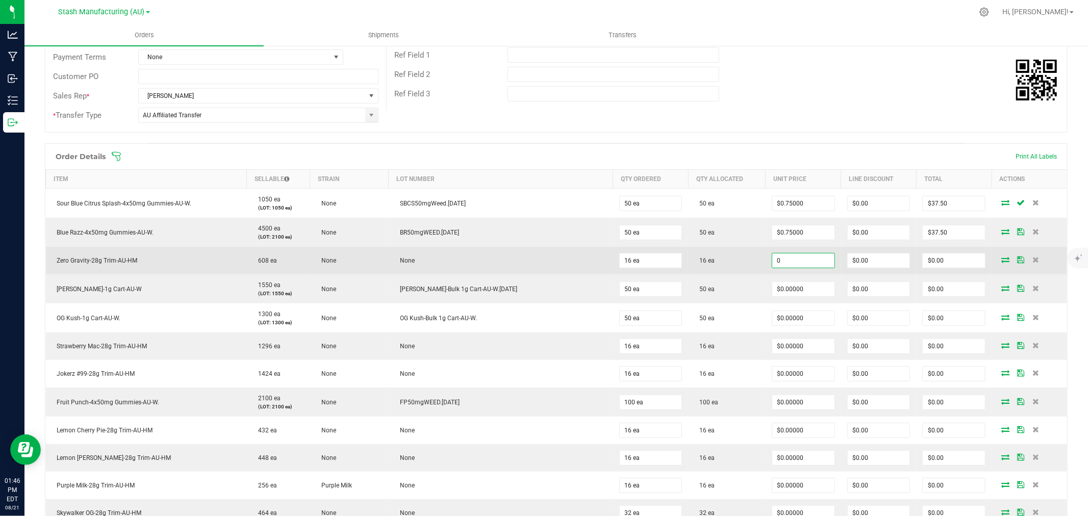
click at [775, 254] on input "0" at bounding box center [803, 260] width 62 height 14
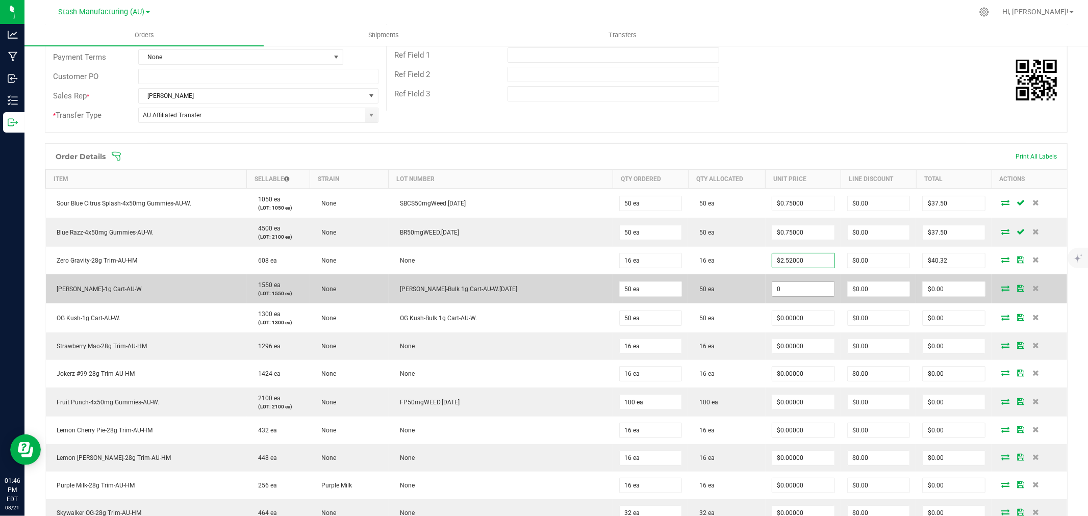
click at [772, 285] on input "0" at bounding box center [803, 289] width 62 height 14
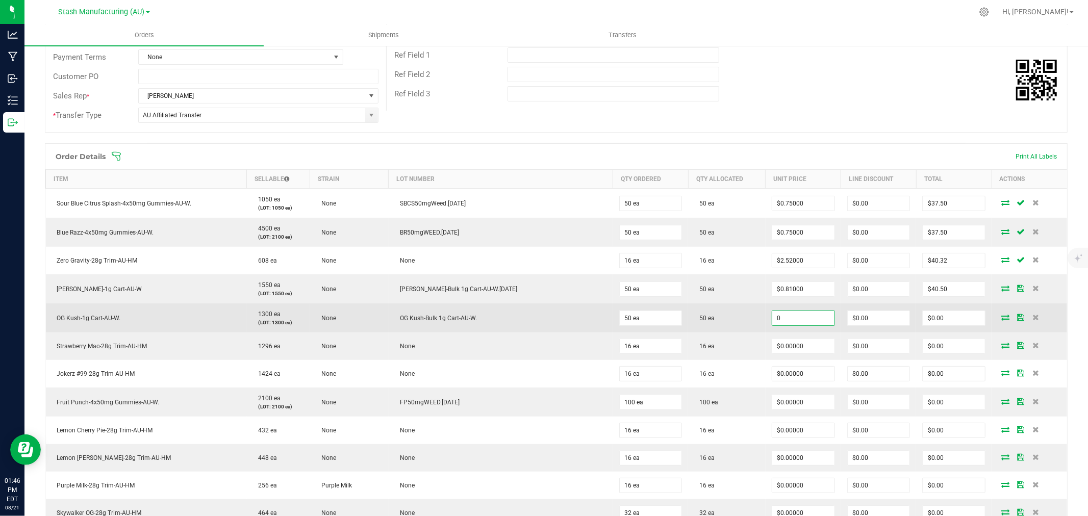
click at [772, 317] on input "0" at bounding box center [803, 318] width 62 height 14
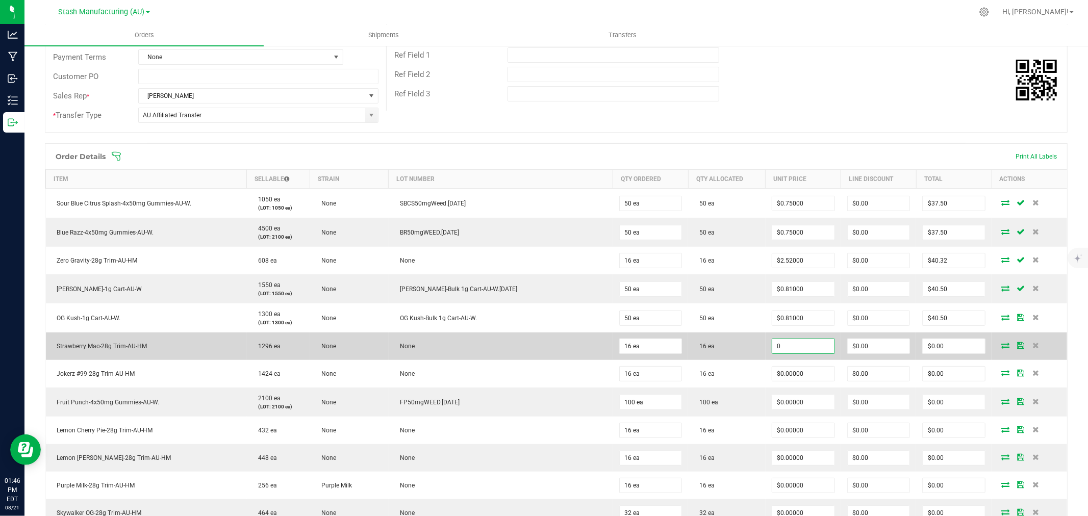
click at [773, 344] on input "0" at bounding box center [803, 346] width 62 height 14
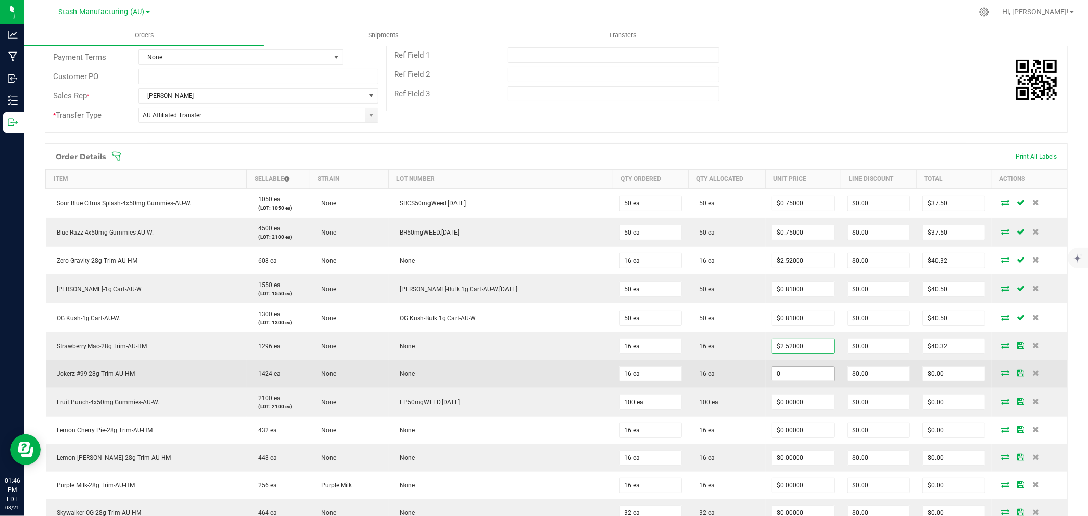
click at [787, 370] on input "0" at bounding box center [803, 374] width 62 height 14
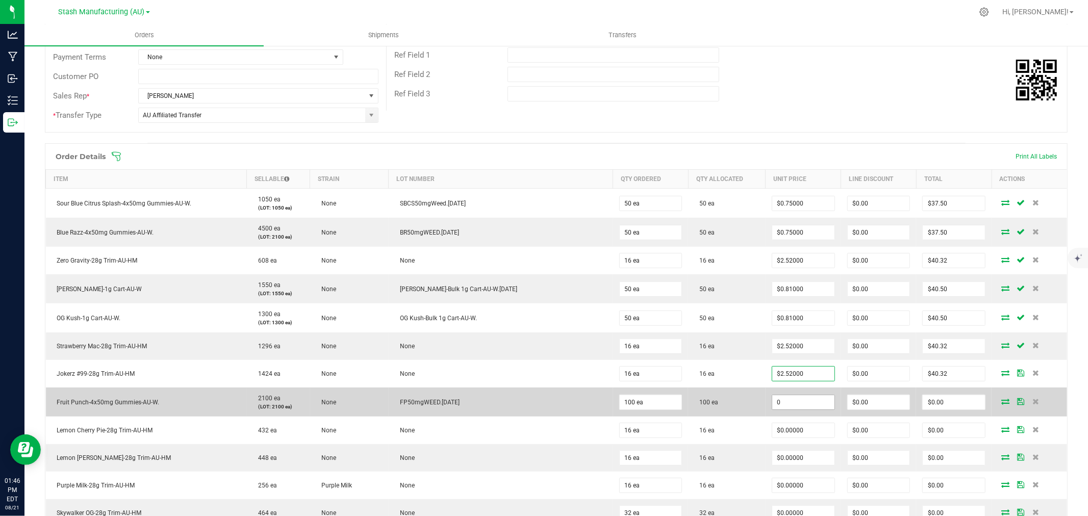
click at [772, 401] on input "0" at bounding box center [803, 402] width 62 height 14
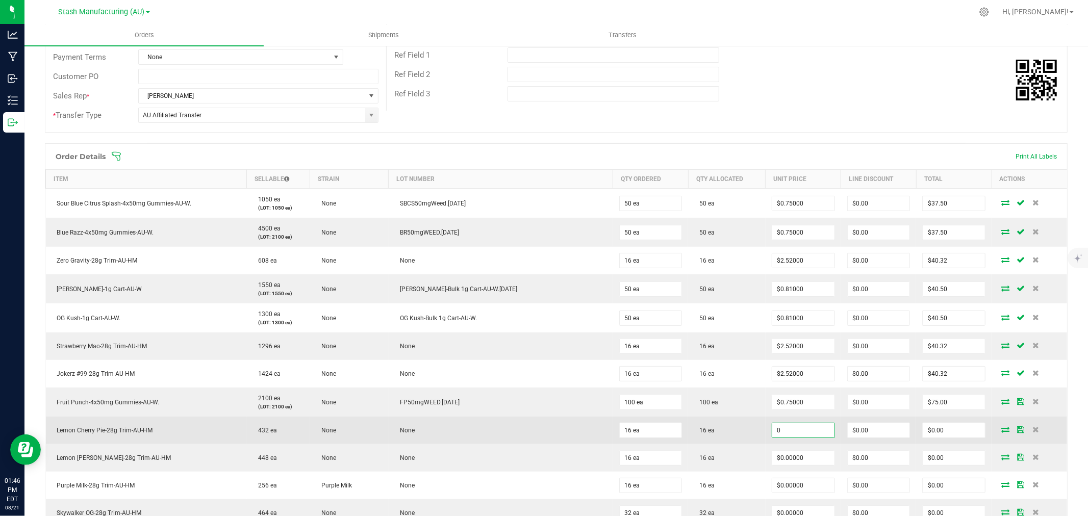
click at [776, 434] on input "0" at bounding box center [803, 430] width 62 height 14
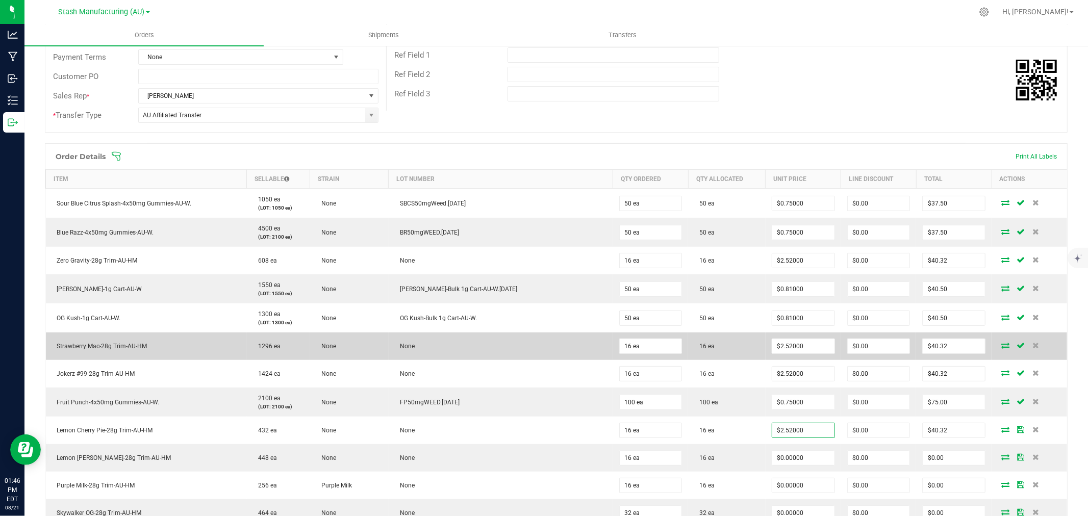
click at [726, 352] on td "16 ea" at bounding box center [726, 347] width 77 height 28
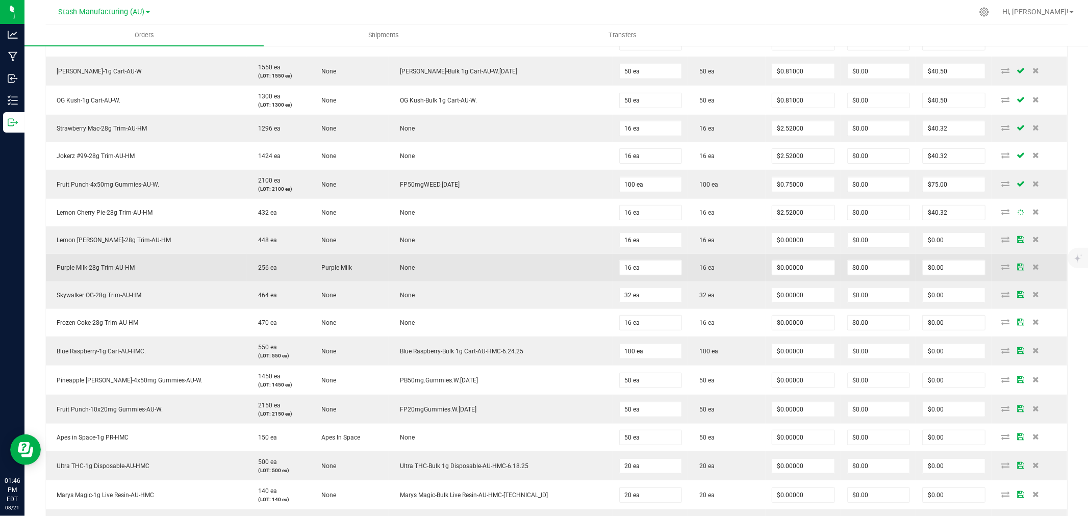
scroll to position [396, 0]
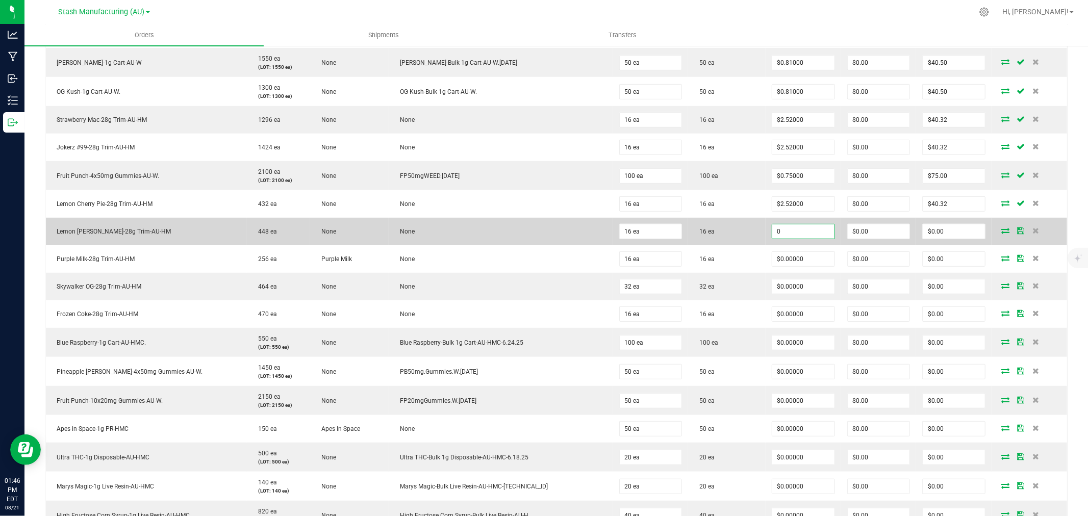
click at [772, 233] on input "0" at bounding box center [803, 231] width 62 height 14
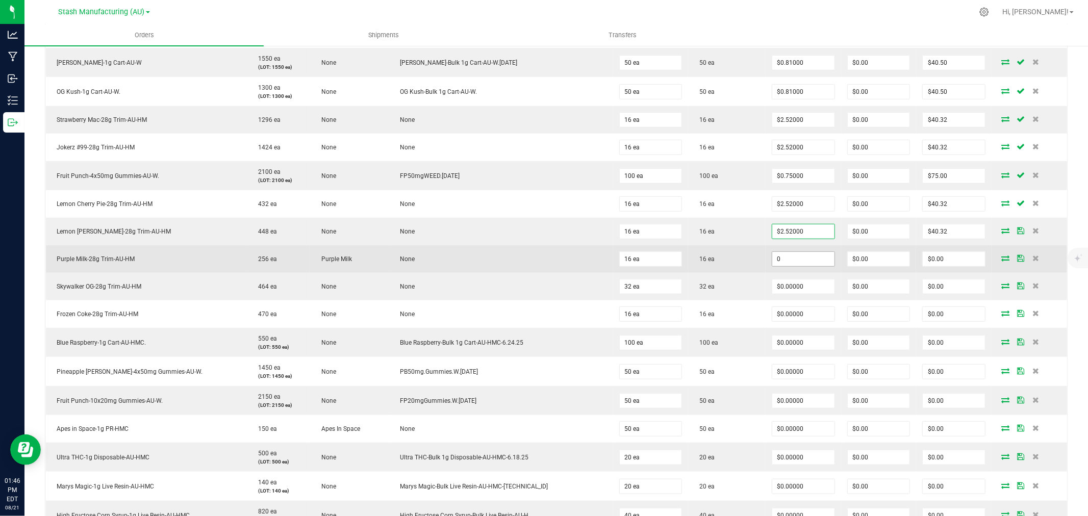
click at [772, 258] on input "0" at bounding box center [803, 259] width 62 height 14
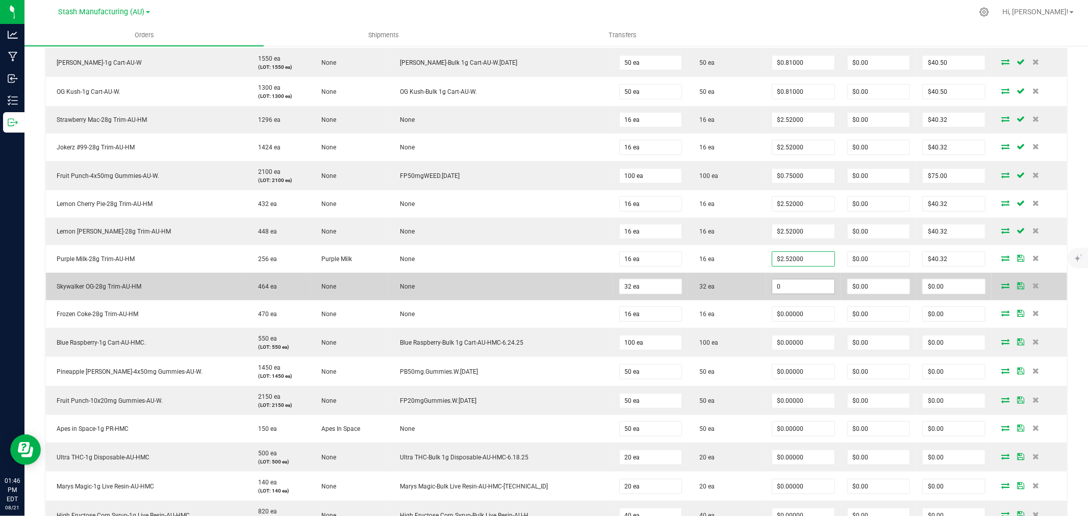
click at [772, 293] on input "0" at bounding box center [803, 286] width 62 height 14
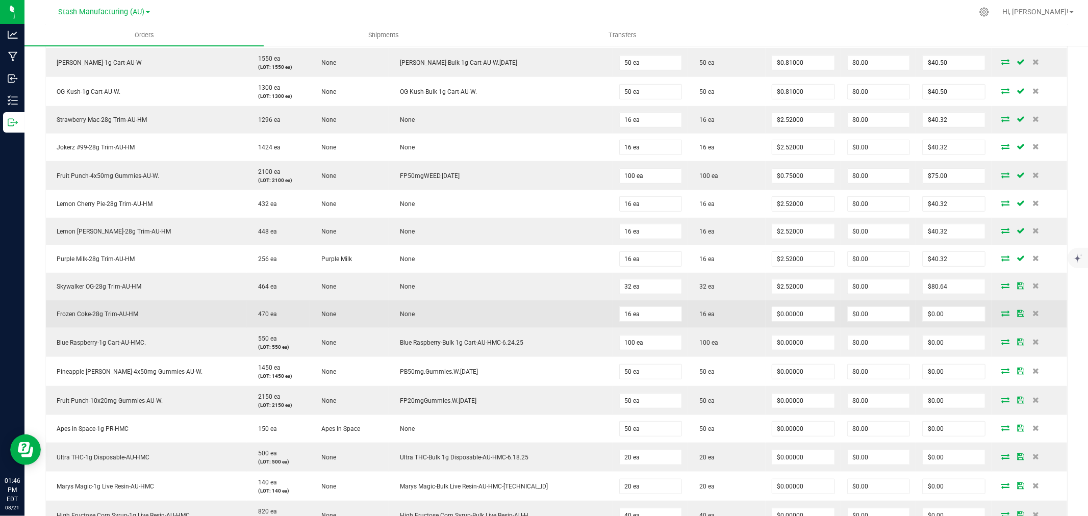
click at [770, 304] on td "$0.00000" at bounding box center [803, 314] width 75 height 28
click at [772, 310] on input "0" at bounding box center [803, 314] width 62 height 14
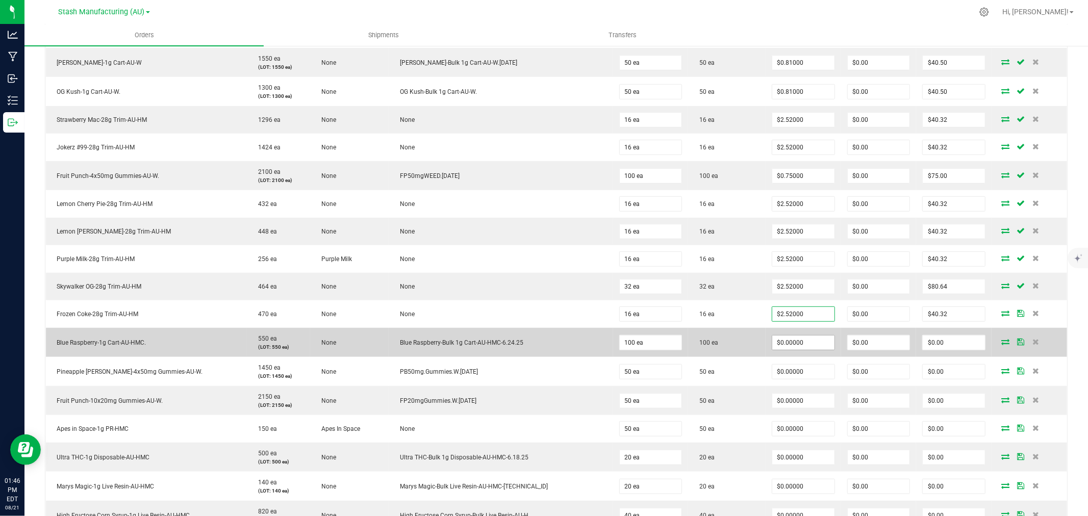
drag, startPoint x: 774, startPoint y: 334, endPoint x: 774, endPoint y: 343, distance: 9.7
click at [775, 334] on td "$0.00000" at bounding box center [803, 342] width 75 height 29
click at [772, 348] on input "0" at bounding box center [803, 343] width 62 height 14
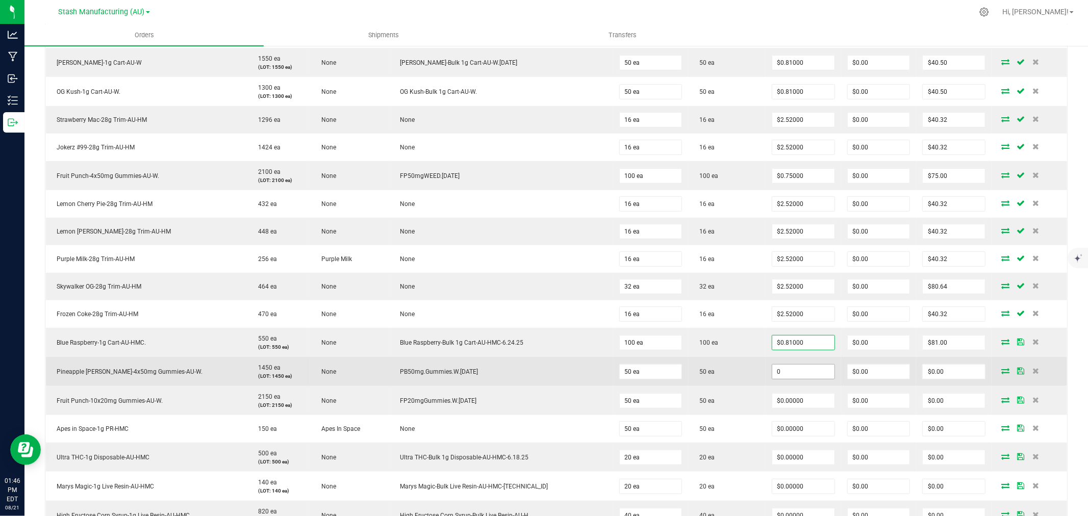
click at [772, 368] on input "0" at bounding box center [803, 372] width 62 height 14
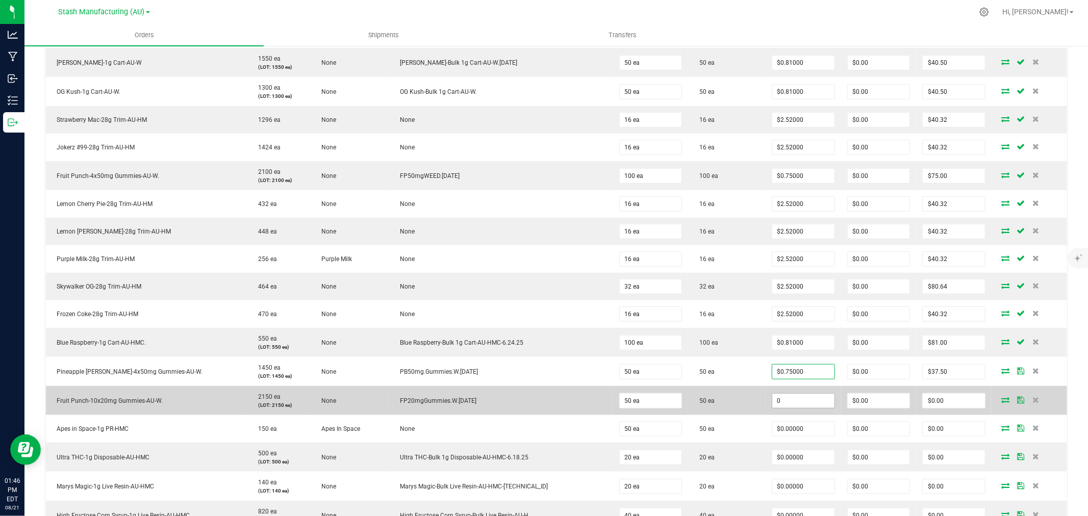
click at [787, 395] on input "0" at bounding box center [803, 401] width 62 height 14
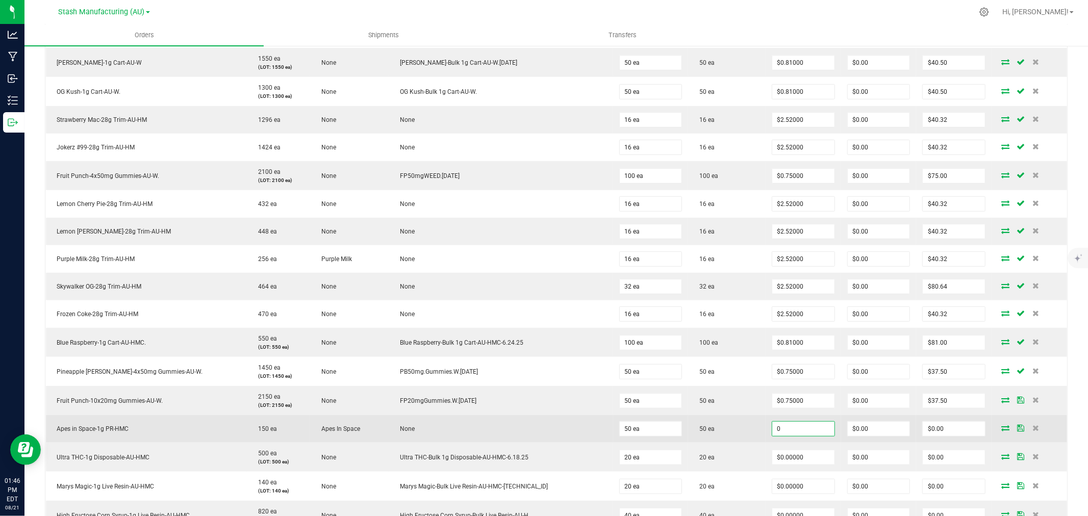
click at [777, 430] on input "0" at bounding box center [803, 429] width 62 height 14
click at [727, 417] on td "50 ea" at bounding box center [726, 429] width 77 height 28
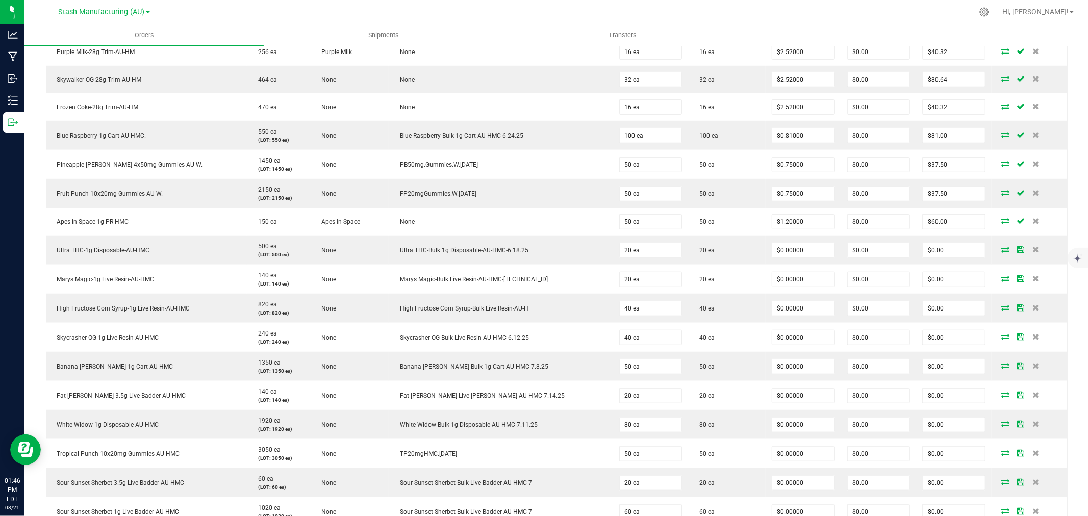
scroll to position [623, 0]
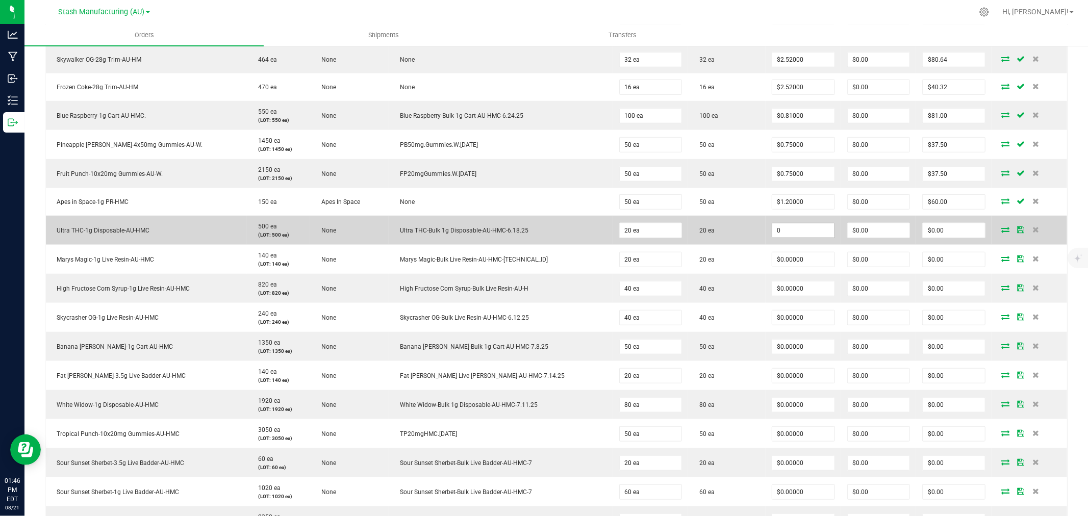
click at [772, 235] on input "0" at bounding box center [803, 230] width 62 height 14
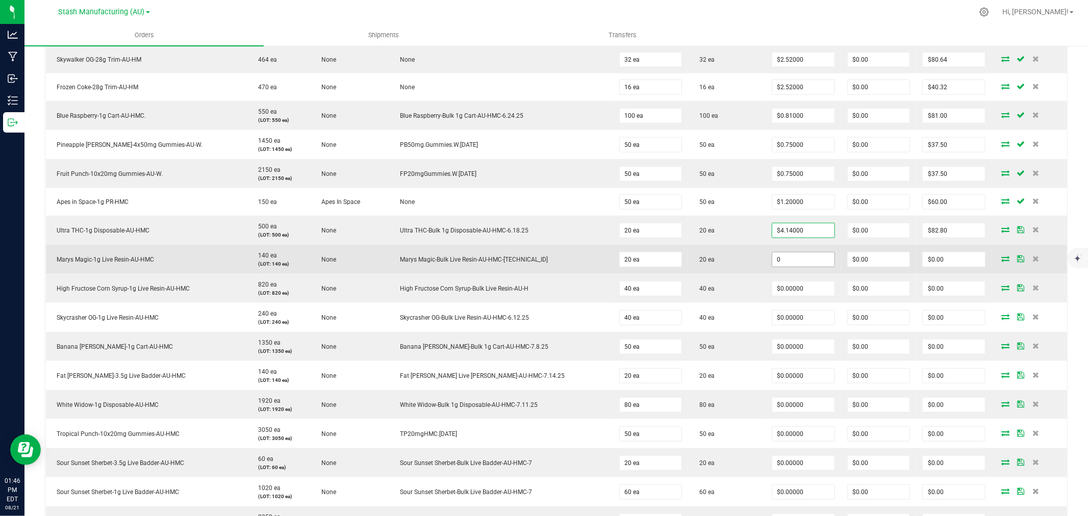
click at [774, 257] on input "0" at bounding box center [803, 259] width 62 height 14
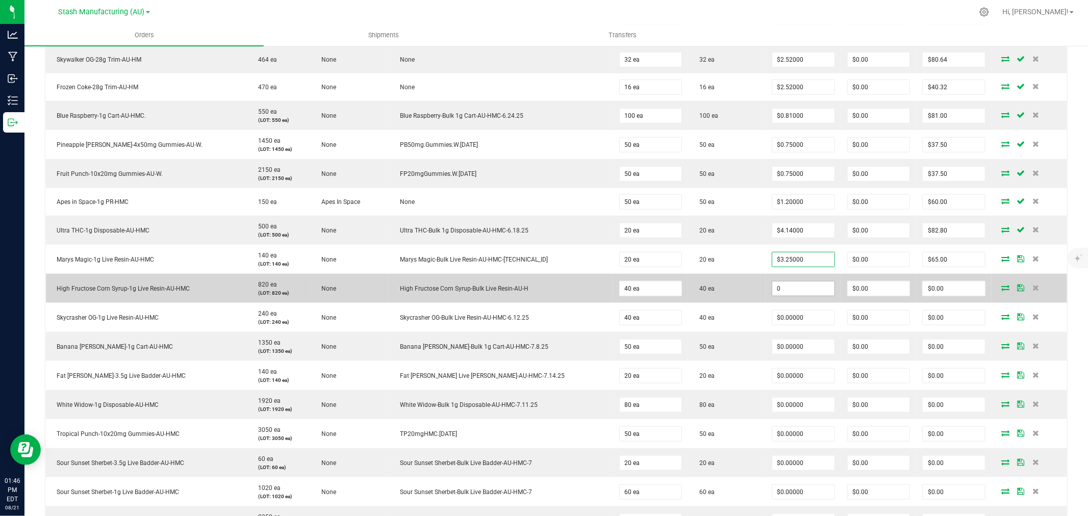
click at [776, 290] on input "0" at bounding box center [803, 289] width 62 height 14
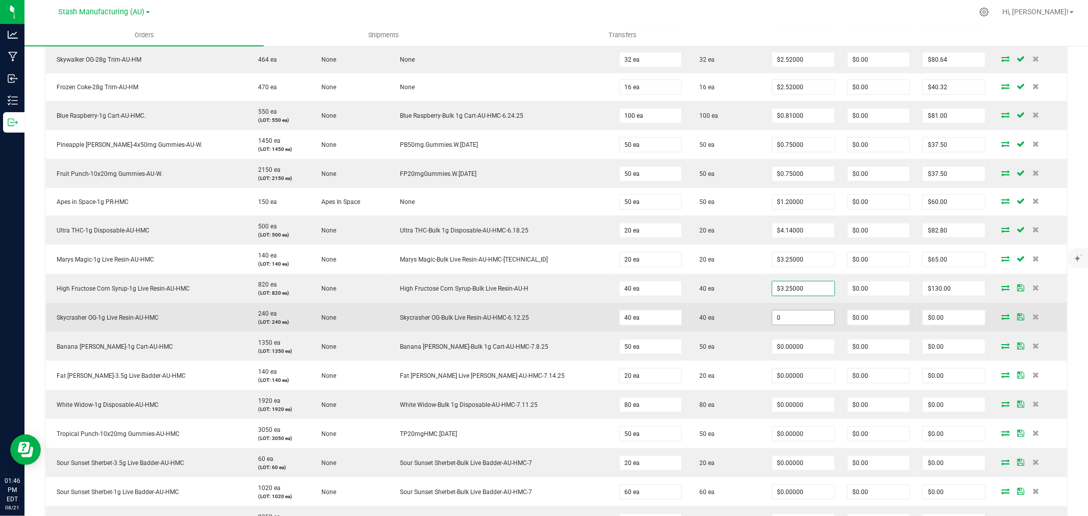
click at [794, 318] on input "0" at bounding box center [803, 318] width 62 height 14
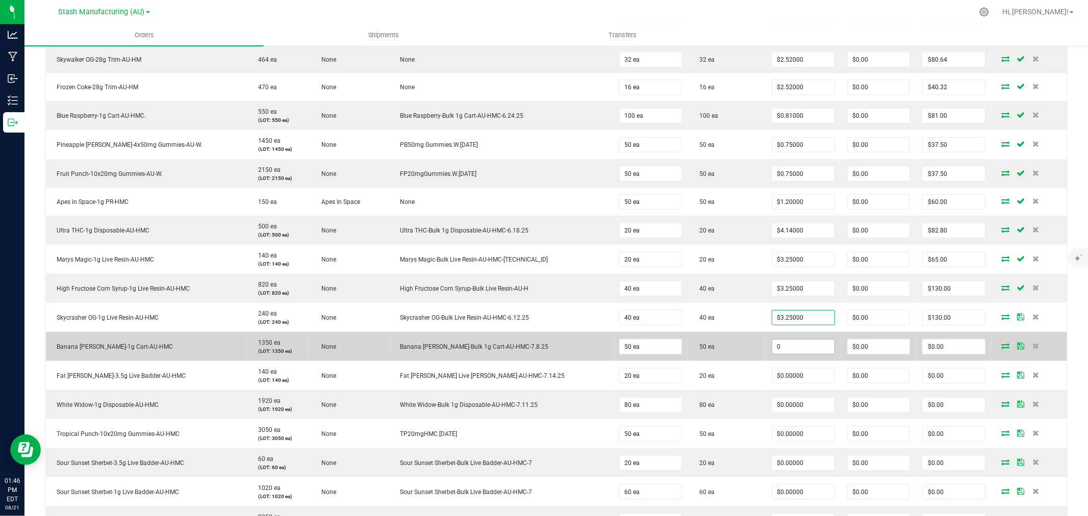
click at [787, 344] on input "0" at bounding box center [803, 347] width 62 height 14
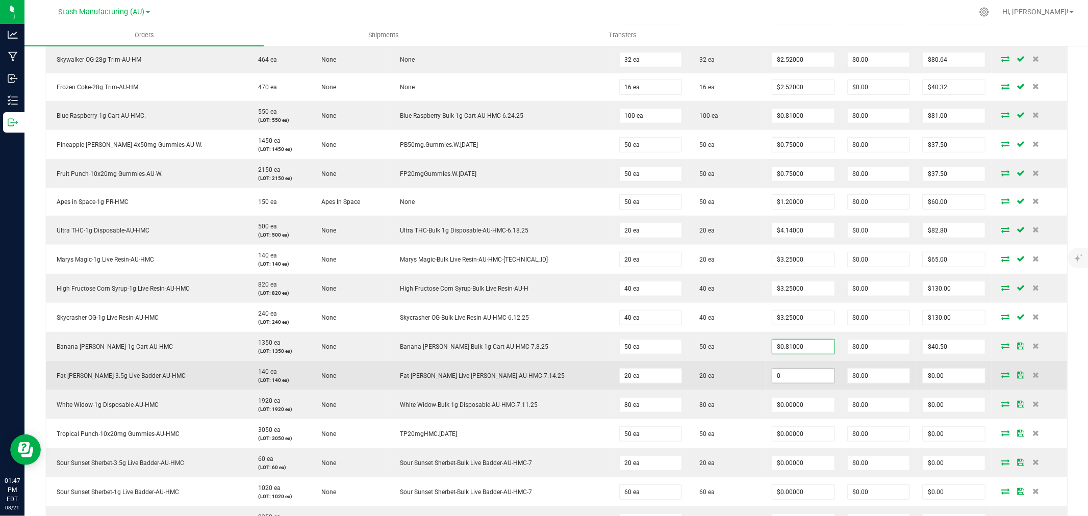
click at [790, 375] on input "0" at bounding box center [803, 376] width 62 height 14
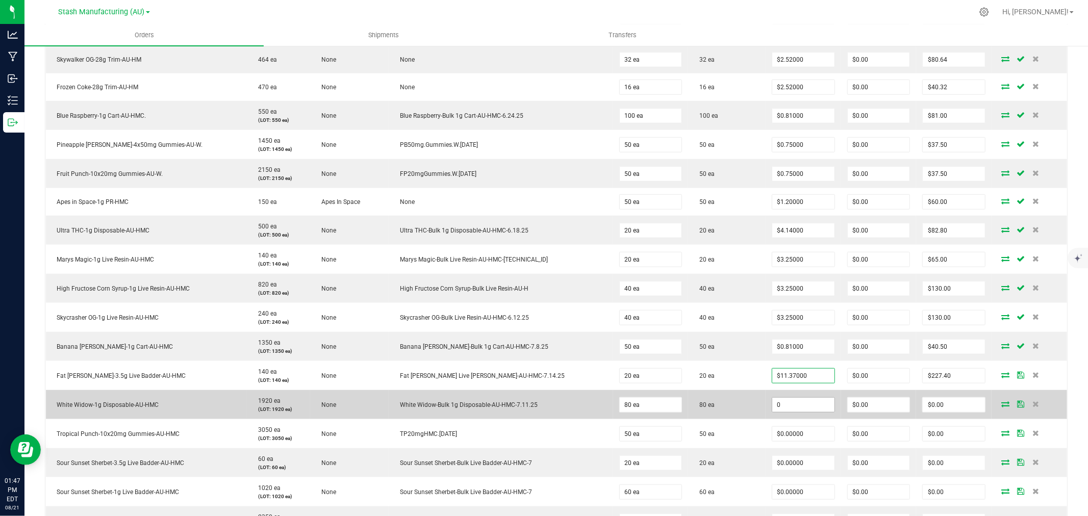
click at [782, 409] on input "0" at bounding box center [803, 405] width 62 height 14
click at [772, 409] on input "4.14" at bounding box center [803, 405] width 62 height 14
click at [737, 410] on td "80 ea" at bounding box center [726, 404] width 77 height 29
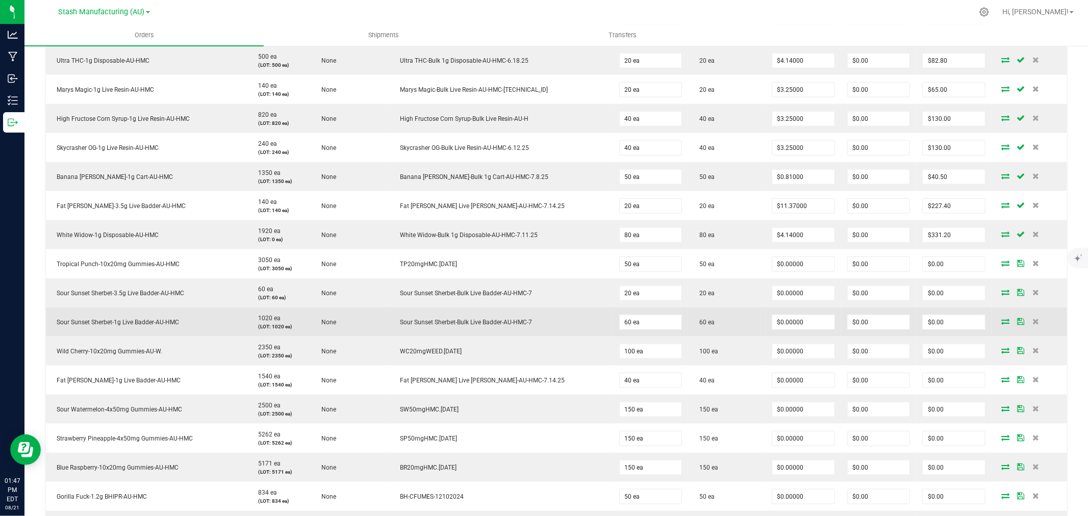
scroll to position [850, 0]
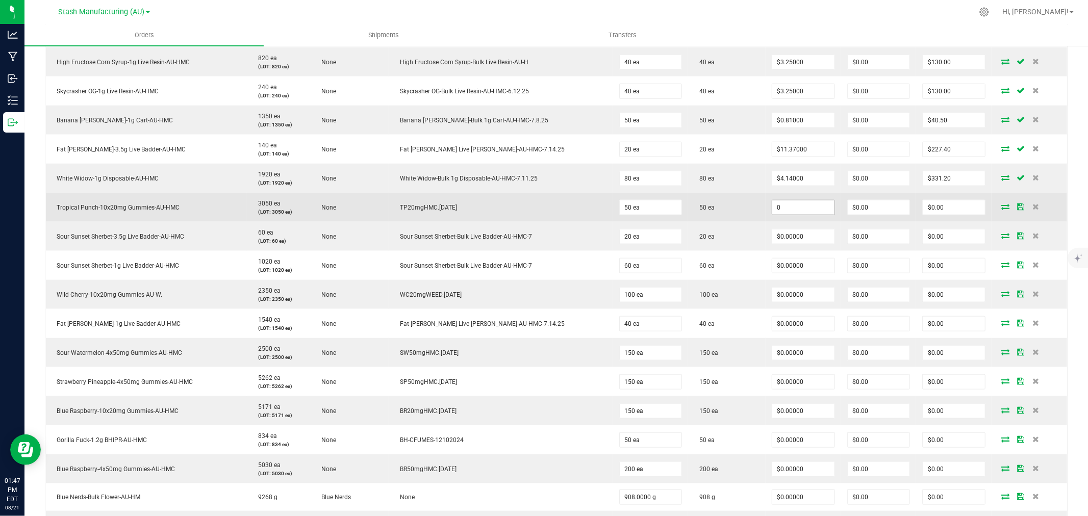
click at [772, 206] on input "0" at bounding box center [803, 207] width 62 height 14
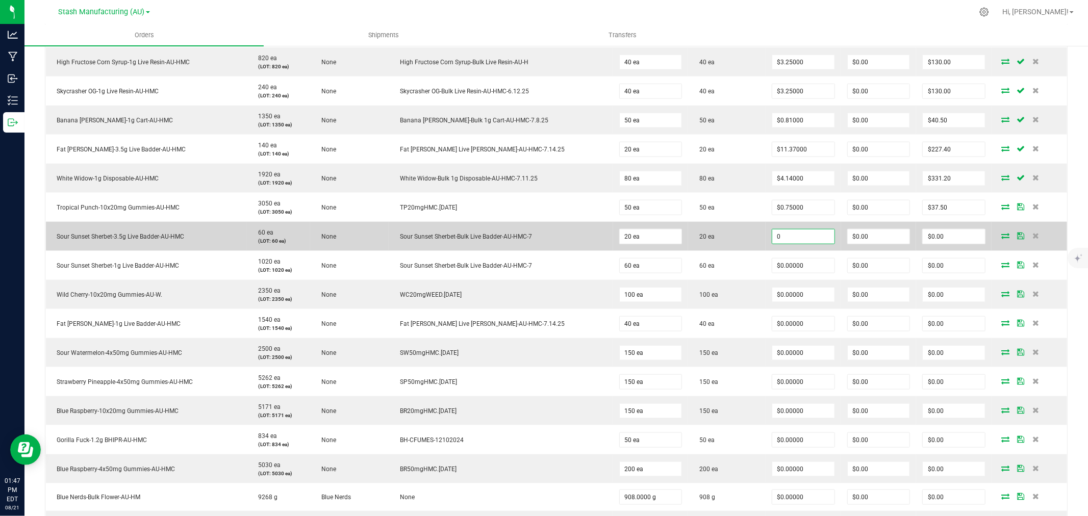
click at [772, 236] on input "0" at bounding box center [803, 237] width 62 height 14
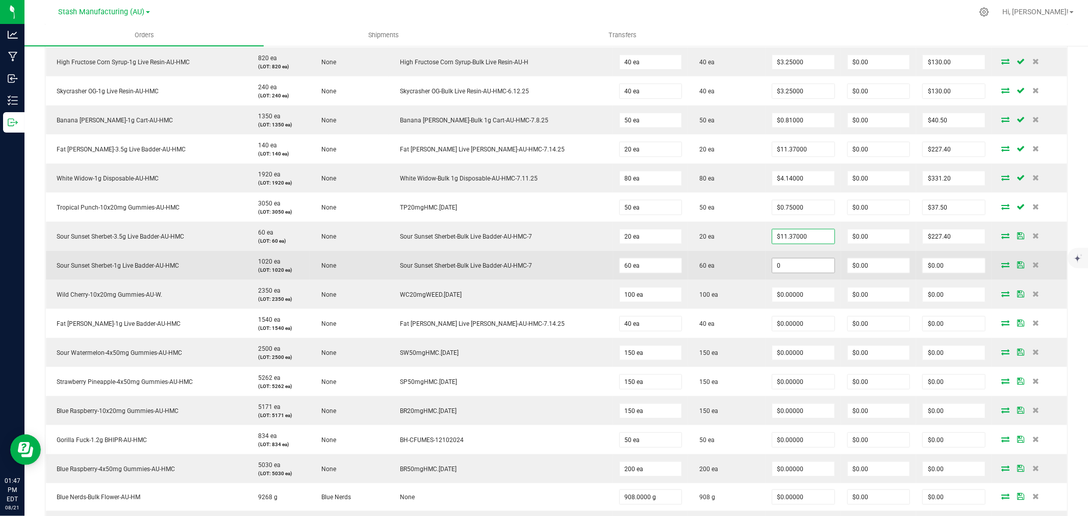
click at [772, 260] on input "0" at bounding box center [803, 266] width 62 height 14
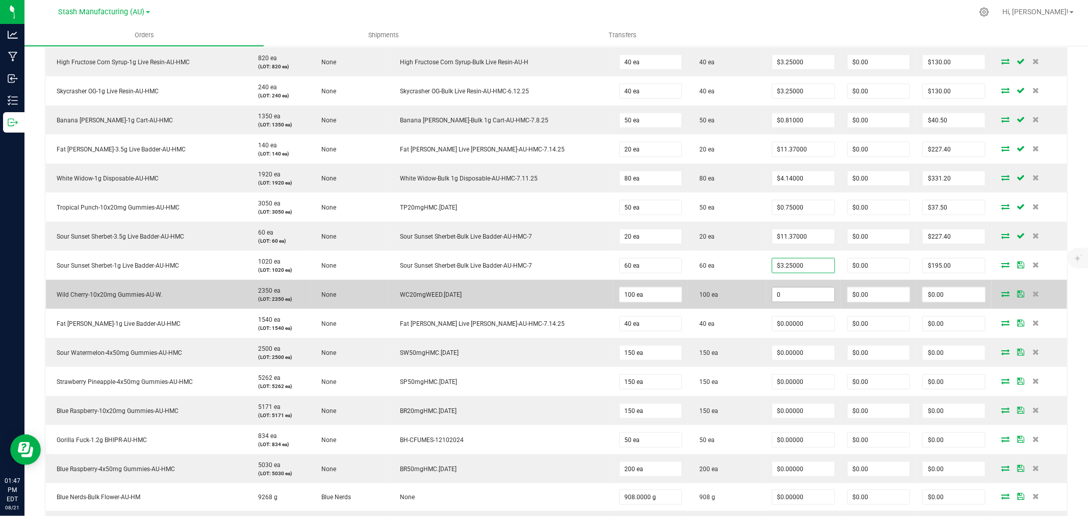
click at [772, 292] on input "0" at bounding box center [803, 295] width 62 height 14
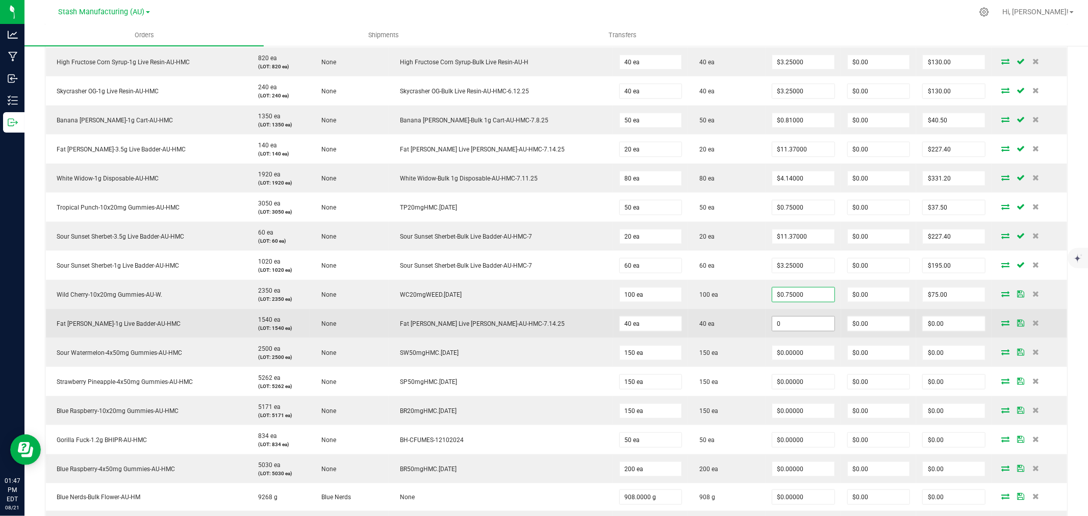
click at [772, 328] on input "0" at bounding box center [803, 324] width 62 height 14
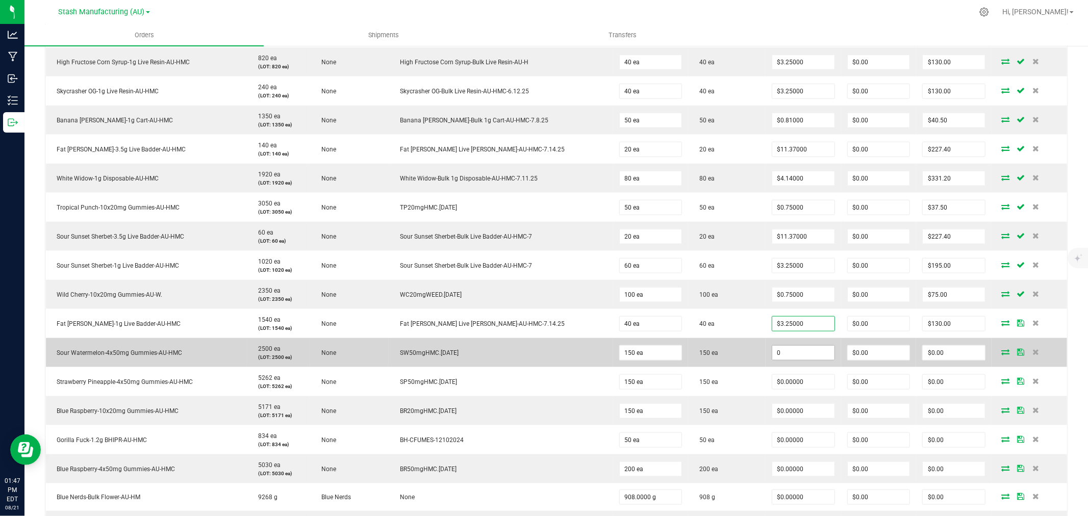
click at [772, 354] on input "0" at bounding box center [803, 353] width 62 height 14
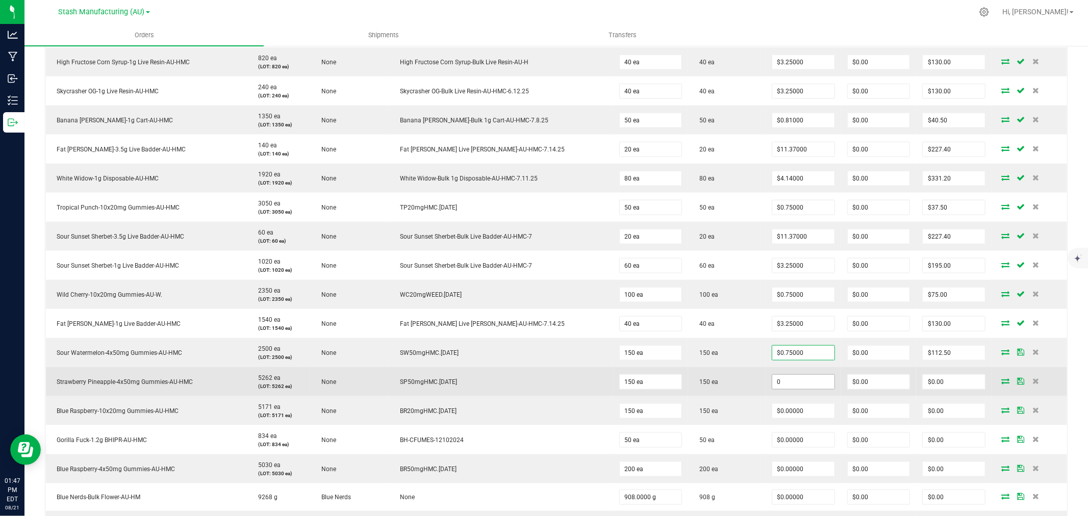
click at [774, 379] on input "0" at bounding box center [803, 382] width 62 height 14
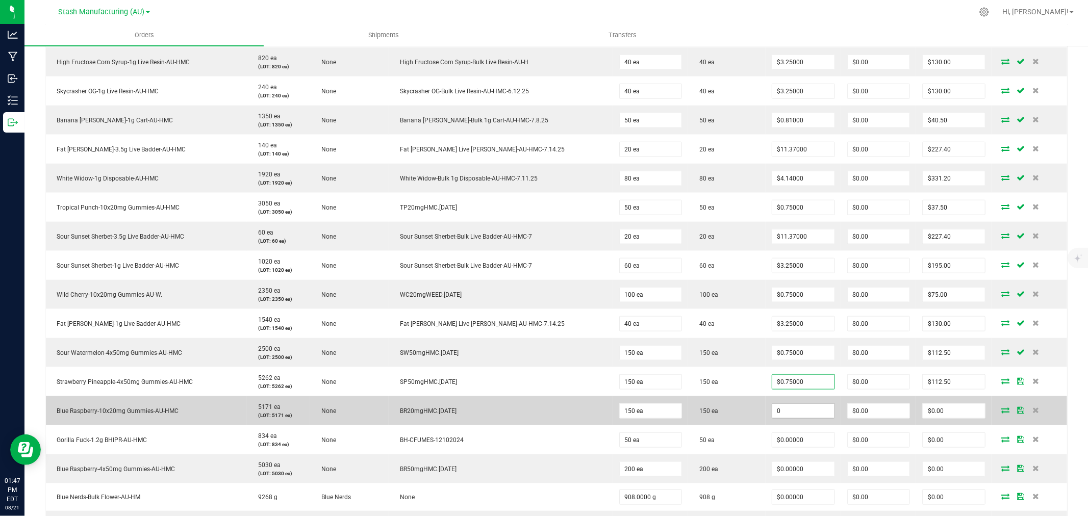
click at [773, 405] on input "0" at bounding box center [803, 411] width 62 height 14
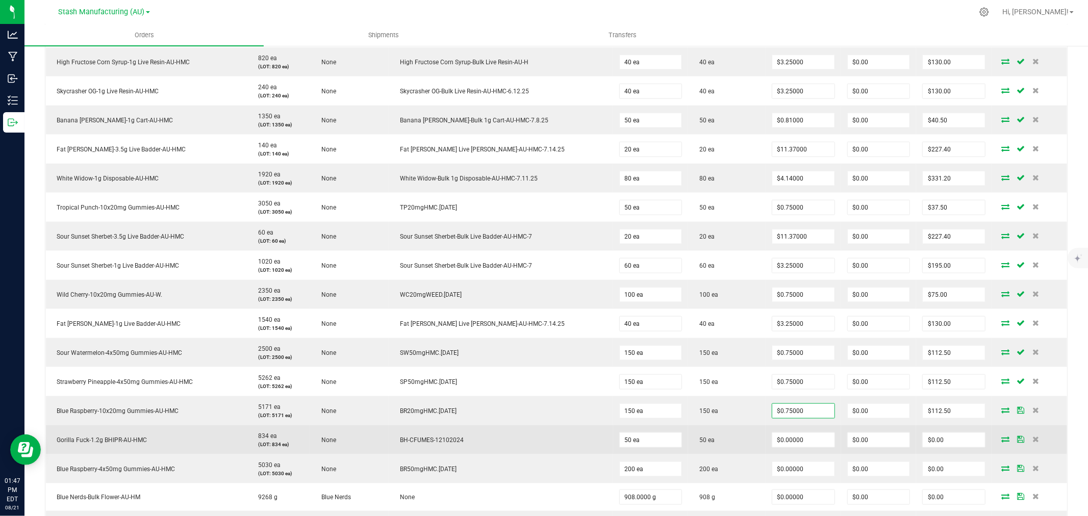
click at [727, 427] on td "50 ea" at bounding box center [726, 439] width 77 height 29
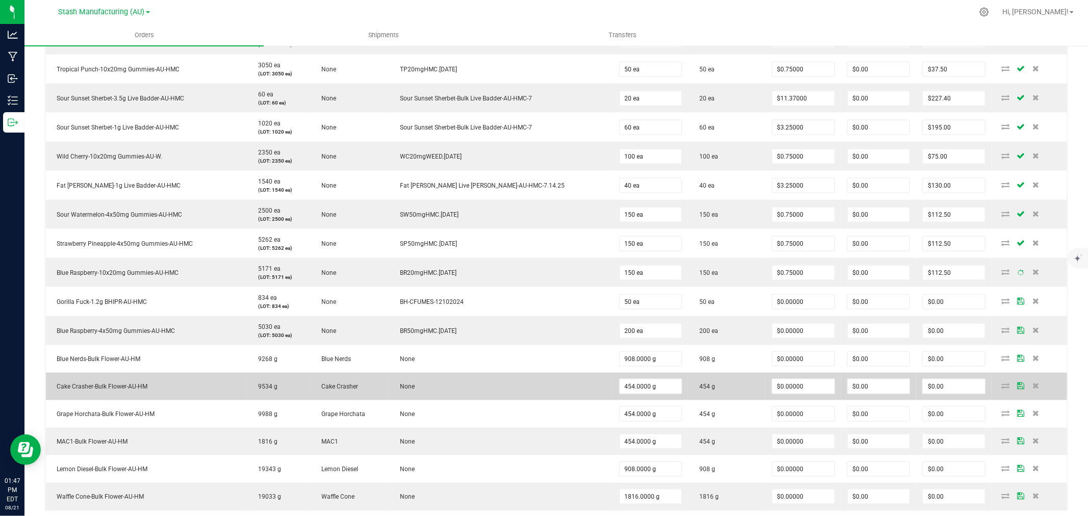
scroll to position [1020, 0]
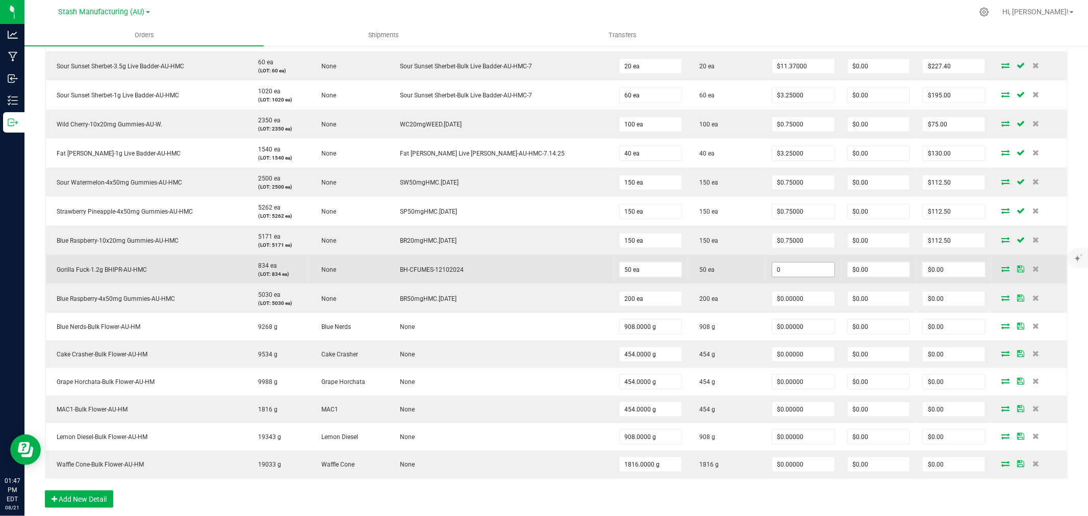
click at [772, 264] on input "0" at bounding box center [803, 270] width 62 height 14
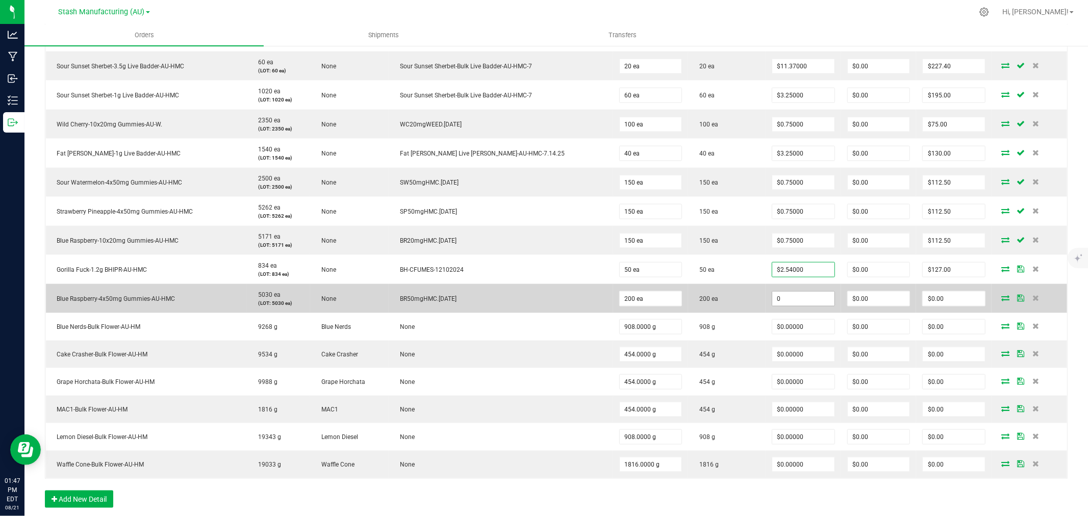
click at [773, 302] on input "0" at bounding box center [803, 299] width 62 height 14
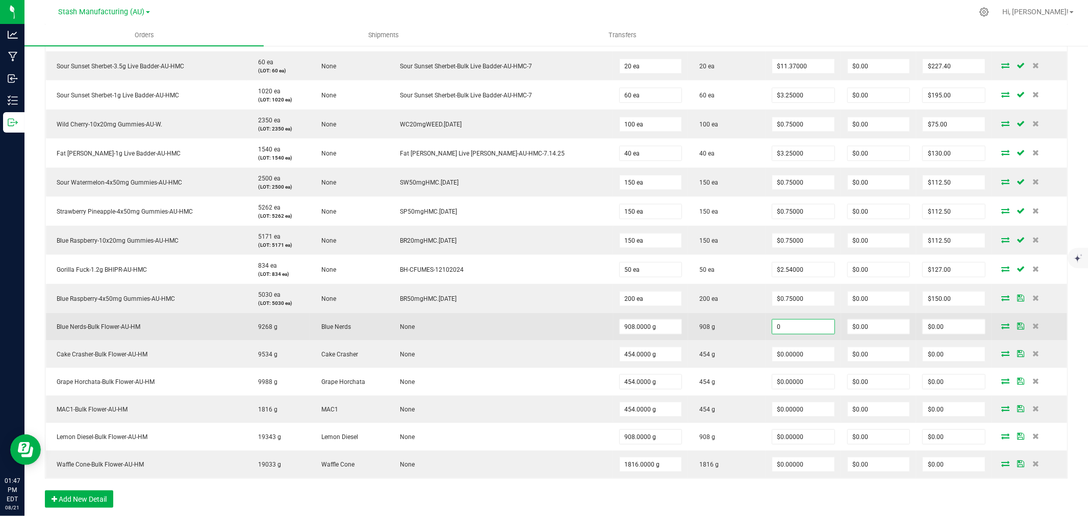
click at [792, 333] on input "0" at bounding box center [803, 327] width 62 height 14
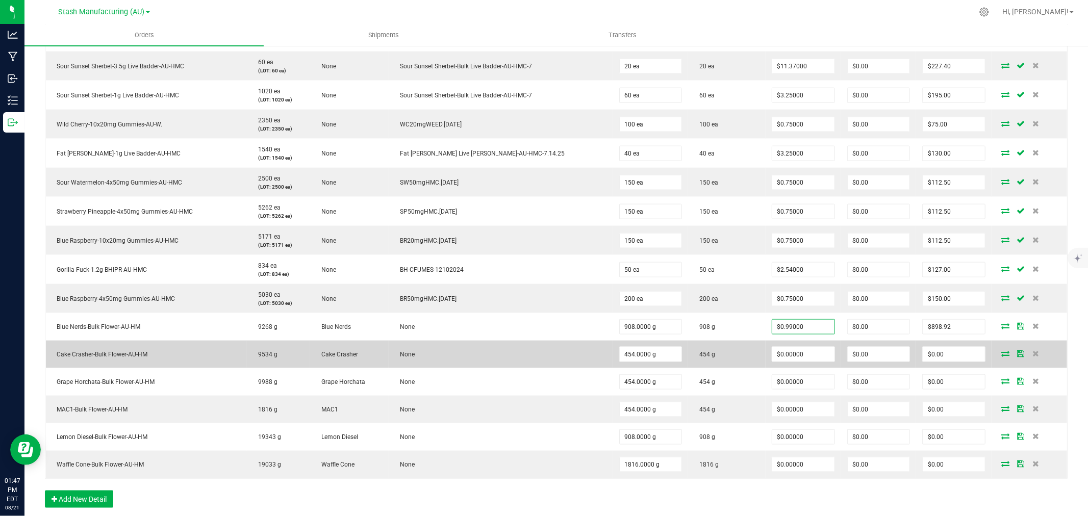
click at [786, 365] on td "$0.00000" at bounding box center [803, 355] width 75 height 28
click at [785, 359] on input "0" at bounding box center [803, 354] width 62 height 14
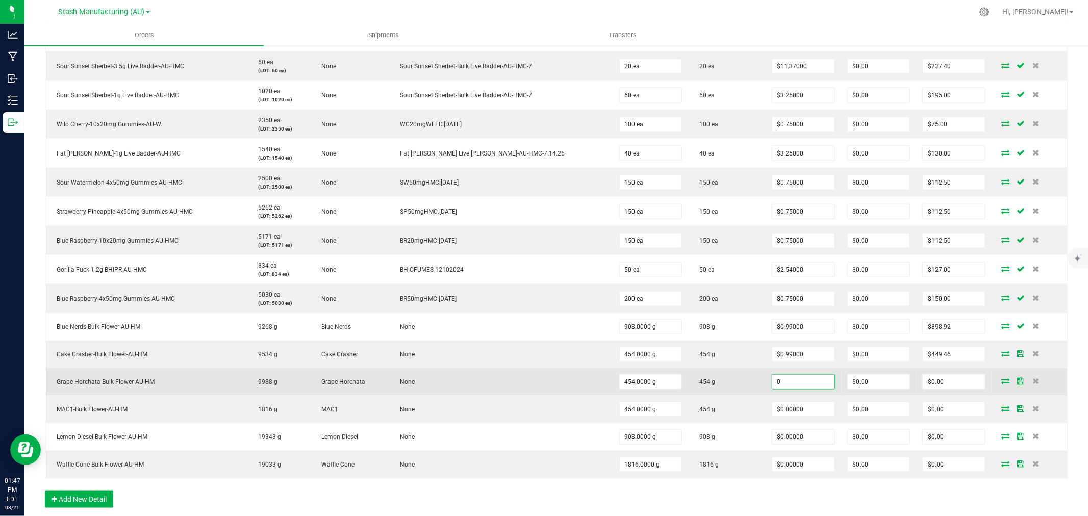
click at [782, 384] on input "0" at bounding box center [803, 382] width 62 height 14
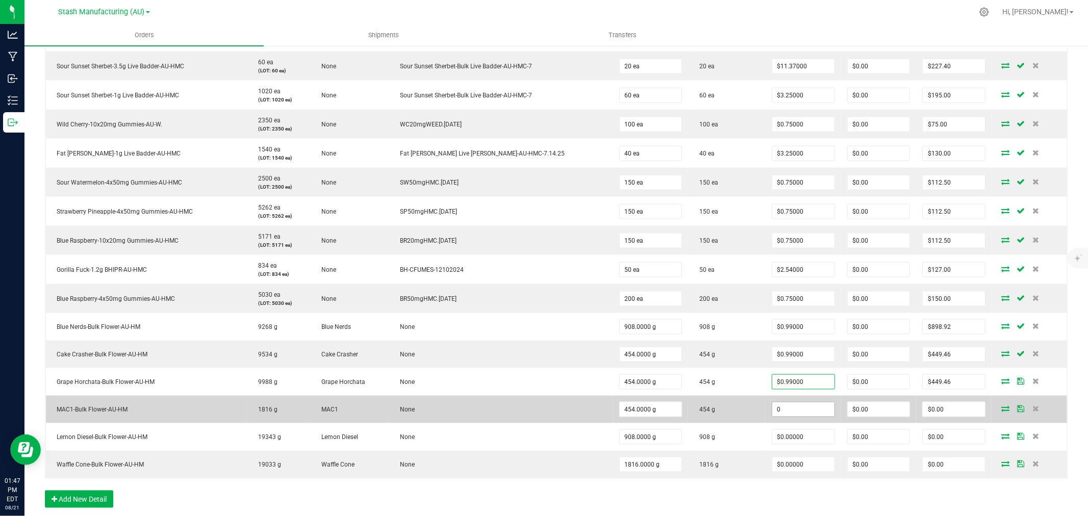
click at [774, 409] on input "0" at bounding box center [803, 409] width 62 height 14
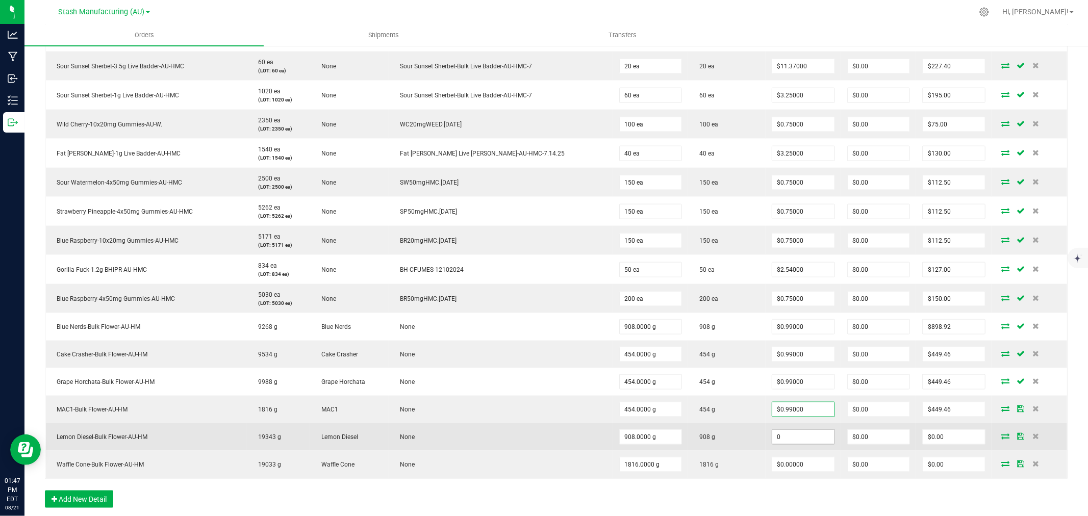
click at [778, 437] on input "0" at bounding box center [803, 437] width 62 height 14
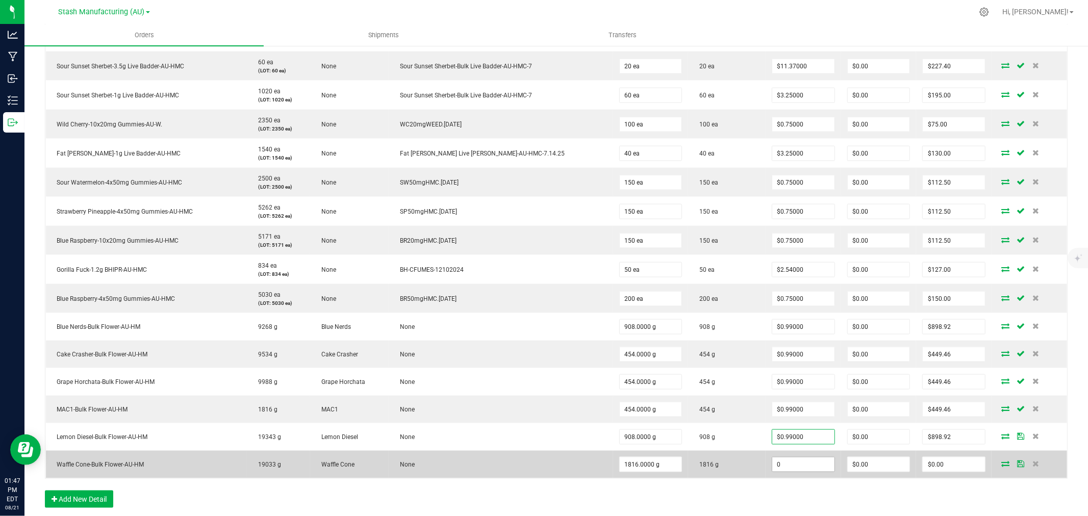
click at [783, 471] on input "0" at bounding box center [803, 464] width 62 height 14
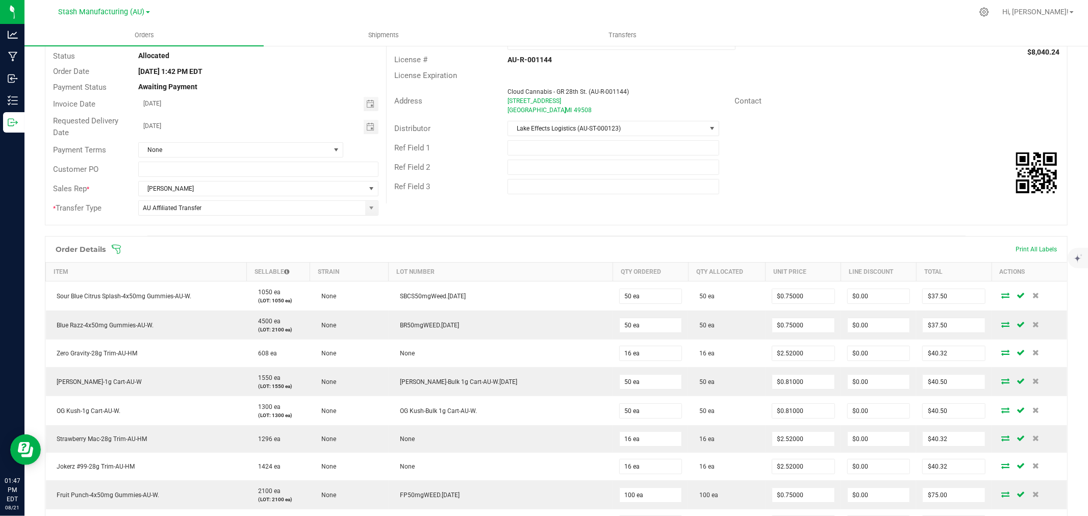
scroll to position [1, 0]
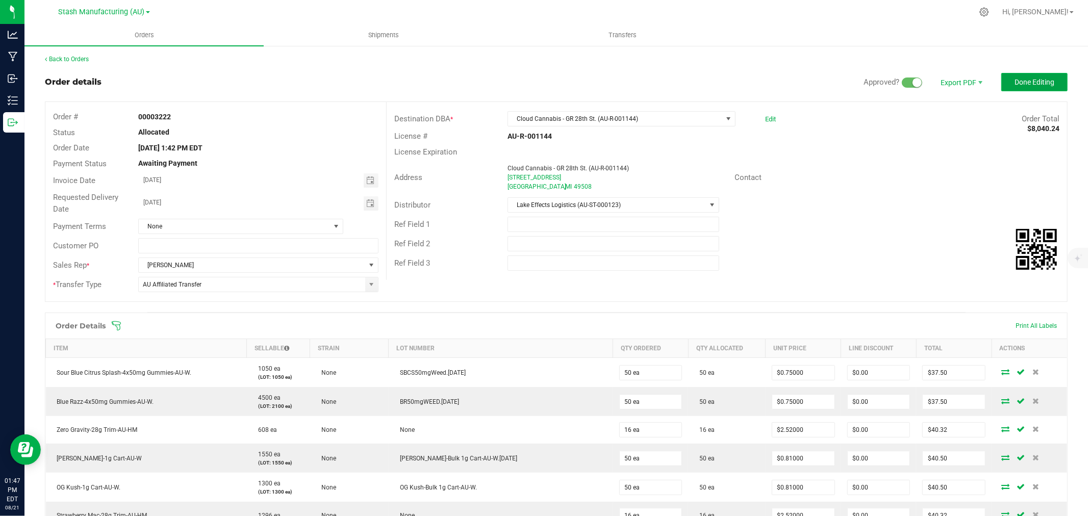
click at [1022, 80] on span "Done Editing" at bounding box center [1034, 82] width 40 height 8
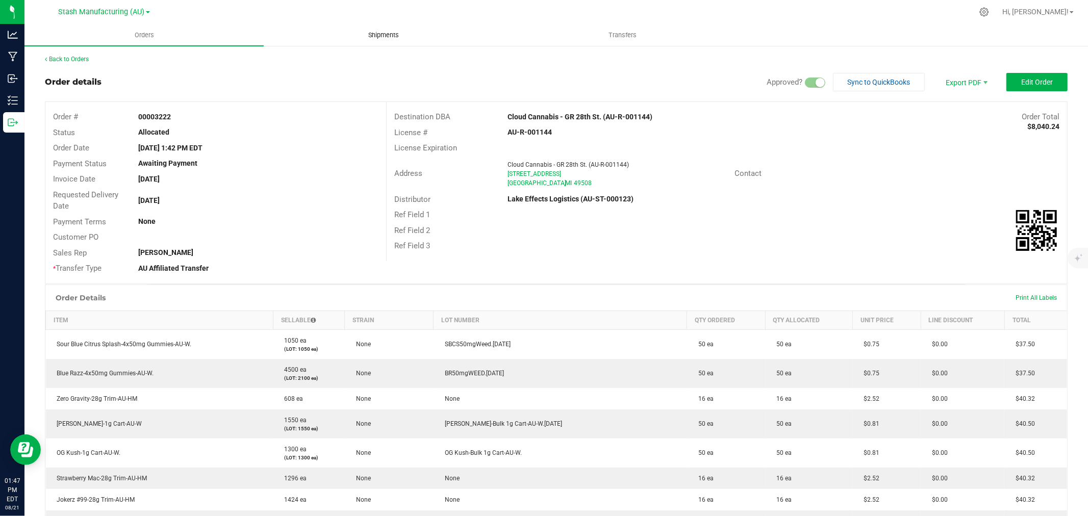
click at [386, 37] on span "Shipments" at bounding box center [383, 35] width 58 height 9
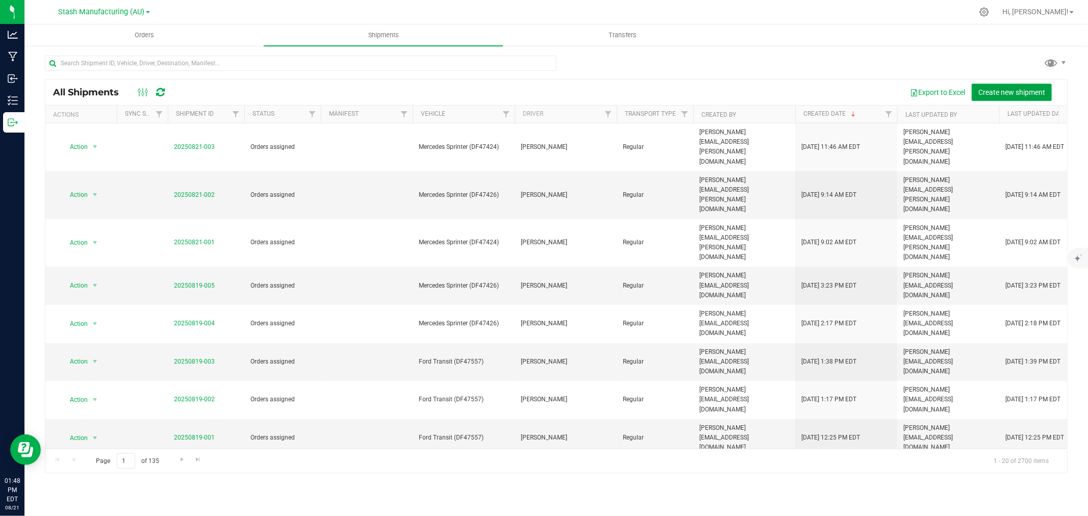
click at [1006, 97] on button "Create new shipment" at bounding box center [1012, 92] width 80 height 17
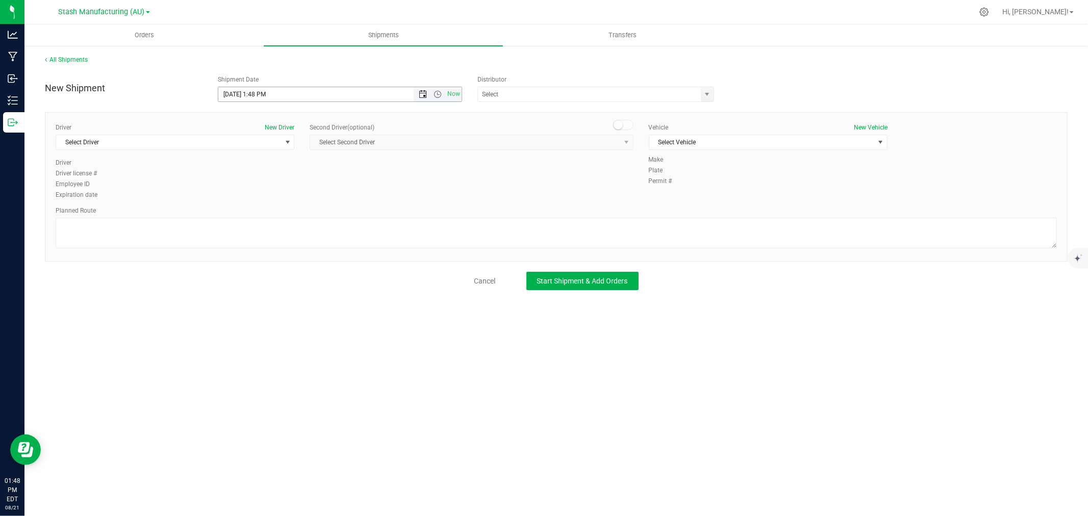
click at [425, 94] on span "Open the date view" at bounding box center [423, 94] width 8 height 8
click at [256, 218] on link "26" at bounding box center [256, 214] width 15 height 16
click at [512, 88] on input "text" at bounding box center [586, 94] width 216 height 14
click at [522, 109] on li "Lake Effects Logistics (AU-ST-000123)" at bounding box center [596, 111] width 236 height 15
click at [141, 139] on span "Select Driver" at bounding box center [168, 142] width 225 height 14
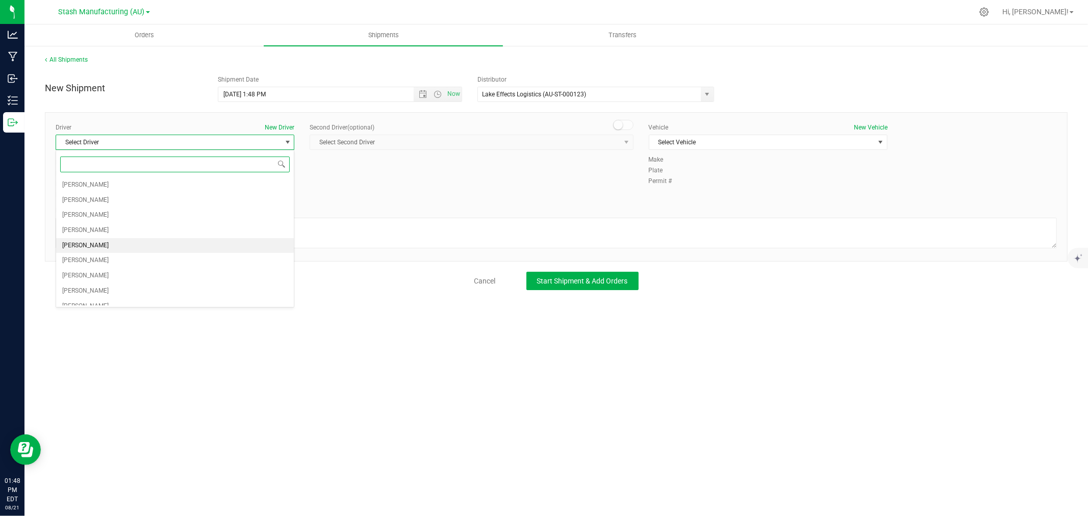
click at [89, 242] on span "[PERSON_NAME]" at bounding box center [85, 245] width 46 height 13
click at [694, 144] on span "Select Vehicle" at bounding box center [761, 142] width 225 height 14
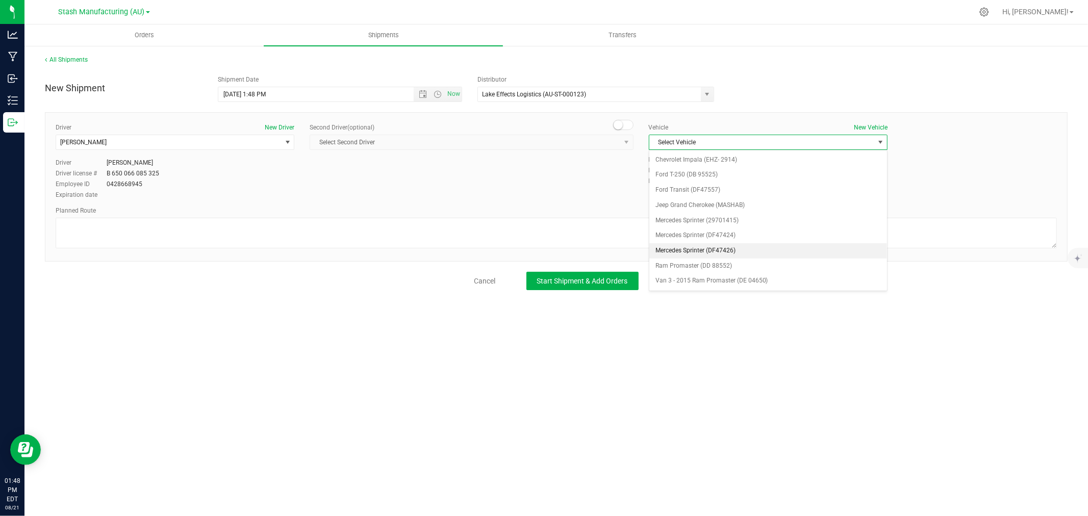
click at [718, 254] on li "Mercedes Sprinter (DF47426)" at bounding box center [768, 250] width 238 height 15
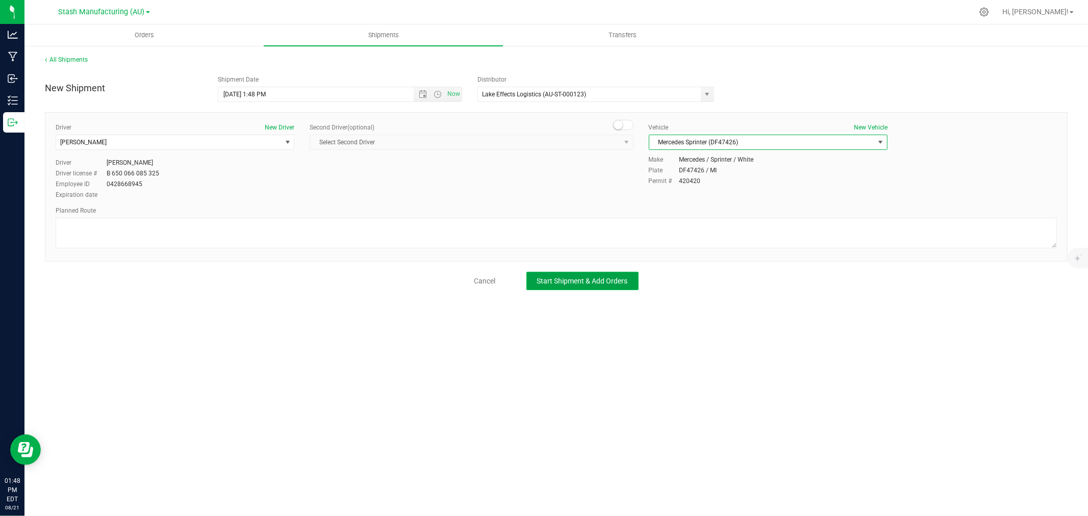
click at [602, 286] on button "Start Shipment & Add Orders" at bounding box center [582, 281] width 112 height 18
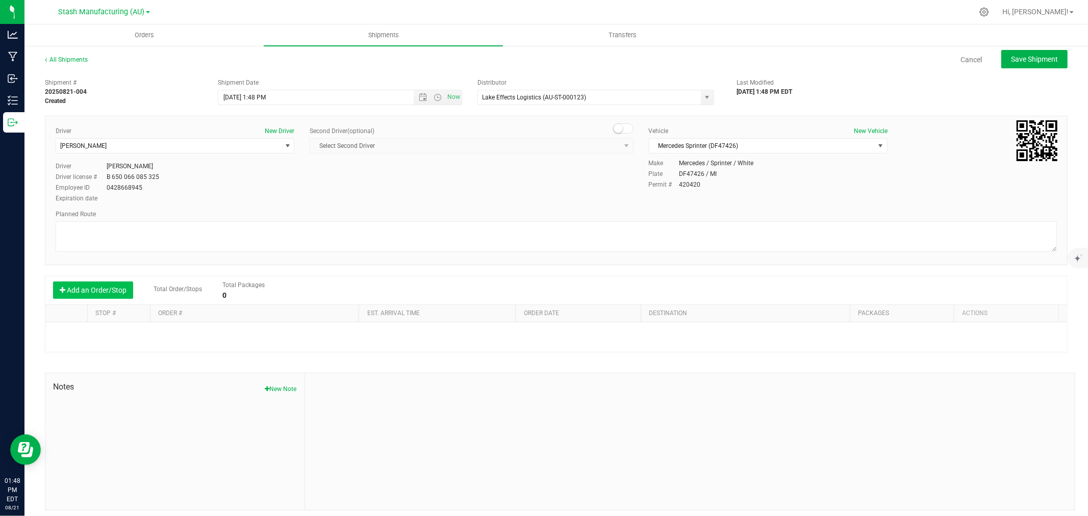
click at [90, 287] on button "Add an Order/Stop" at bounding box center [93, 290] width 80 height 17
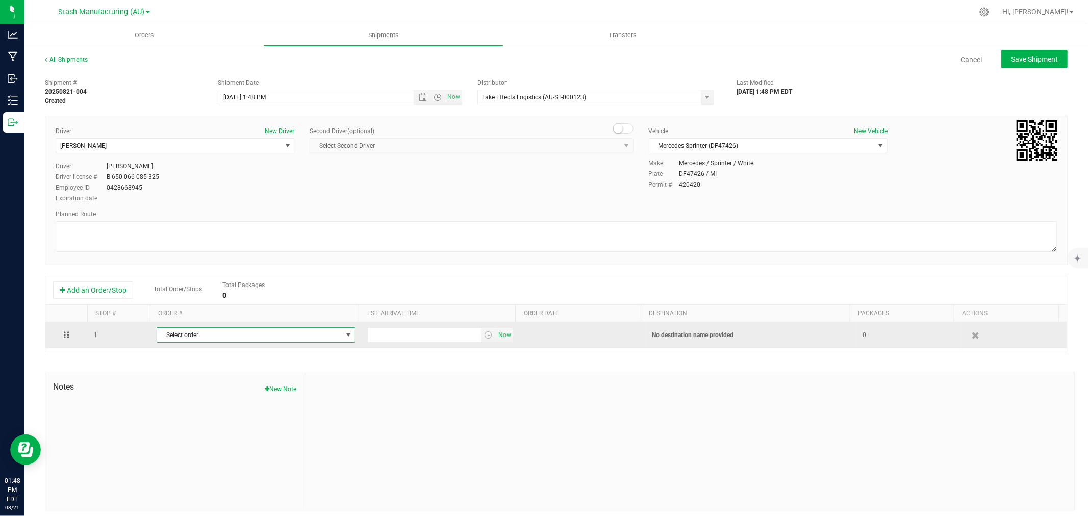
click at [233, 334] on span "Select order" at bounding box center [249, 335] width 185 height 14
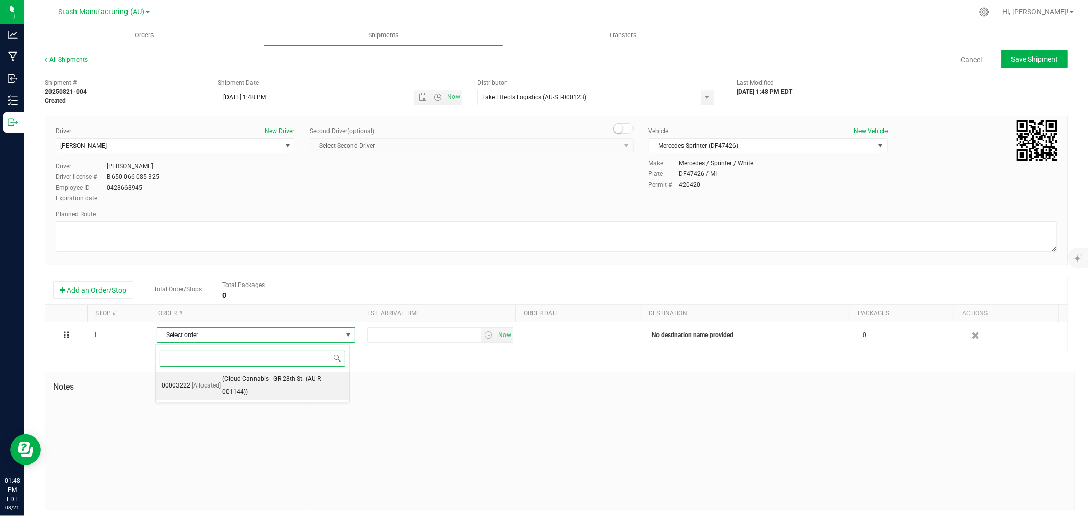
click at [253, 390] on span "(Cloud Cannabis - GR 28th St. (AU-R-001144))" at bounding box center [282, 386] width 121 height 26
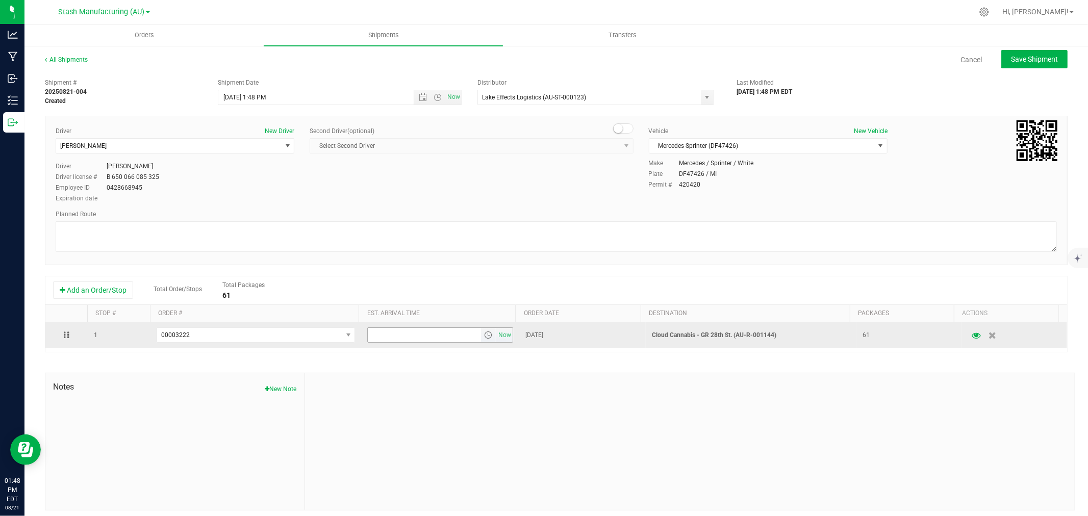
click at [402, 339] on input "text" at bounding box center [424, 335] width 113 height 14
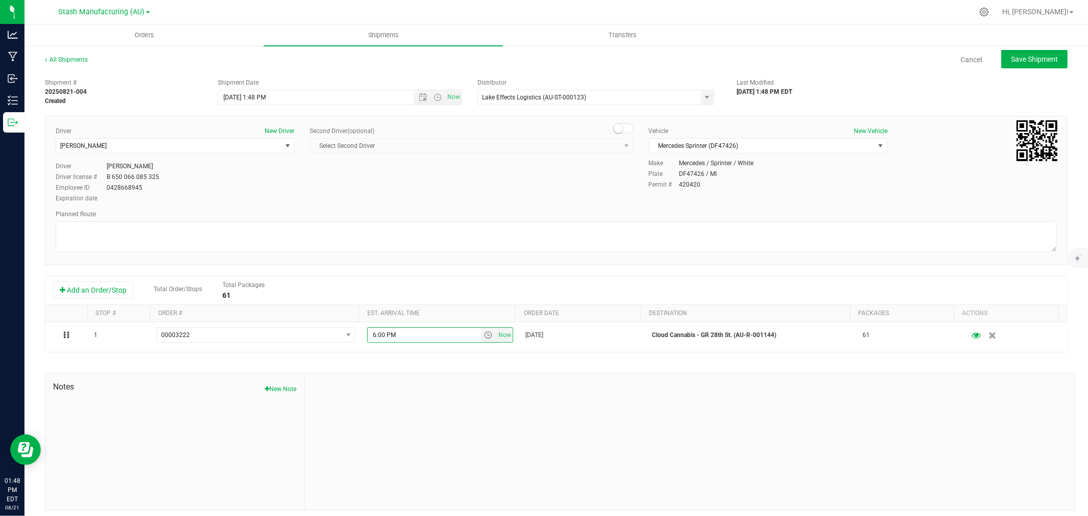
click at [422, 364] on div "Shipment # 20250821-004 Created Shipment Date [DATE] 1:48 PM Now Distributor La…" at bounding box center [556, 291] width 1023 height 437
click at [1022, 63] on button "Save Shipment" at bounding box center [1034, 59] width 66 height 18
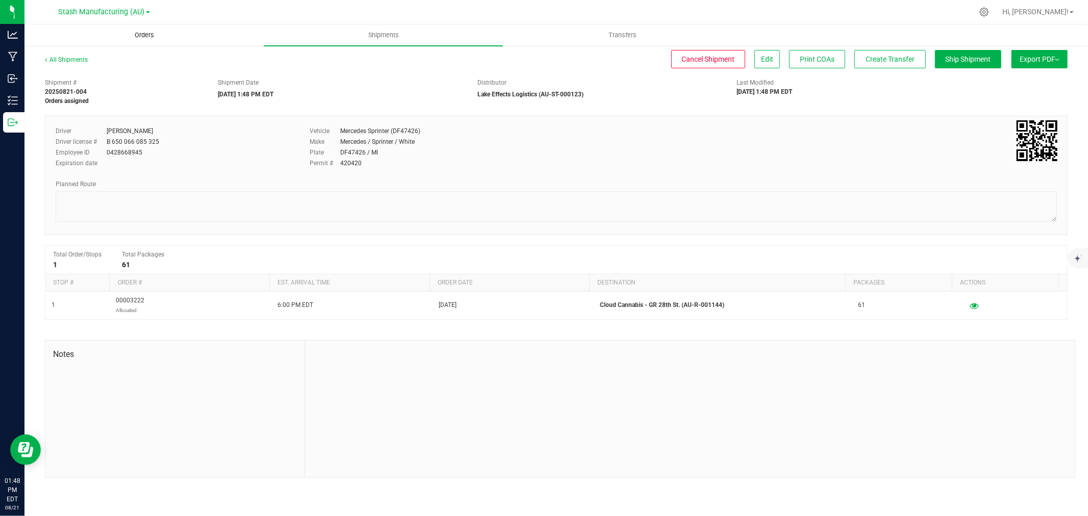
click at [150, 29] on uib-tab-heading "Orders" at bounding box center [144, 35] width 238 height 20
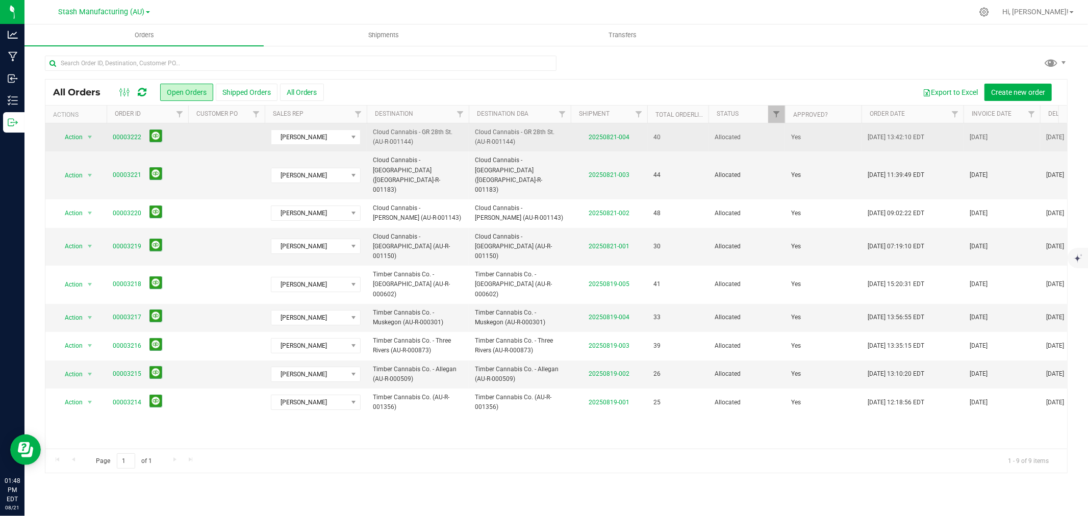
drag, startPoint x: 410, startPoint y: 141, endPoint x: 375, endPoint y: 141, distance: 34.2
click at [375, 141] on span "Cloud Cannabis - GR 28th St. (AU-R-001144)" at bounding box center [418, 137] width 90 height 19
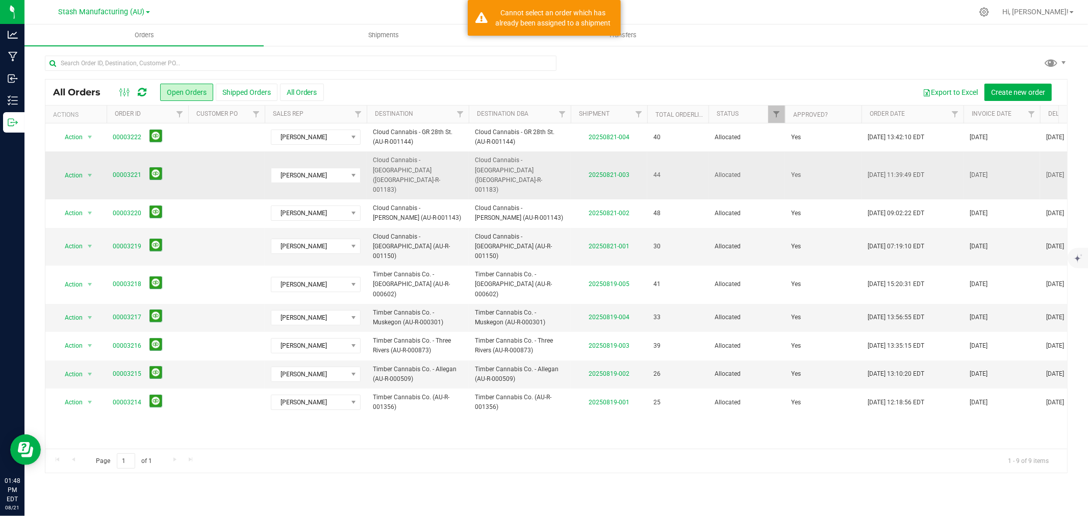
copy span "AU-R-001144"
click at [426, 93] on div "Export to Excel Create new order" at bounding box center [691, 92] width 735 height 17
